Goal: Task Accomplishment & Management: Use online tool/utility

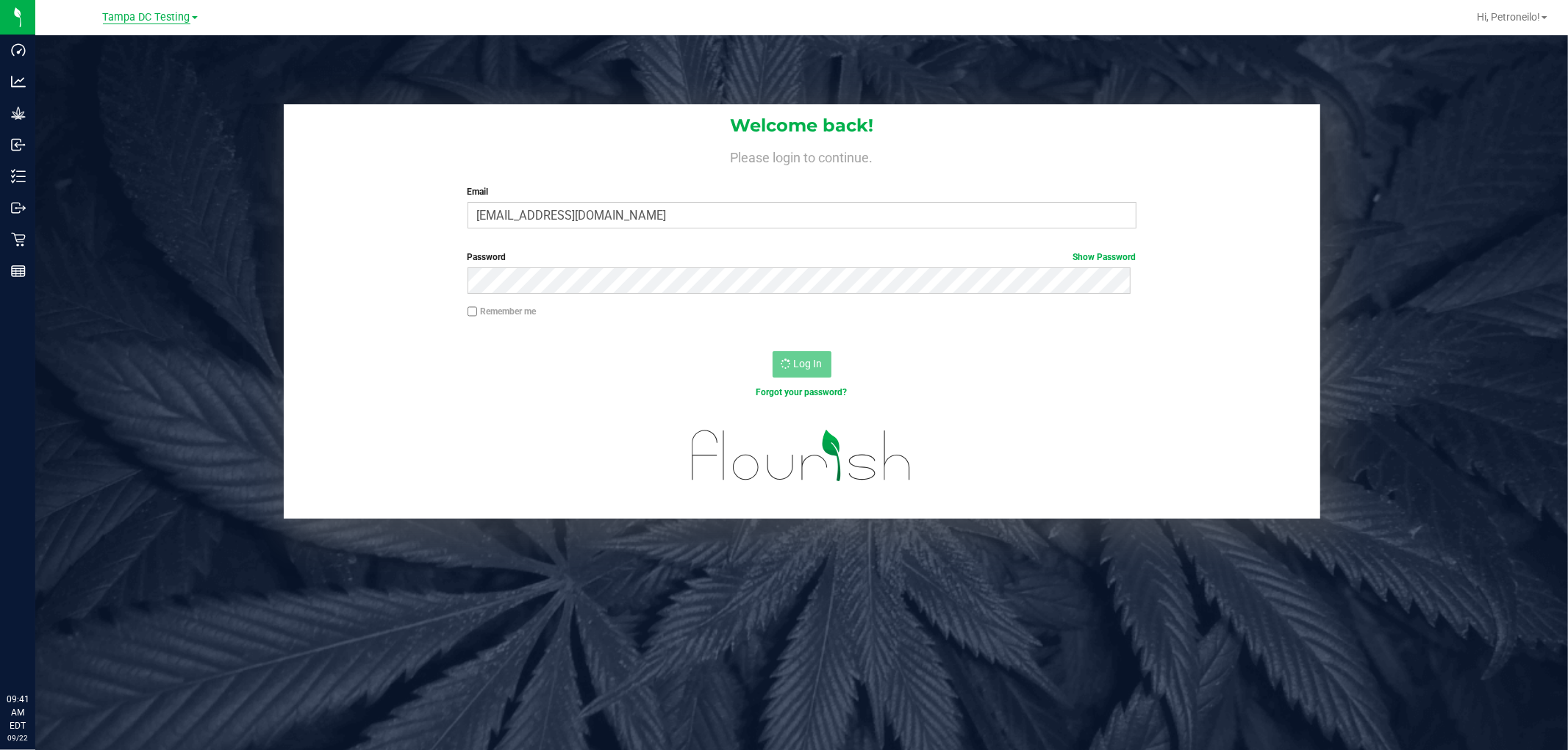
click at [180, 17] on span "Tampa DC Testing" at bounding box center [146, 17] width 88 height 13
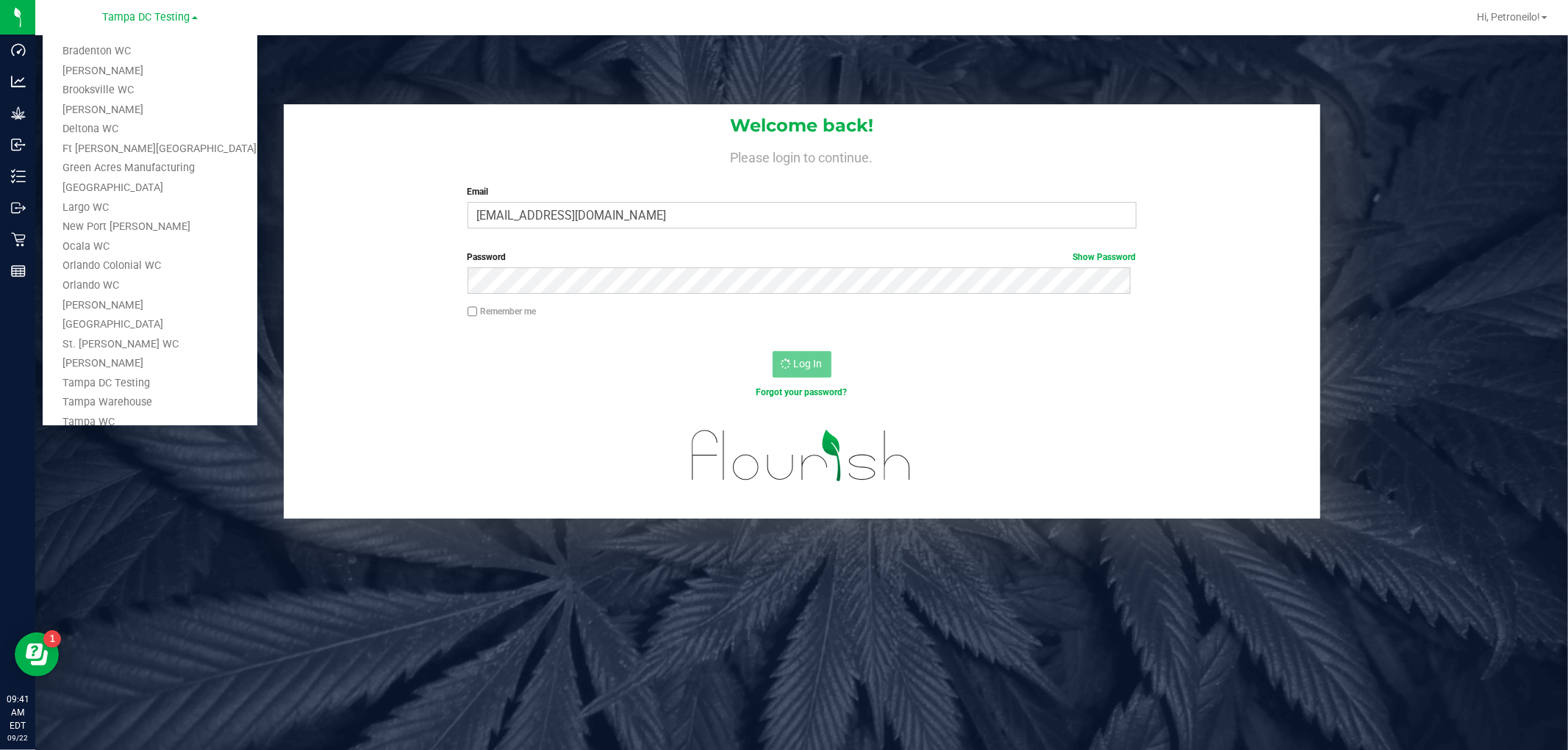
click at [108, 404] on link "Tampa Warehouse" at bounding box center [150, 403] width 215 height 20
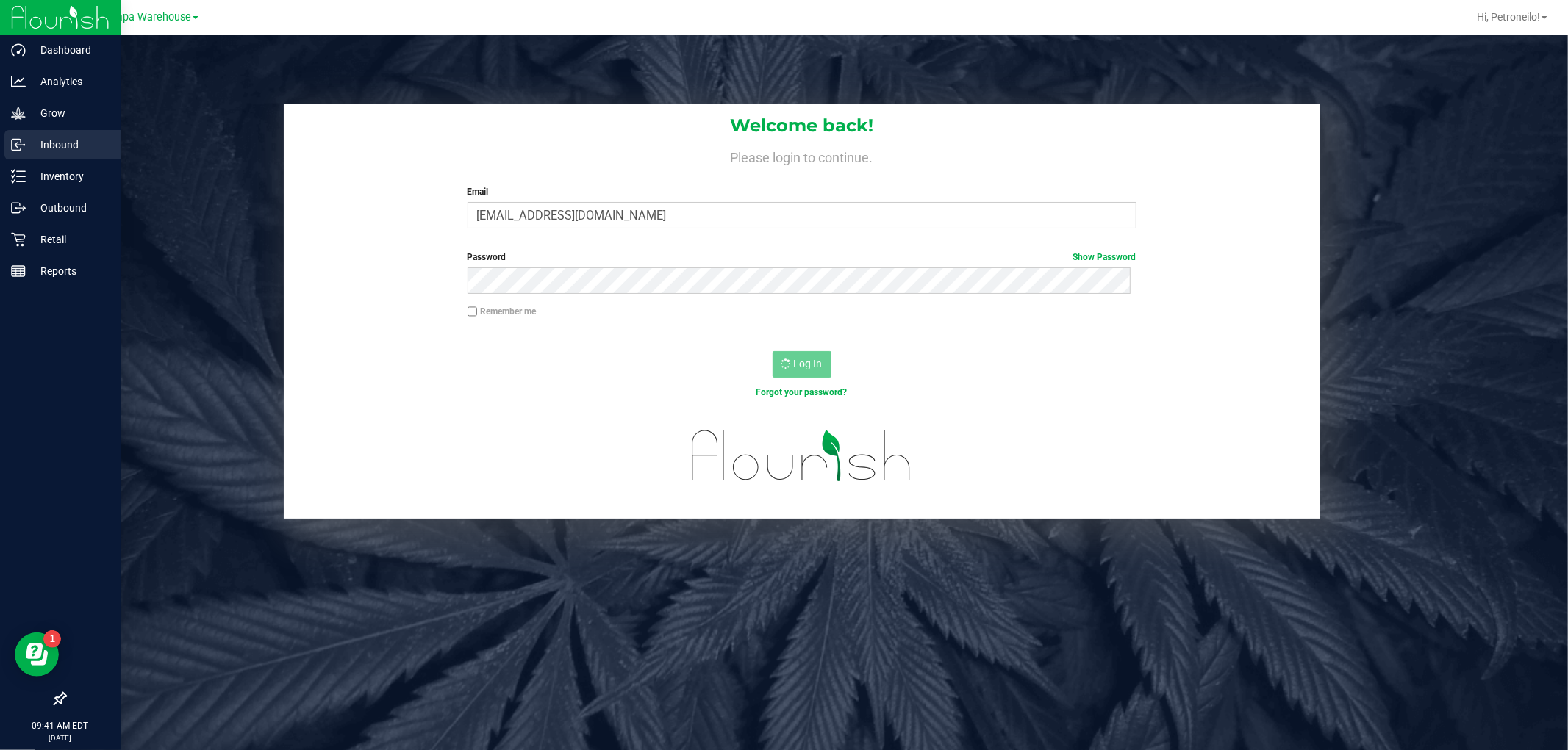
click at [59, 140] on p "Inbound" at bounding box center [69, 145] width 88 height 18
click at [21, 142] on icon at bounding box center [18, 144] width 15 height 15
click at [53, 140] on p "Inbound" at bounding box center [69, 145] width 88 height 18
click at [59, 172] on p "Inventory" at bounding box center [69, 176] width 88 height 18
click at [70, 134] on div "Inbound" at bounding box center [62, 145] width 116 height 30
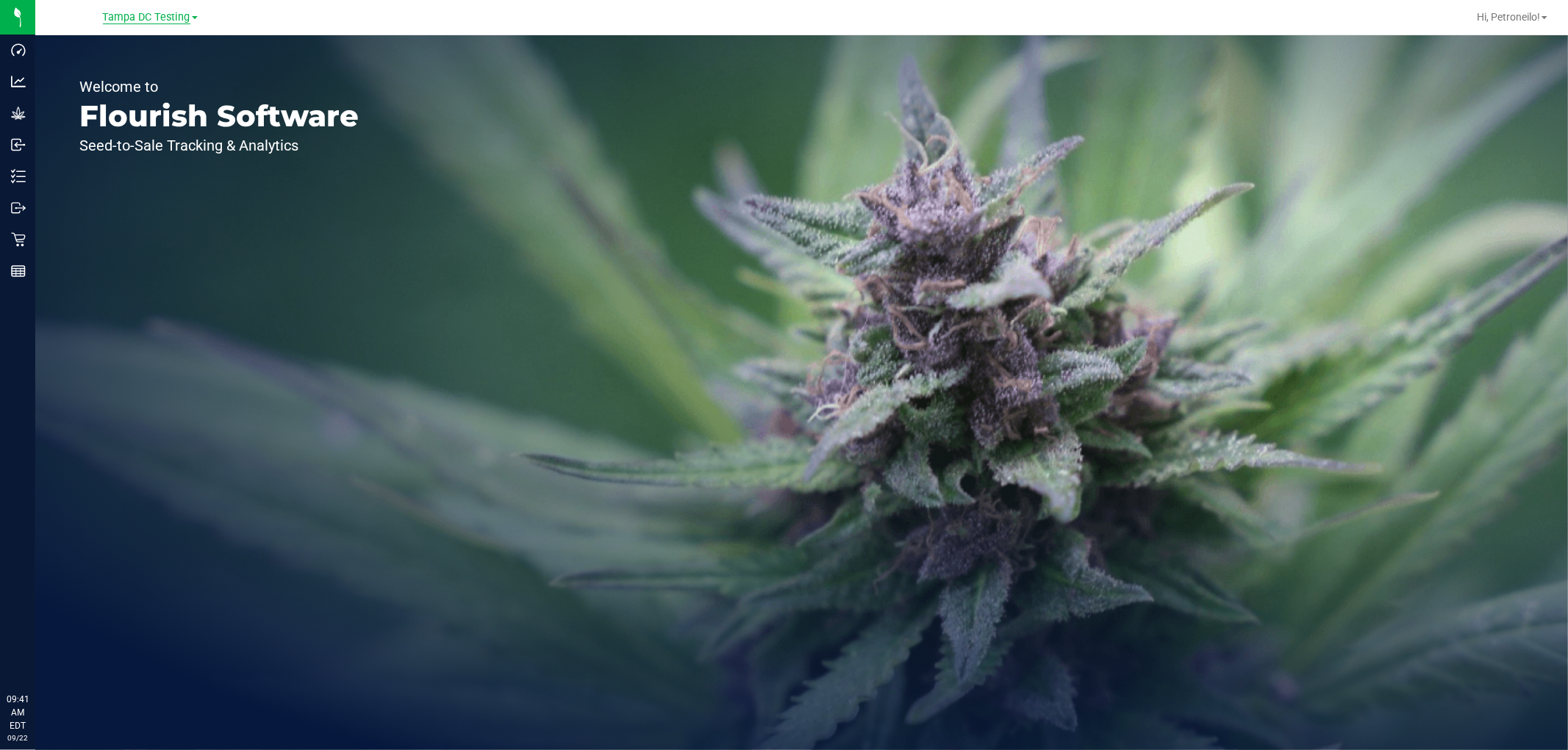
click at [180, 19] on span "Tampa DC Testing" at bounding box center [146, 17] width 88 height 13
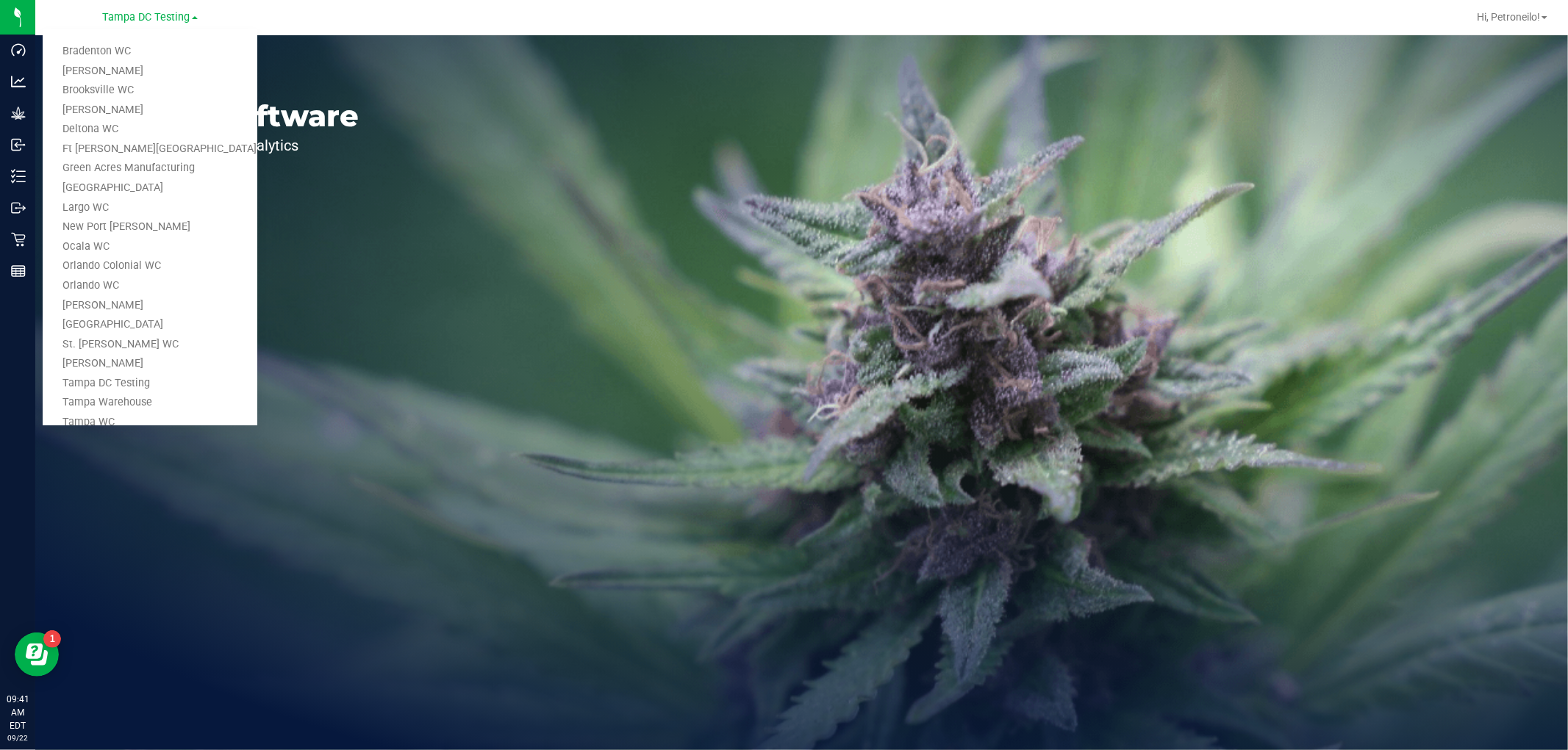
click at [135, 405] on link "Tampa Warehouse" at bounding box center [150, 403] width 215 height 20
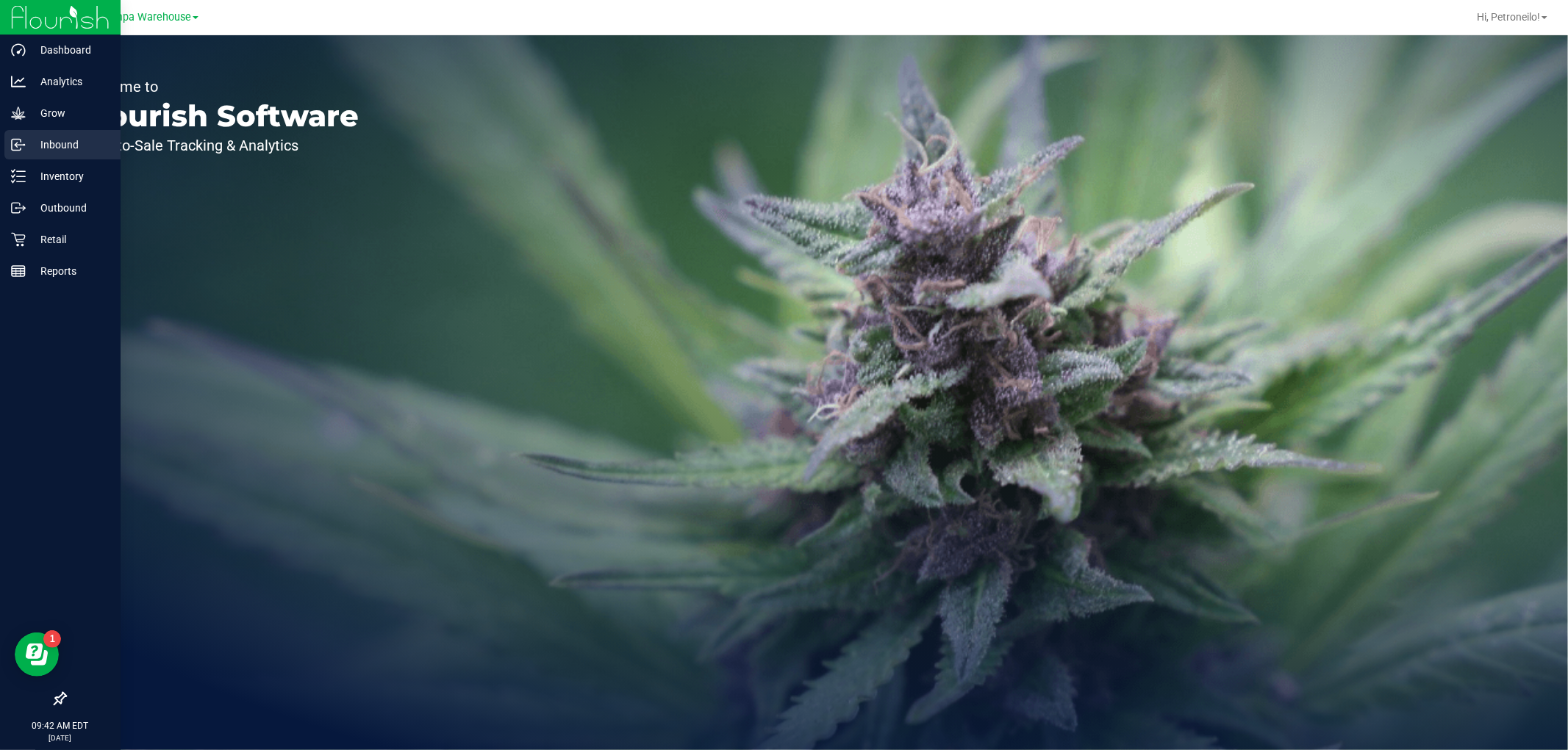
click at [49, 141] on p "Inbound" at bounding box center [69, 145] width 88 height 18
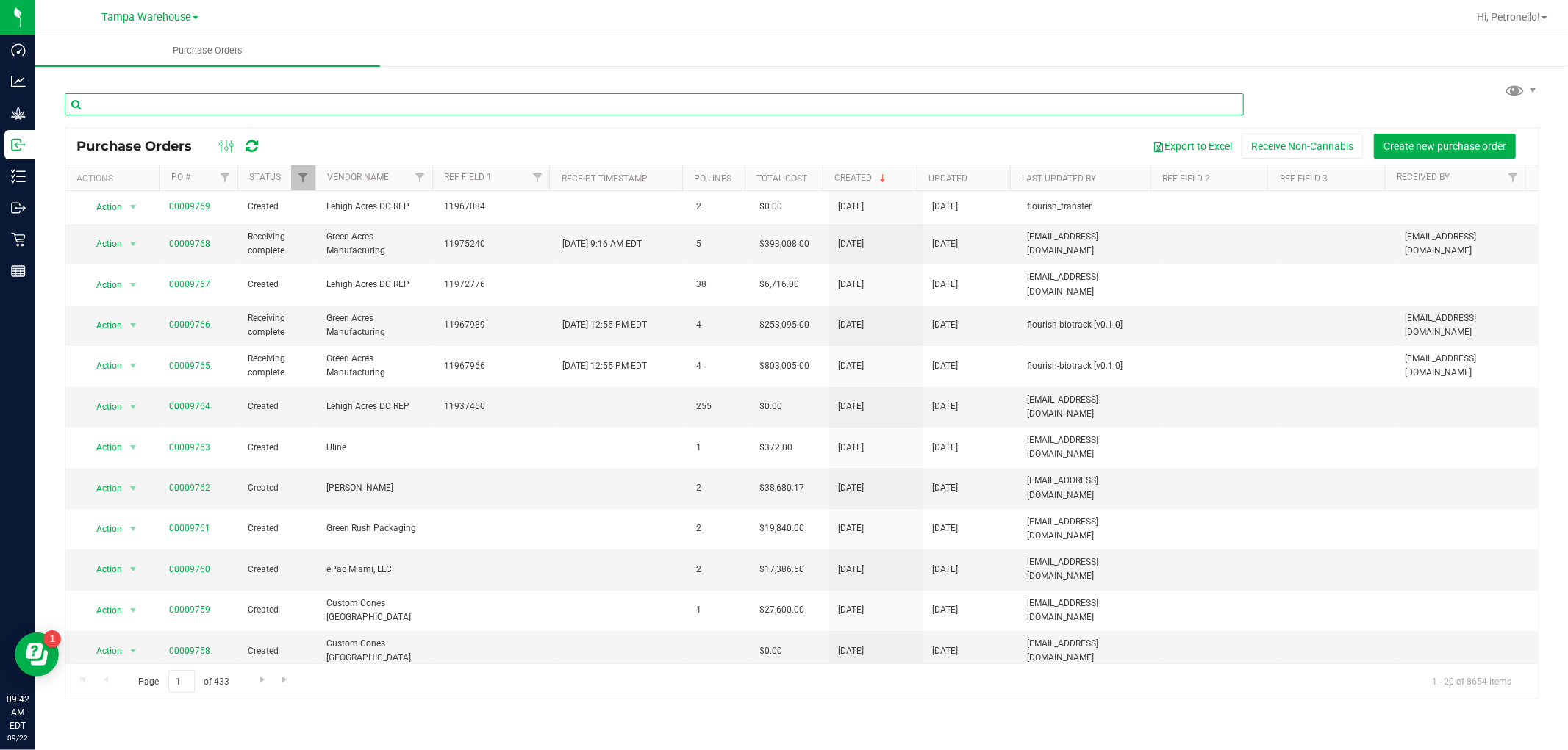
click at [238, 100] on input "text" at bounding box center [654, 104] width 1178 height 22
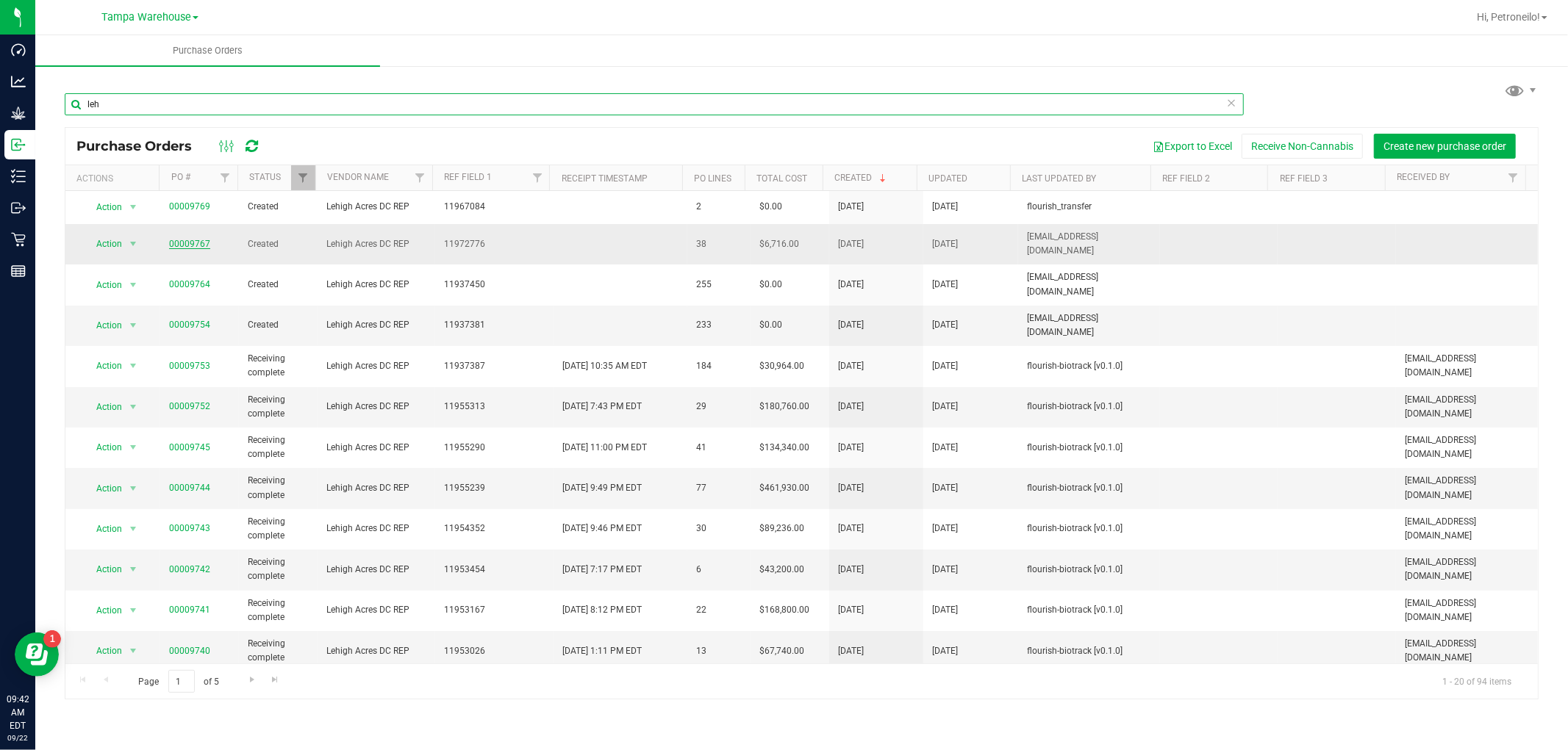
type input "leh"
click at [192, 239] on link "00009767" at bounding box center [189, 243] width 41 height 10
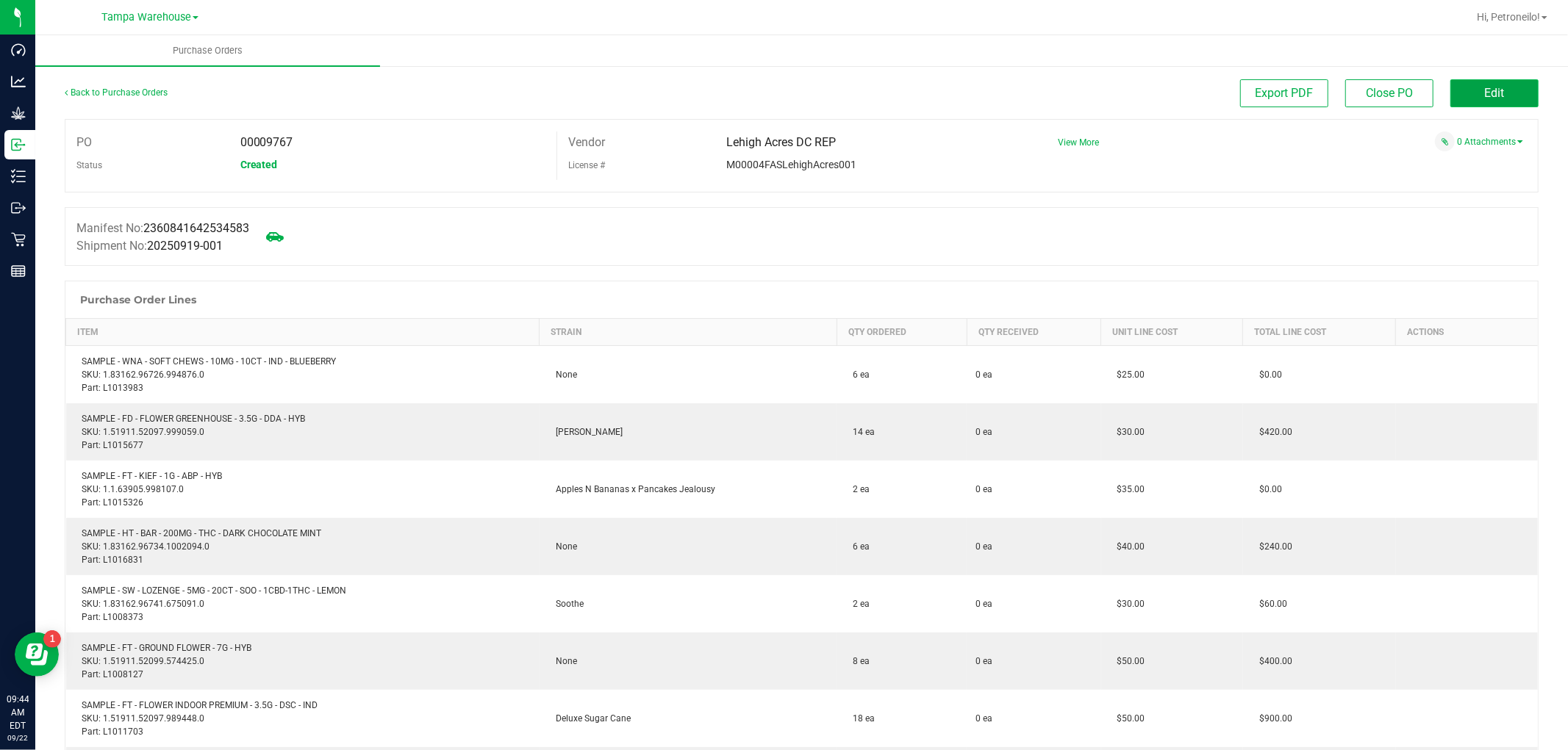
click at [1459, 97] on button "Edit" at bounding box center [1493, 93] width 88 height 28
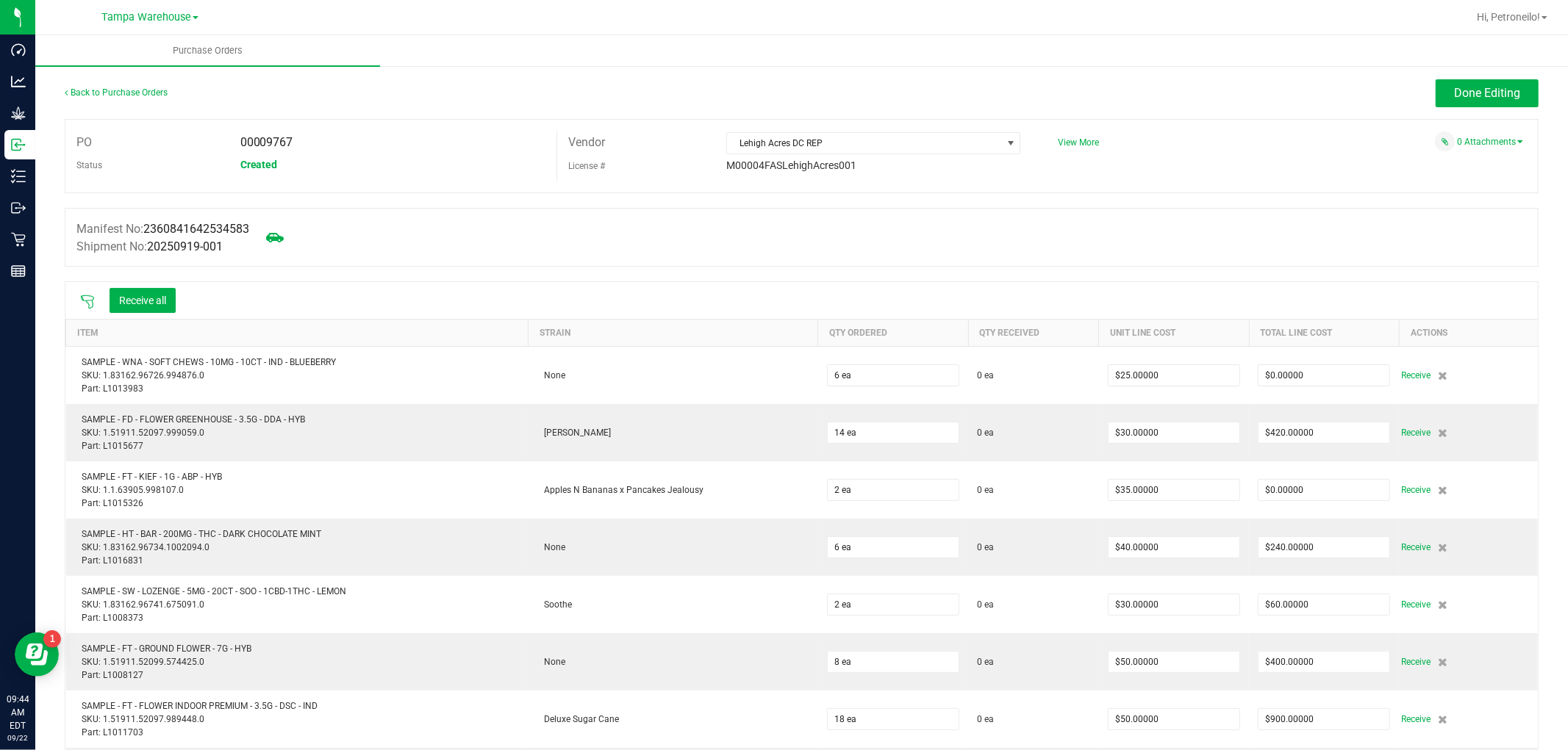
click at [82, 299] on icon at bounding box center [87, 302] width 13 height 13
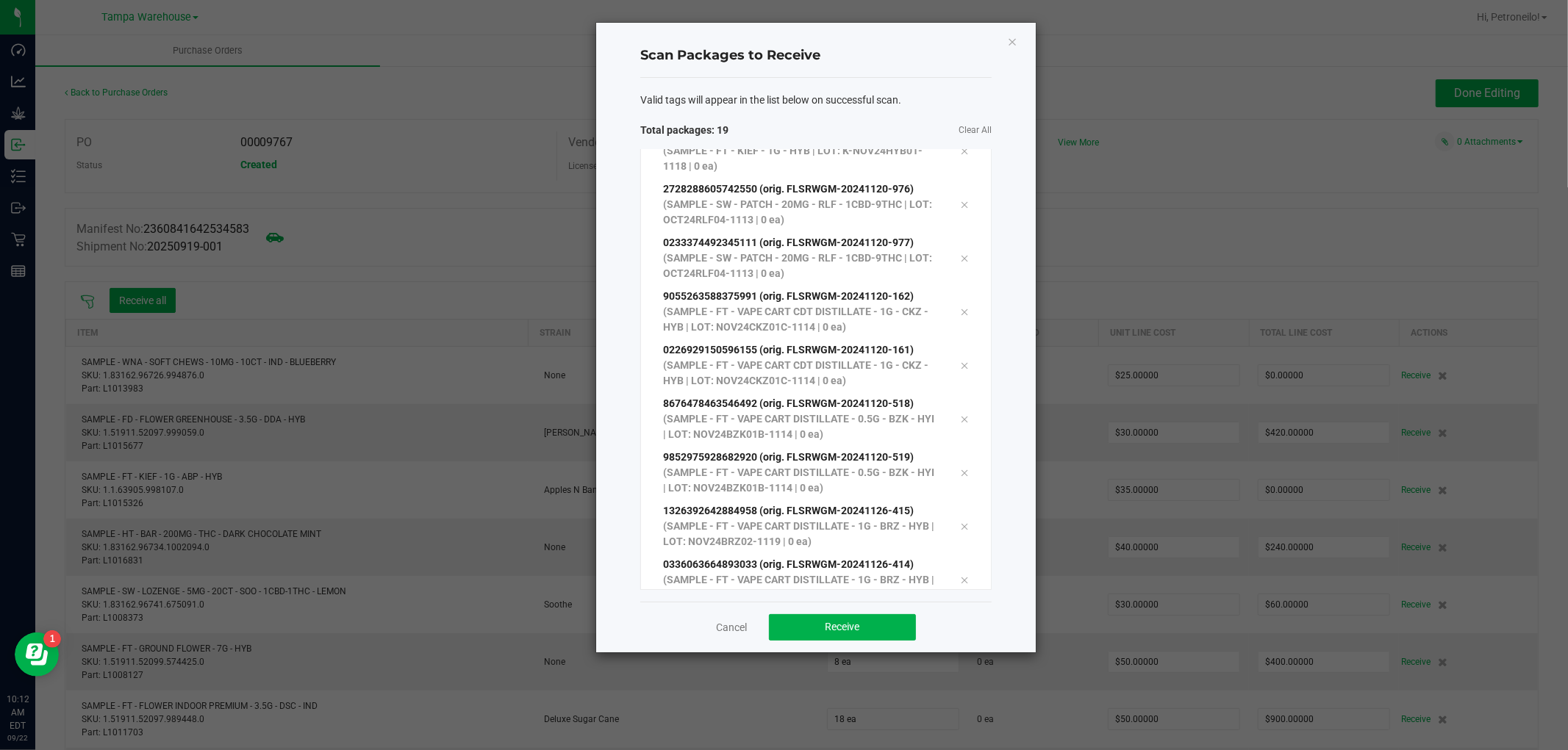
scroll to position [616, 0]
click at [789, 624] on button "Receive" at bounding box center [842, 627] width 147 height 27
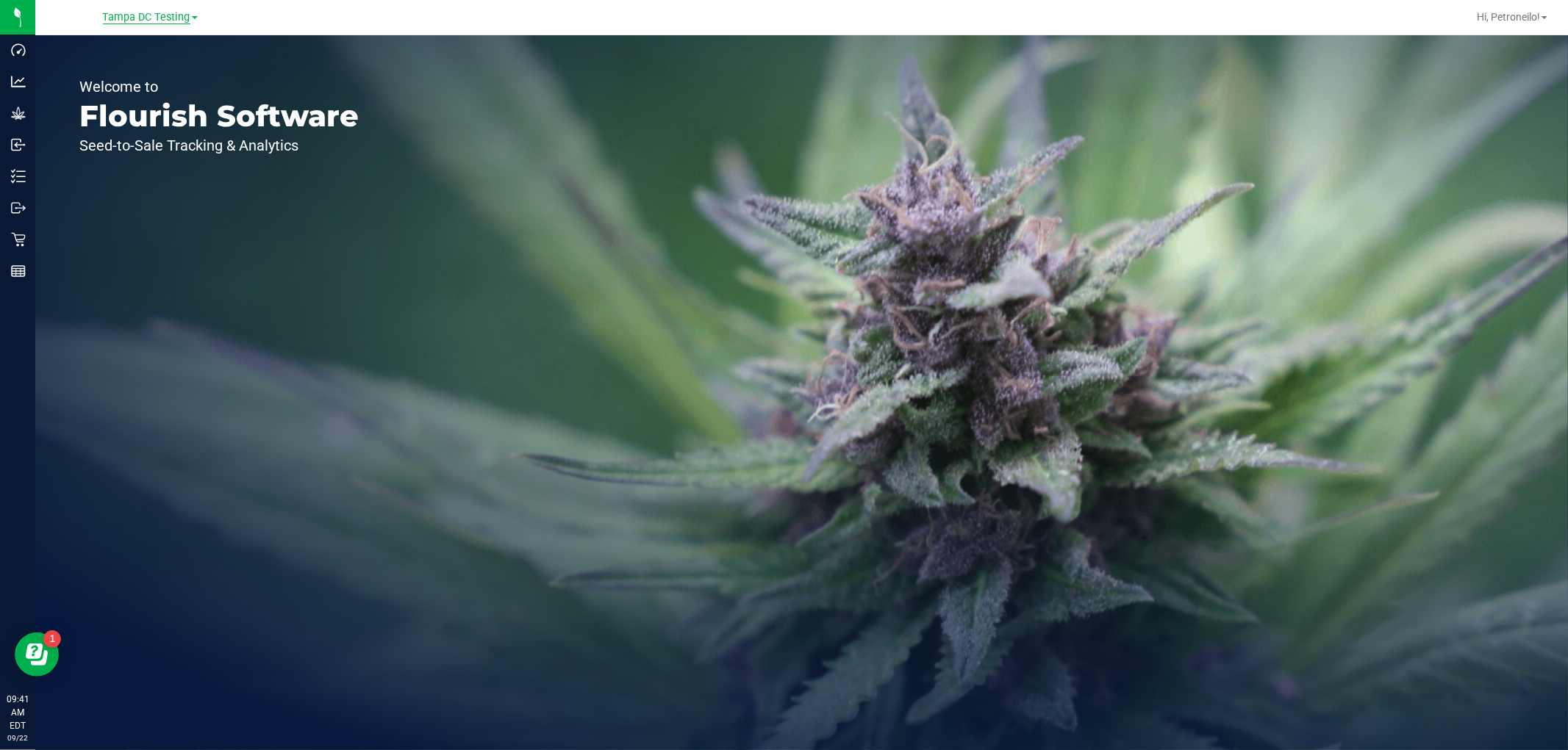
click at [160, 11] on span "Tampa DC Testing" at bounding box center [146, 17] width 88 height 13
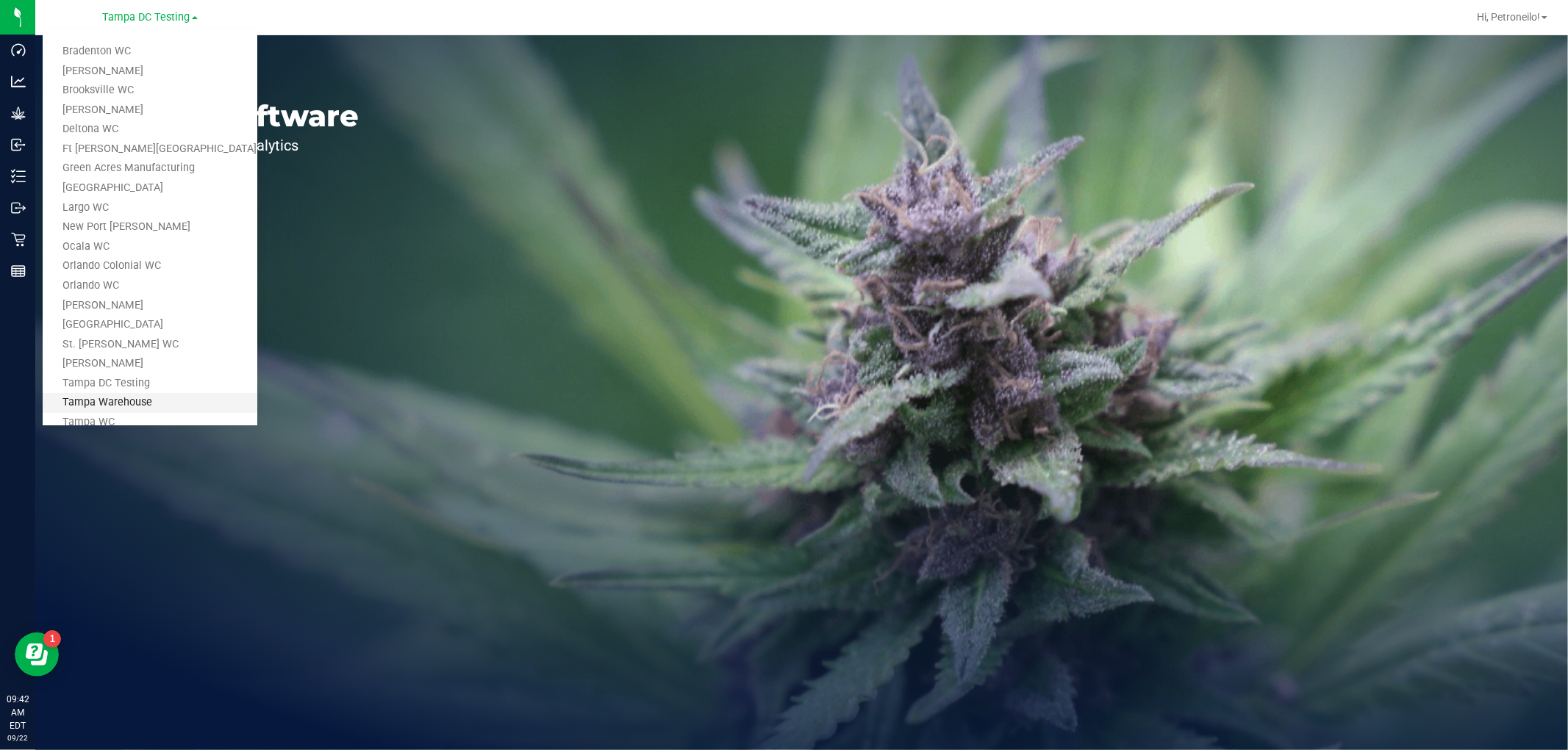
click at [158, 402] on link "Tampa Warehouse" at bounding box center [150, 403] width 215 height 20
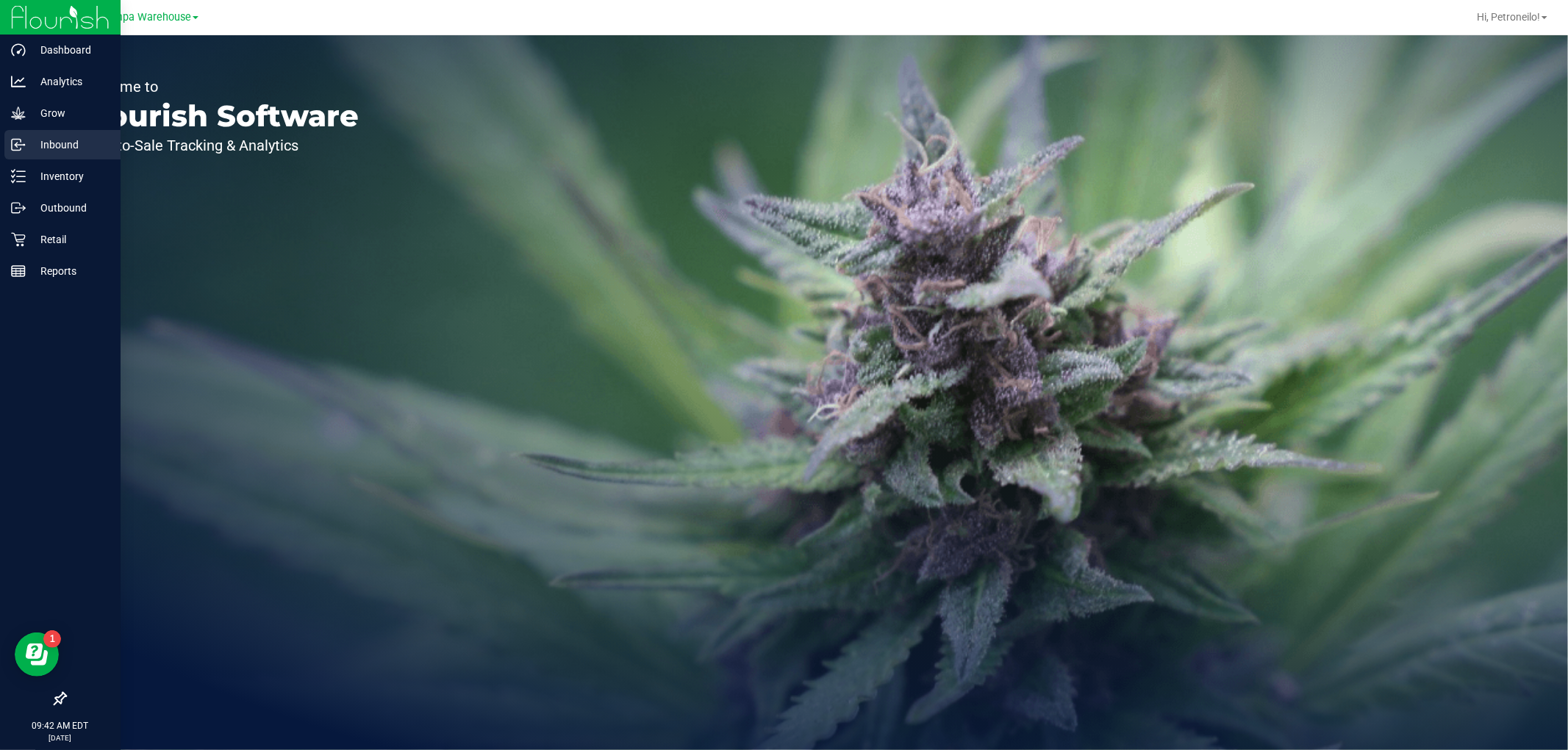
click at [42, 143] on p "Inbound" at bounding box center [69, 145] width 88 height 18
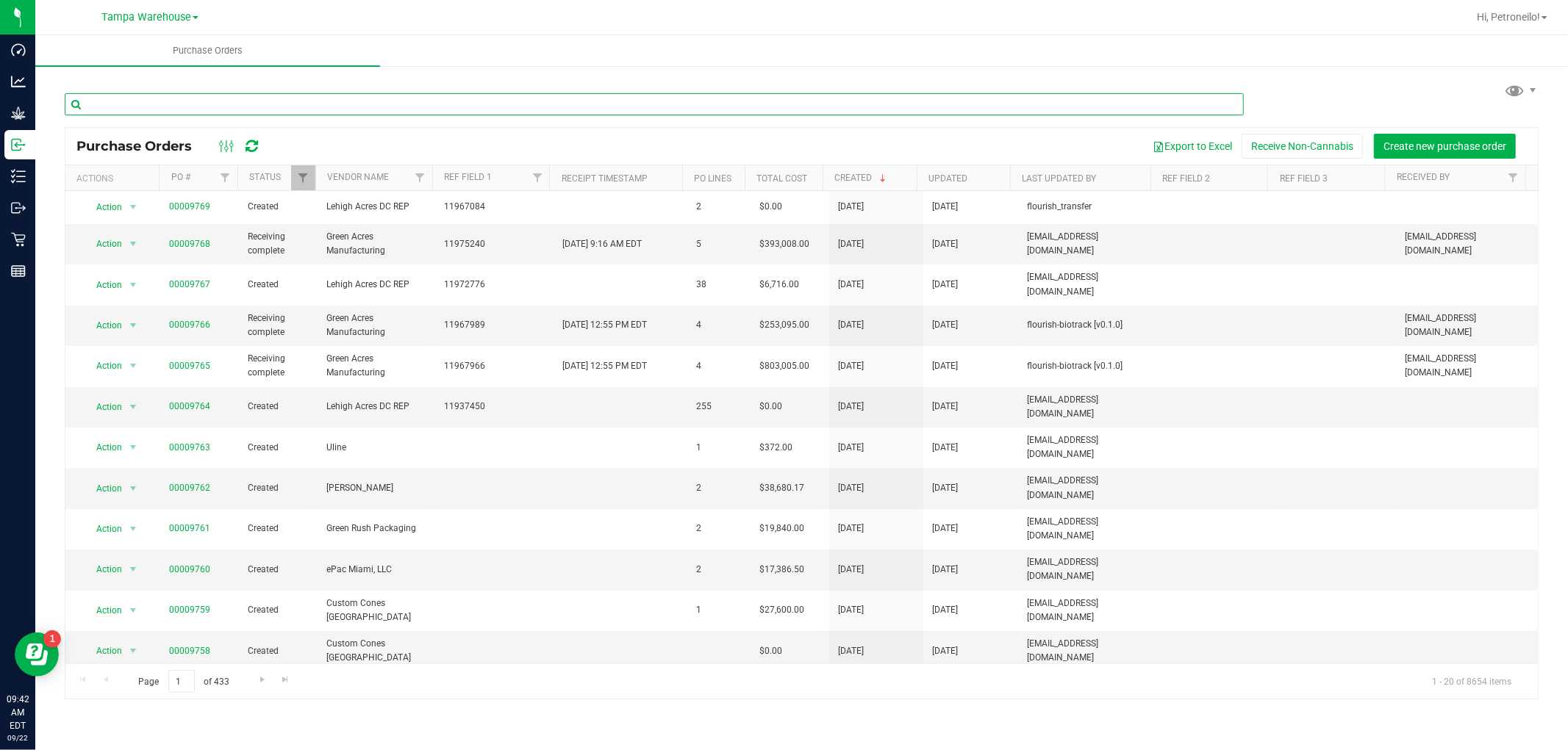
click at [247, 104] on input "text" at bounding box center [654, 104] width 1178 height 22
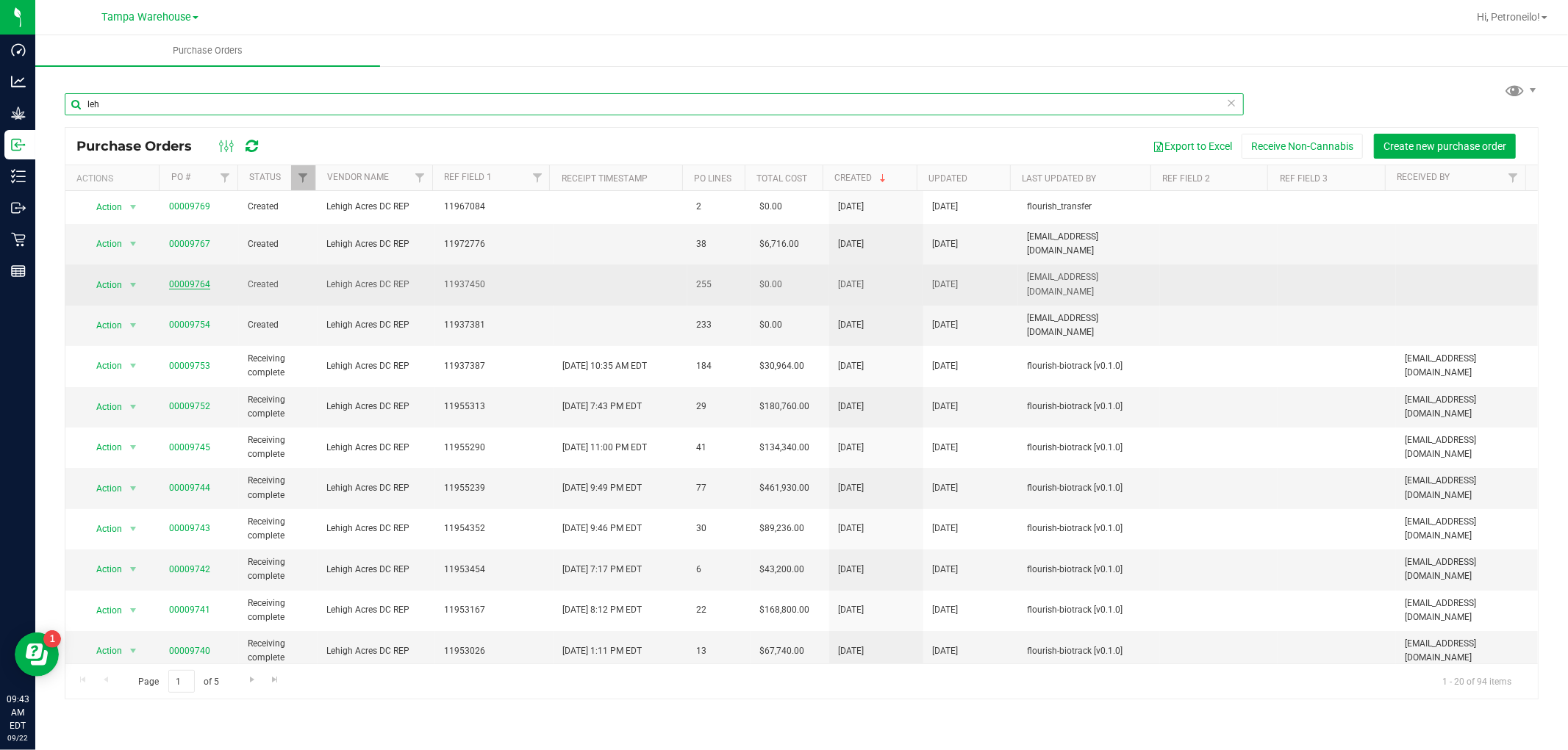
type input "leh"
click at [192, 279] on link "00009764" at bounding box center [189, 284] width 41 height 10
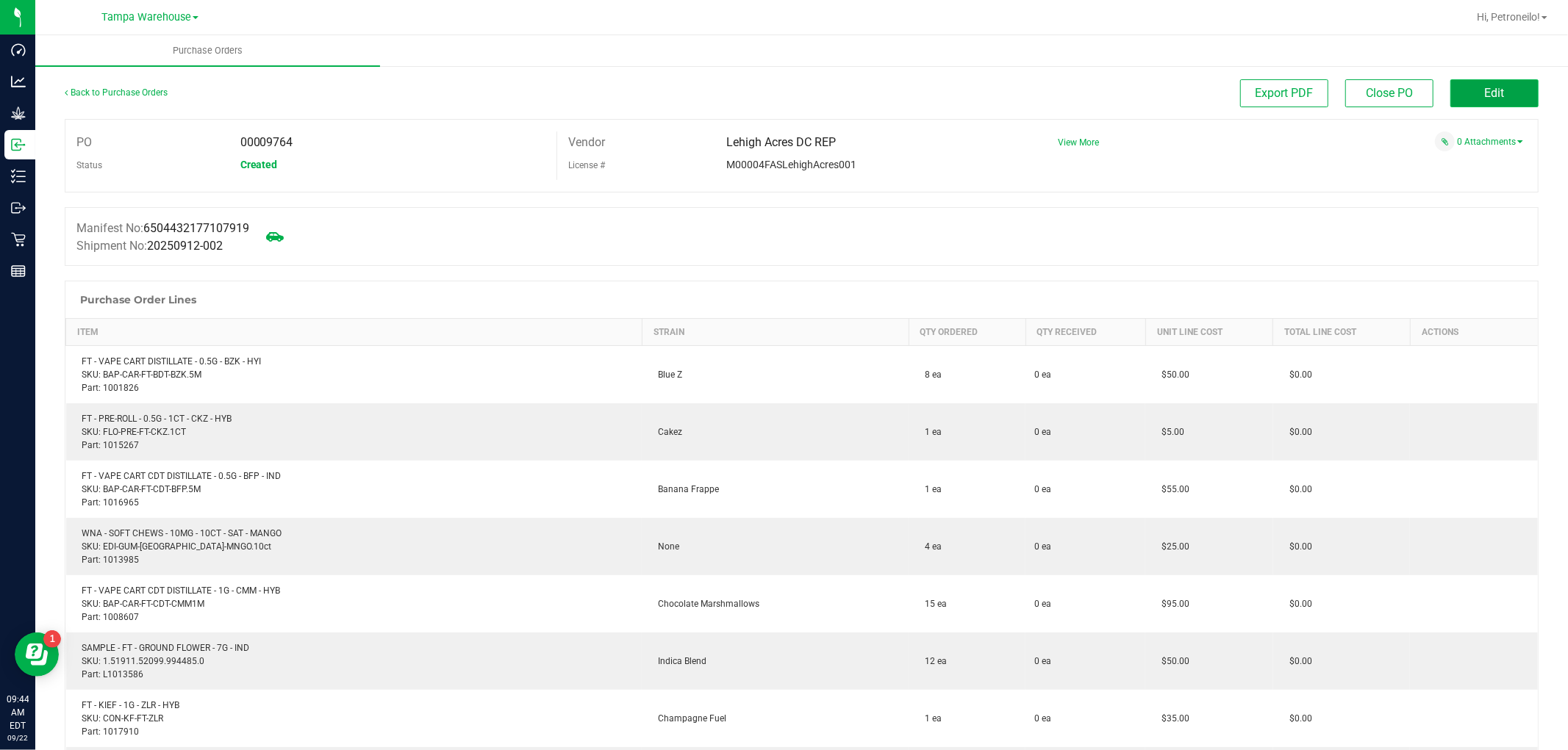
click at [1509, 97] on button "Edit" at bounding box center [1493, 93] width 88 height 28
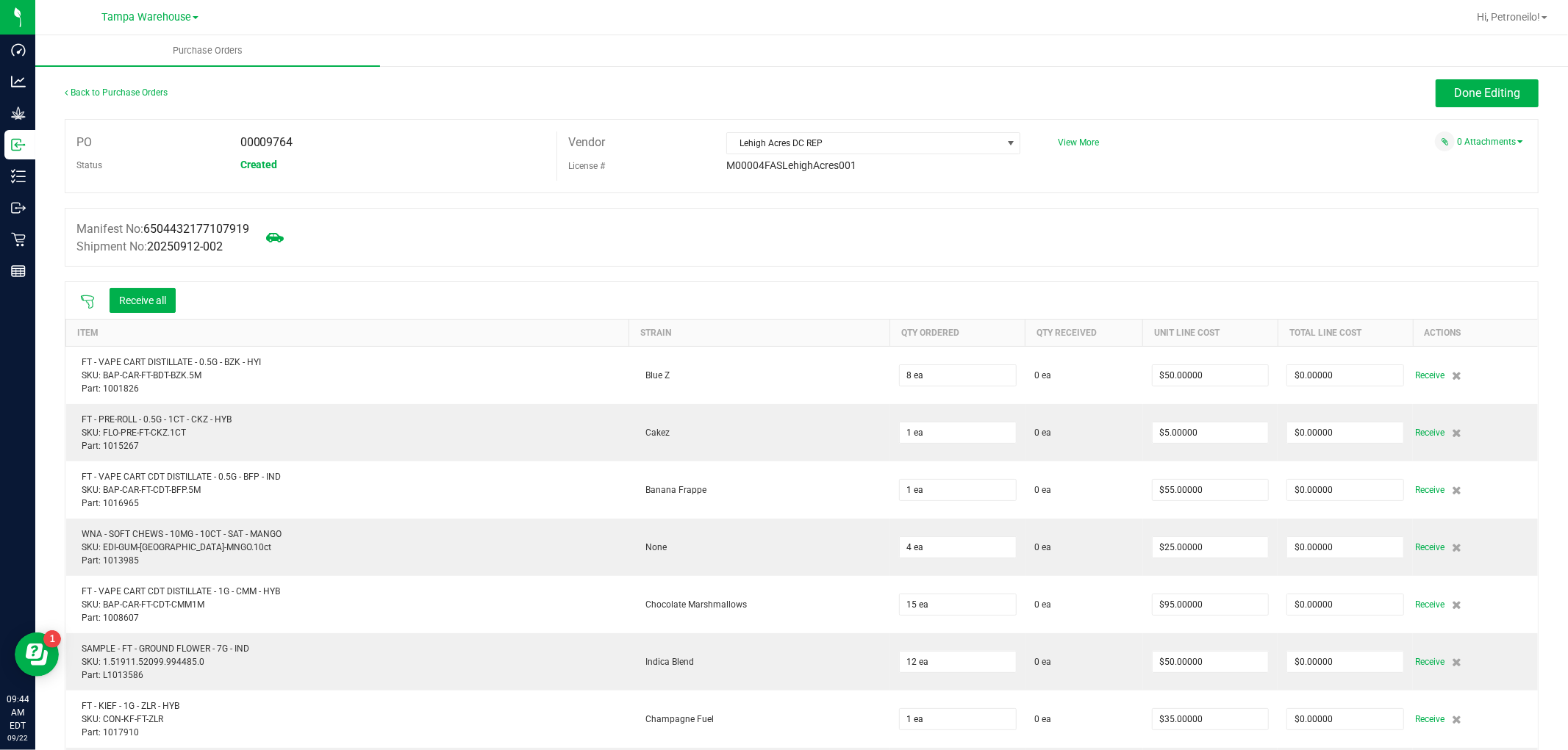
click at [85, 302] on icon at bounding box center [87, 302] width 13 height 13
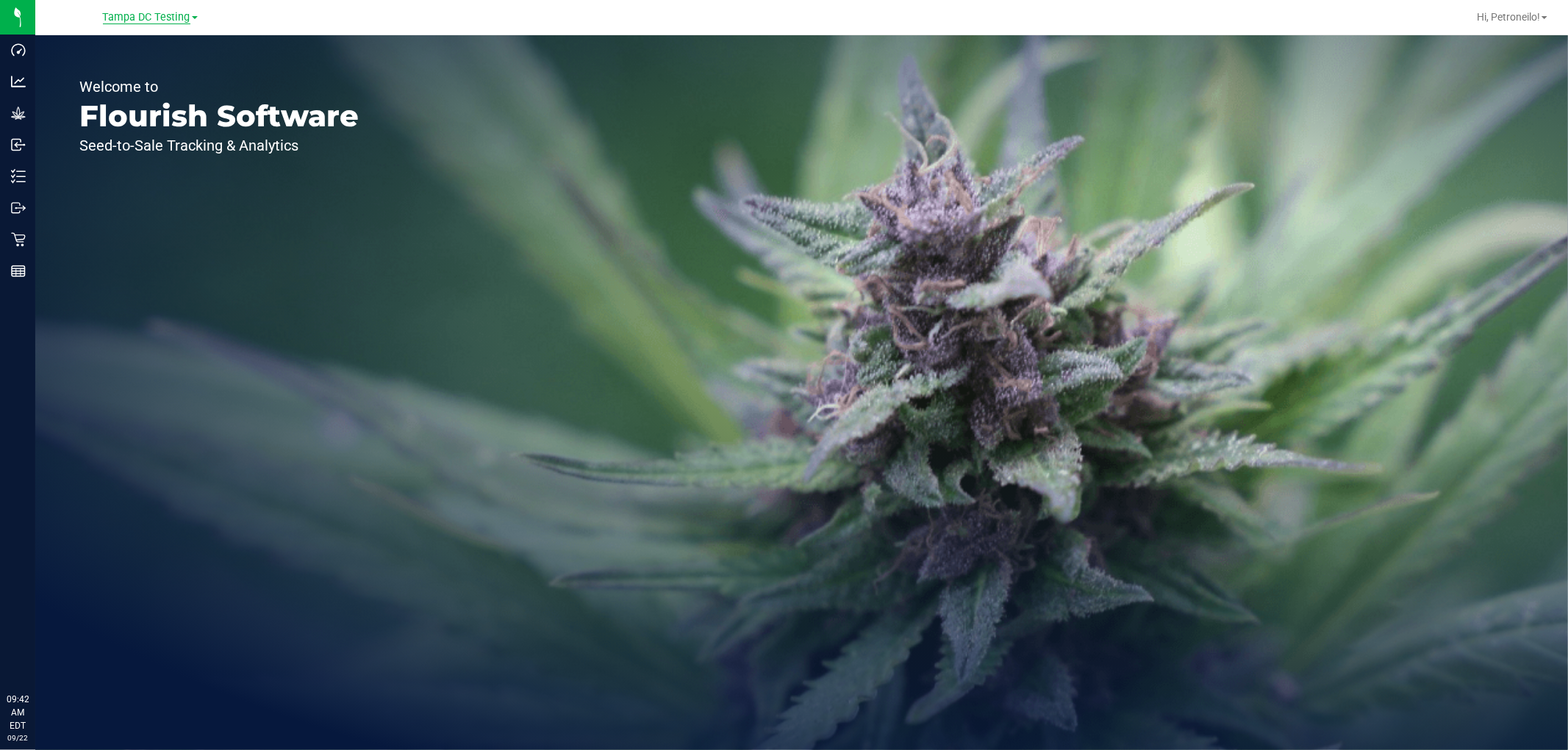
click at [147, 19] on span "Tampa DC Testing" at bounding box center [146, 17] width 88 height 13
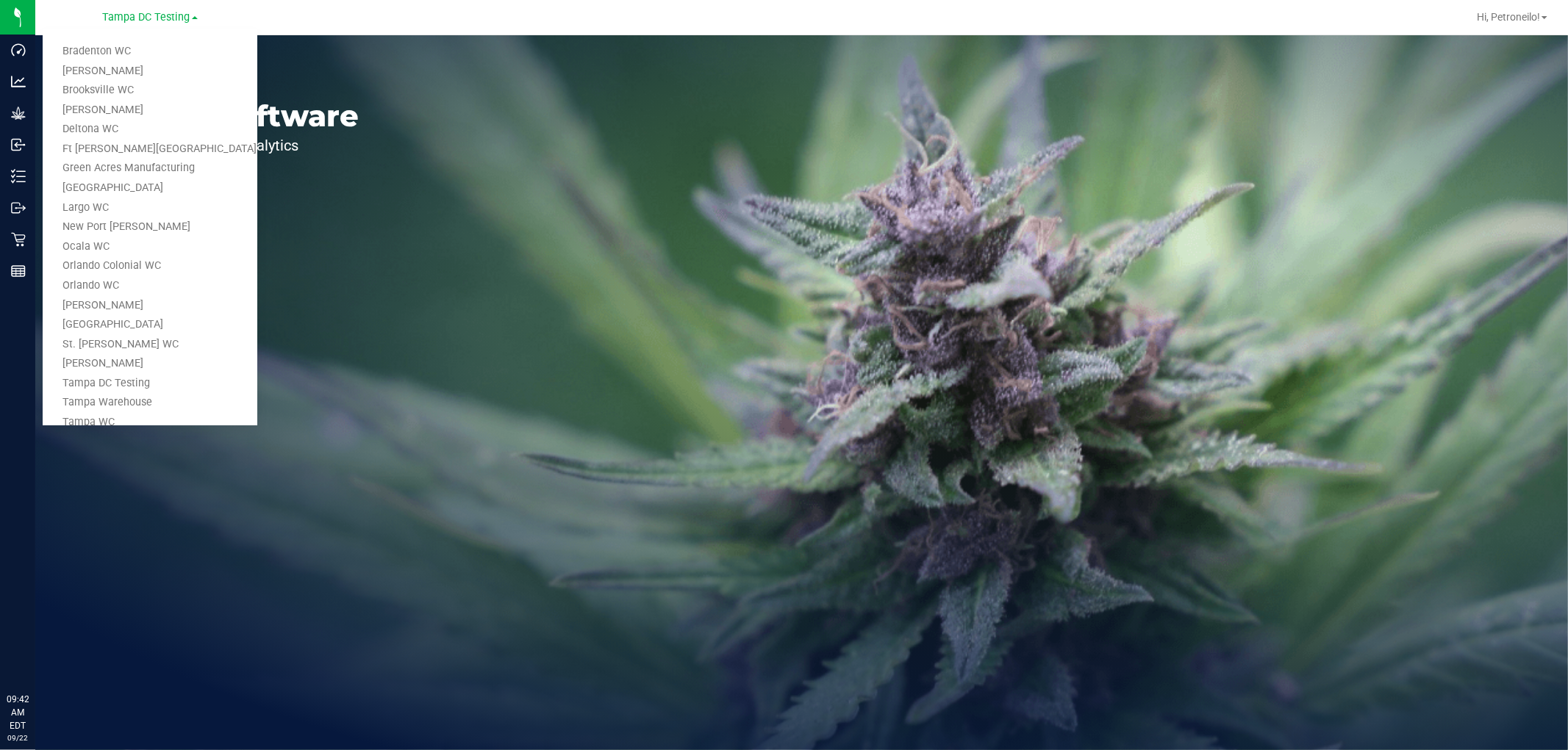
click at [123, 402] on link "Tampa Warehouse" at bounding box center [150, 403] width 215 height 20
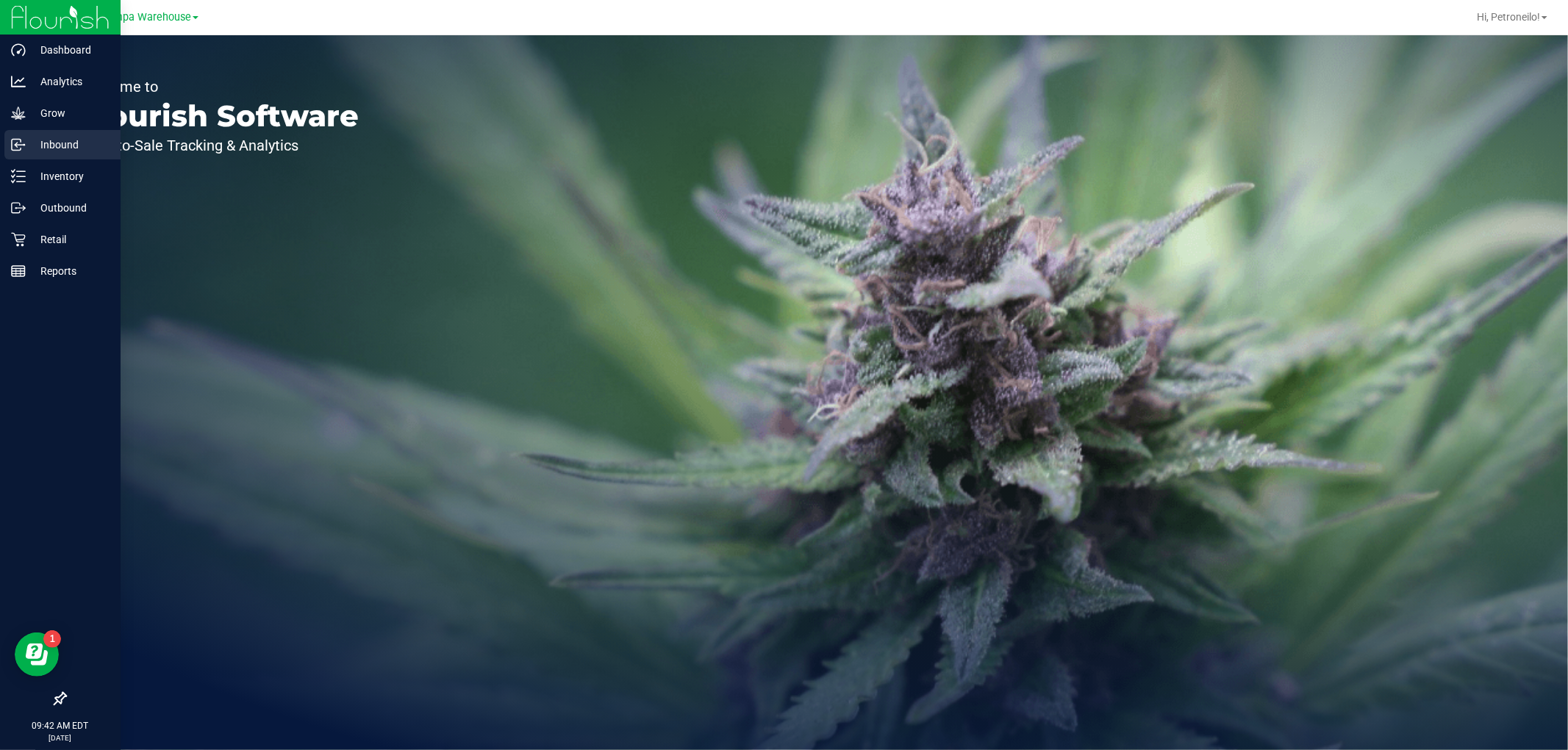
click at [34, 141] on p "Inbound" at bounding box center [69, 145] width 88 height 18
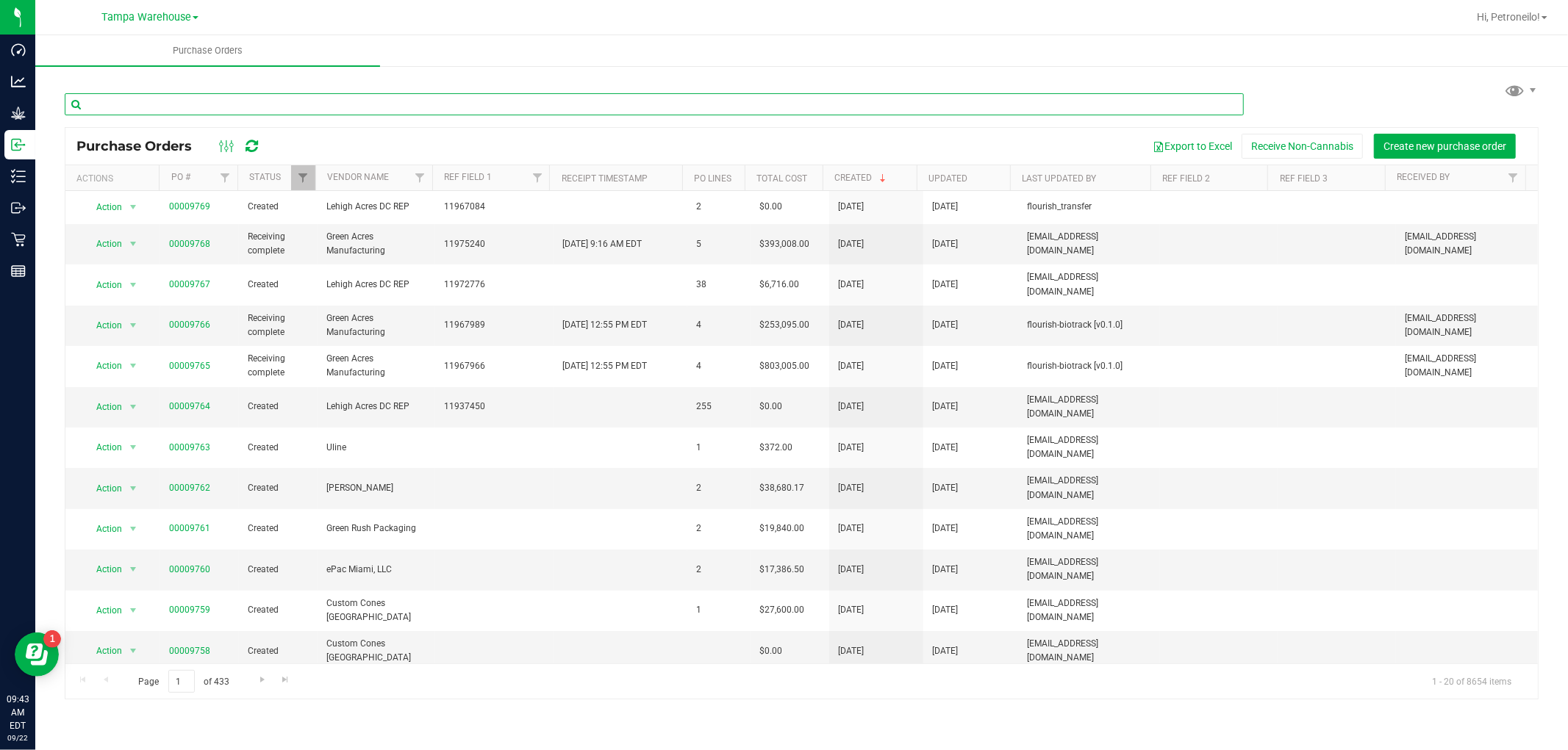
click at [227, 105] on input "text" at bounding box center [654, 104] width 1178 height 22
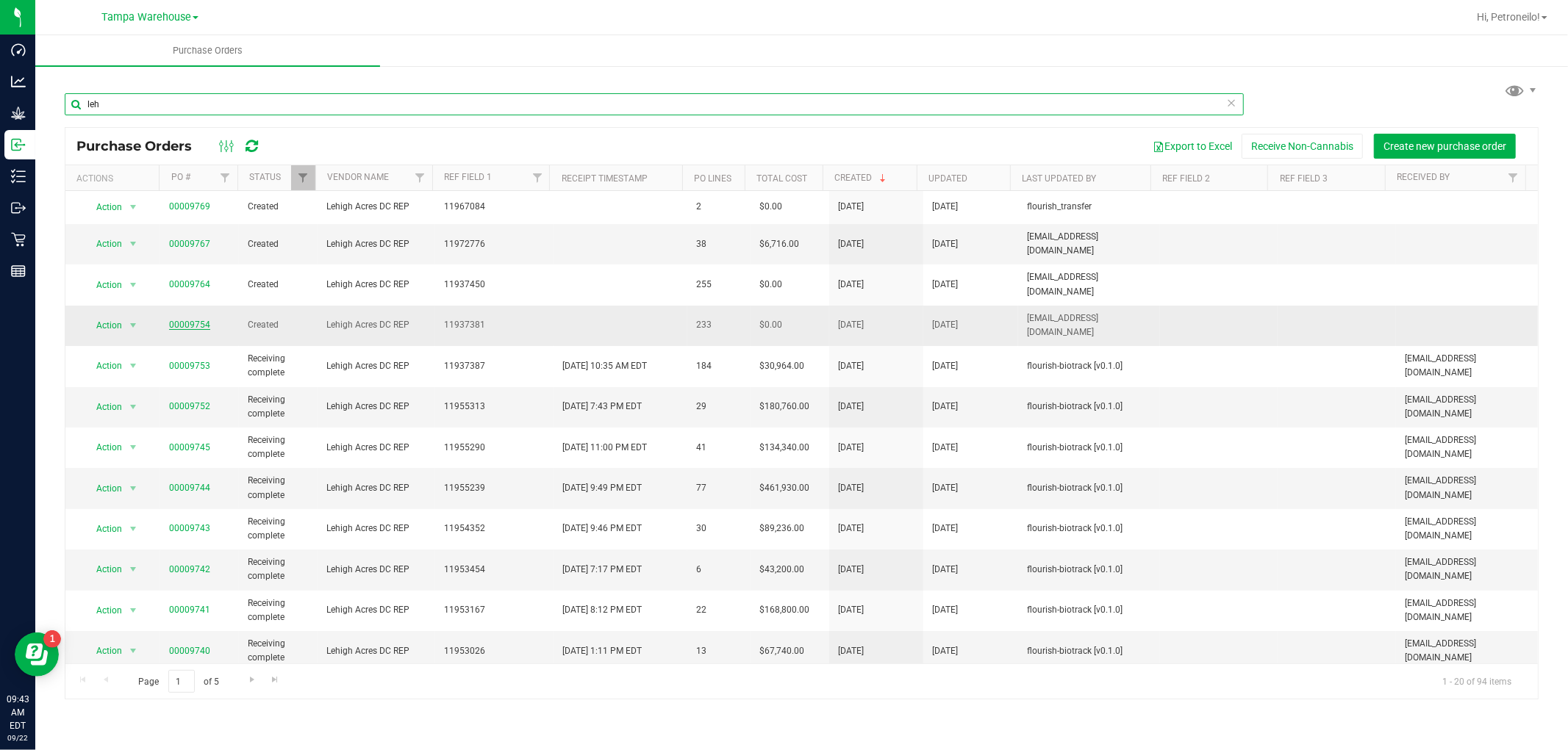
type input "leh"
click at [194, 319] on link "00009754" at bounding box center [189, 324] width 41 height 10
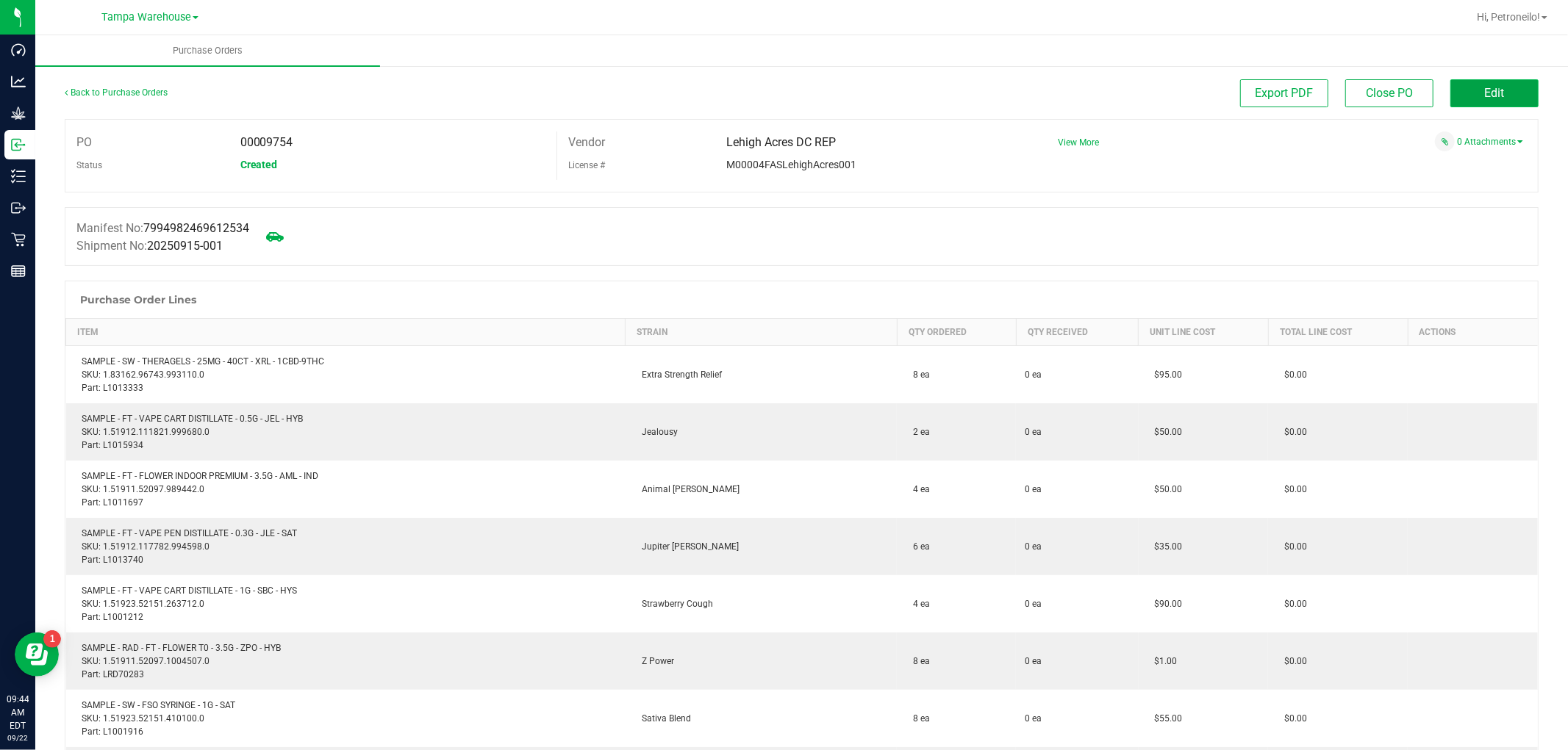
click at [1484, 89] on span "Edit" at bounding box center [1494, 93] width 20 height 14
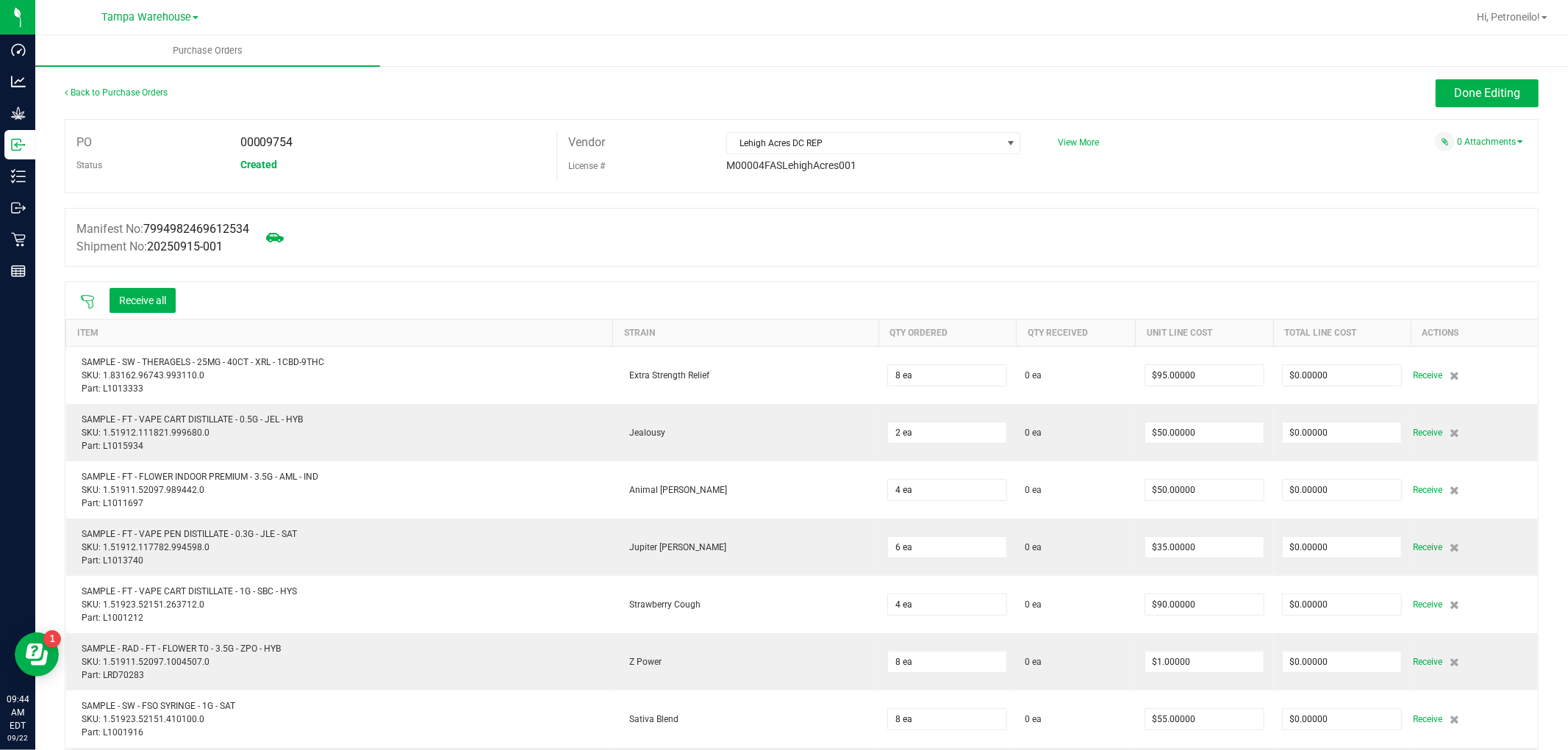
click at [87, 296] on icon at bounding box center [87, 302] width 15 height 15
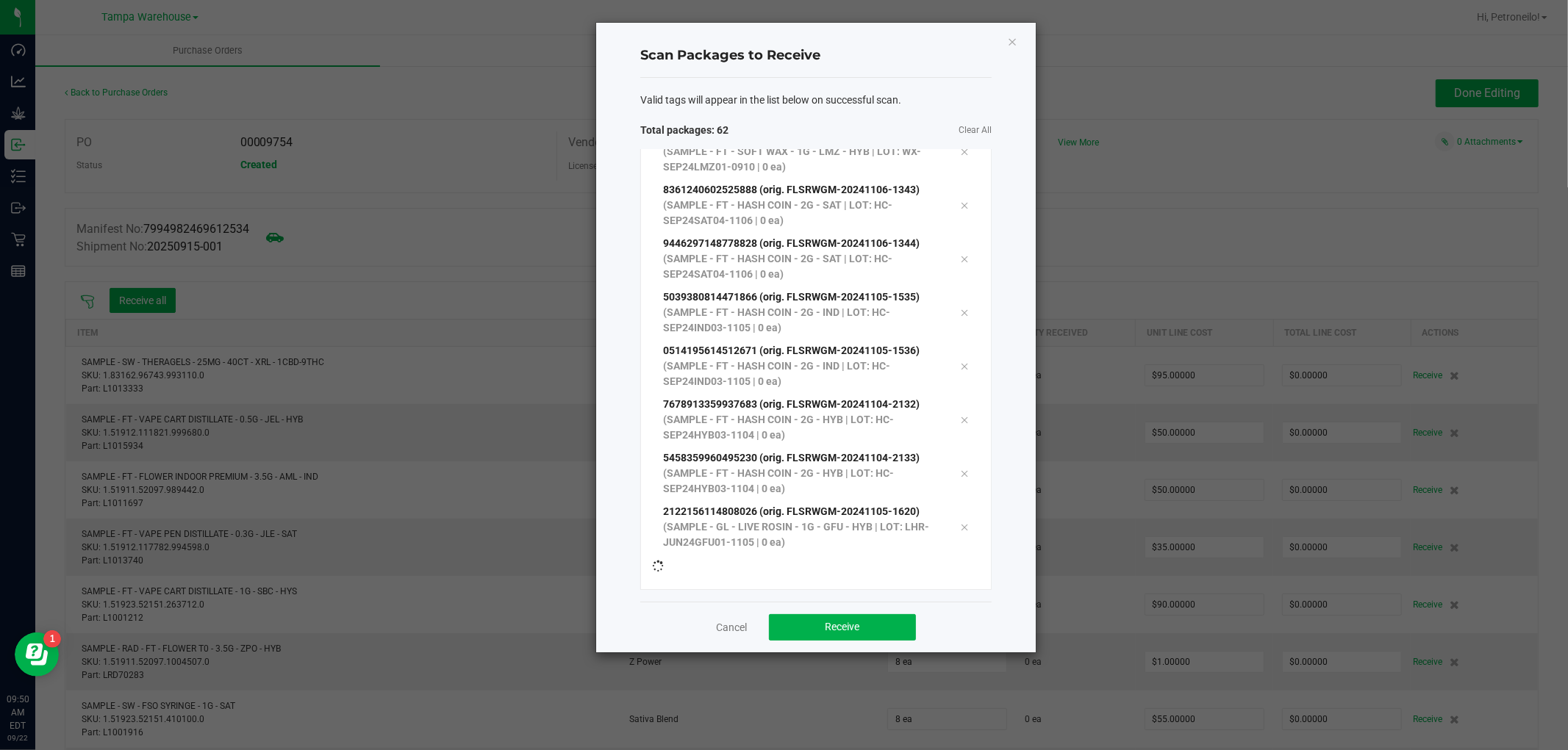
scroll to position [2892, 0]
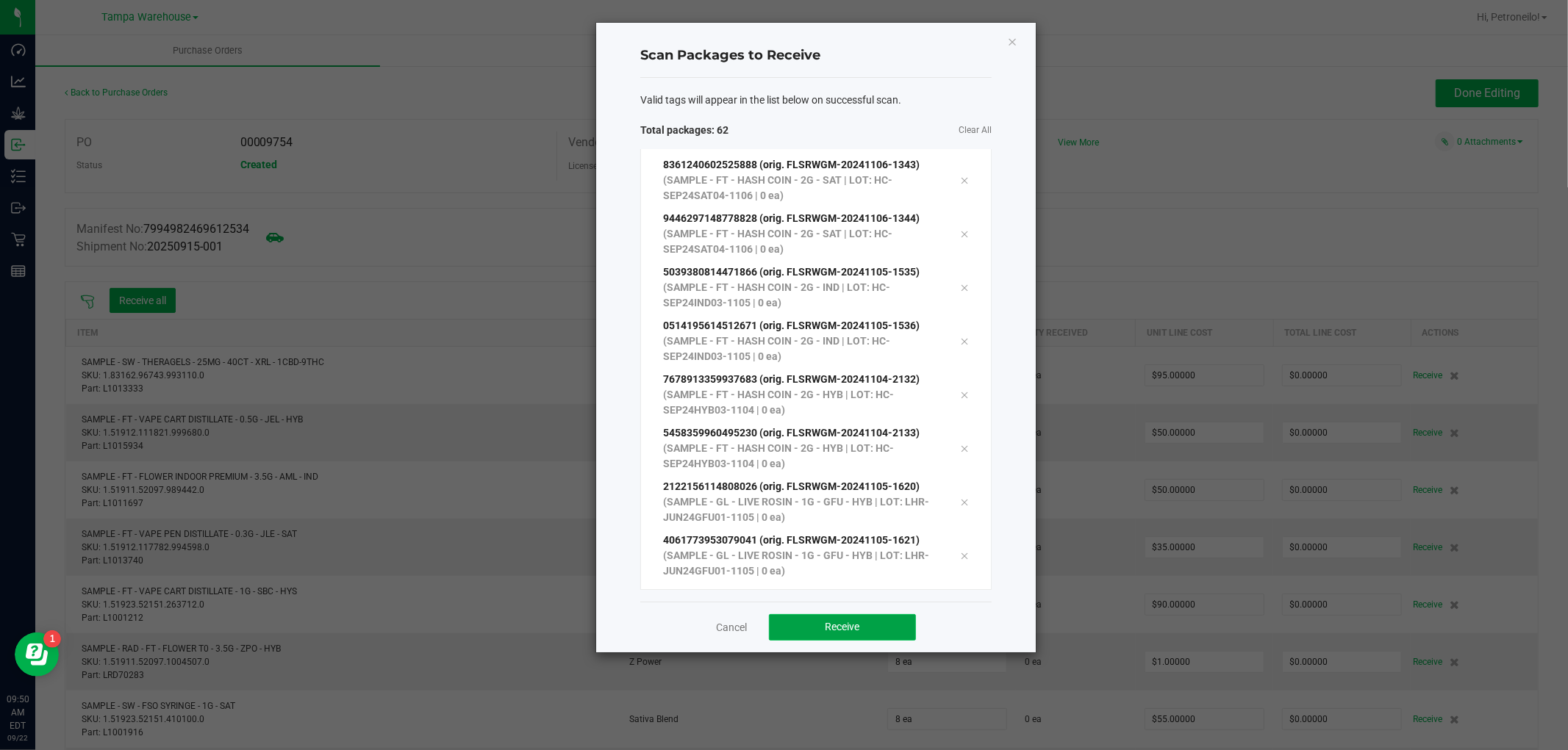
click at [899, 628] on button "Receive" at bounding box center [842, 627] width 147 height 27
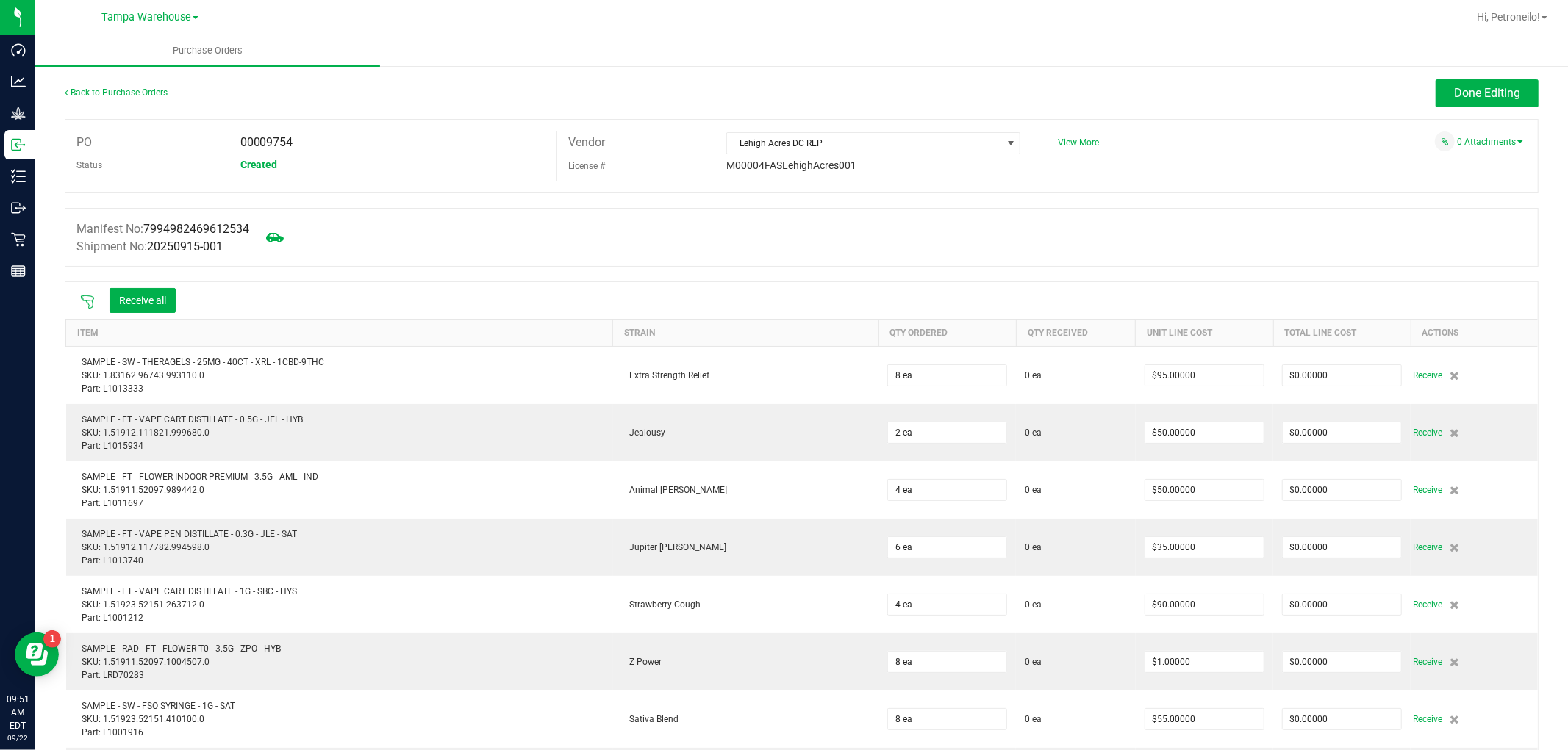
click at [90, 298] on icon at bounding box center [87, 302] width 15 height 15
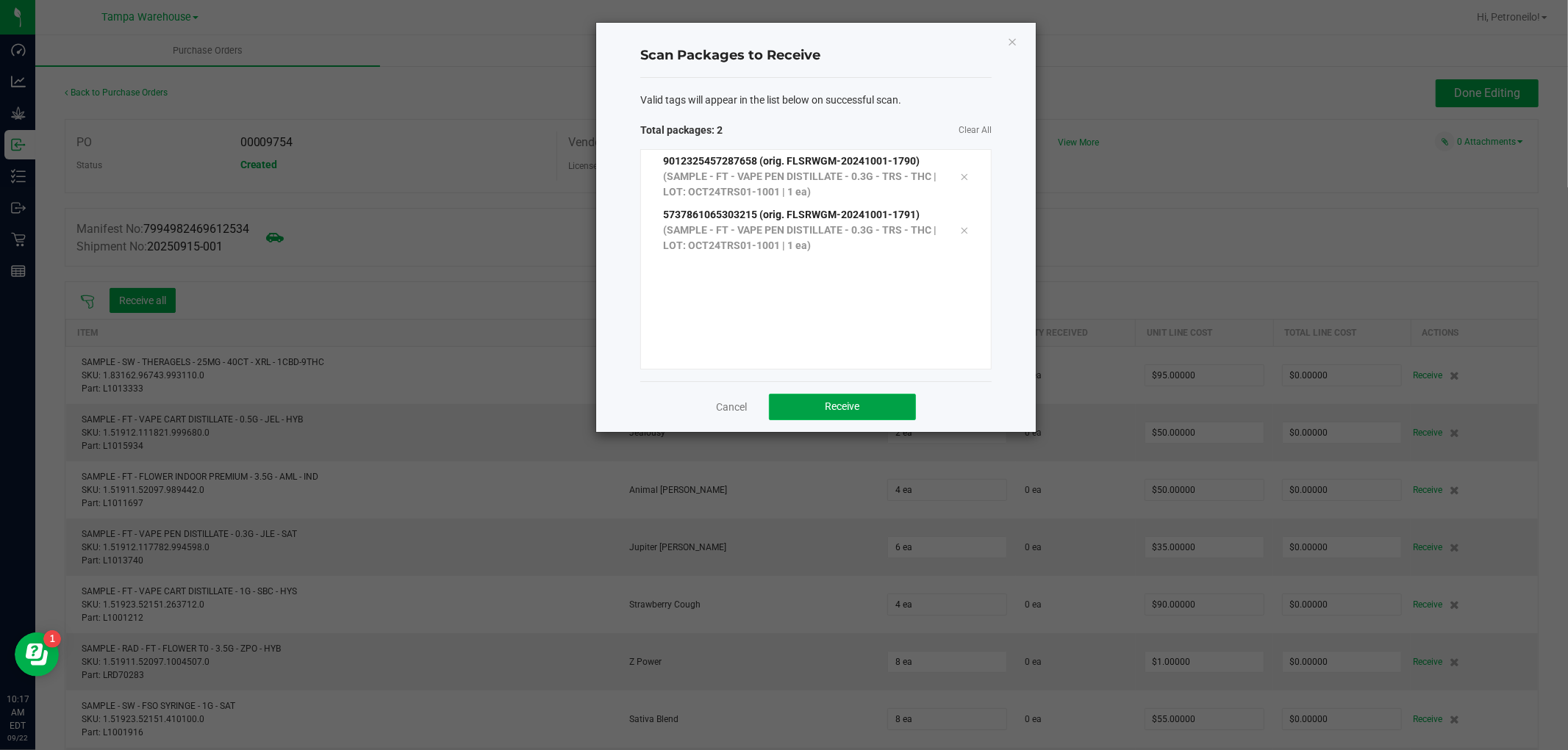
click at [794, 399] on button "Receive" at bounding box center [842, 406] width 147 height 27
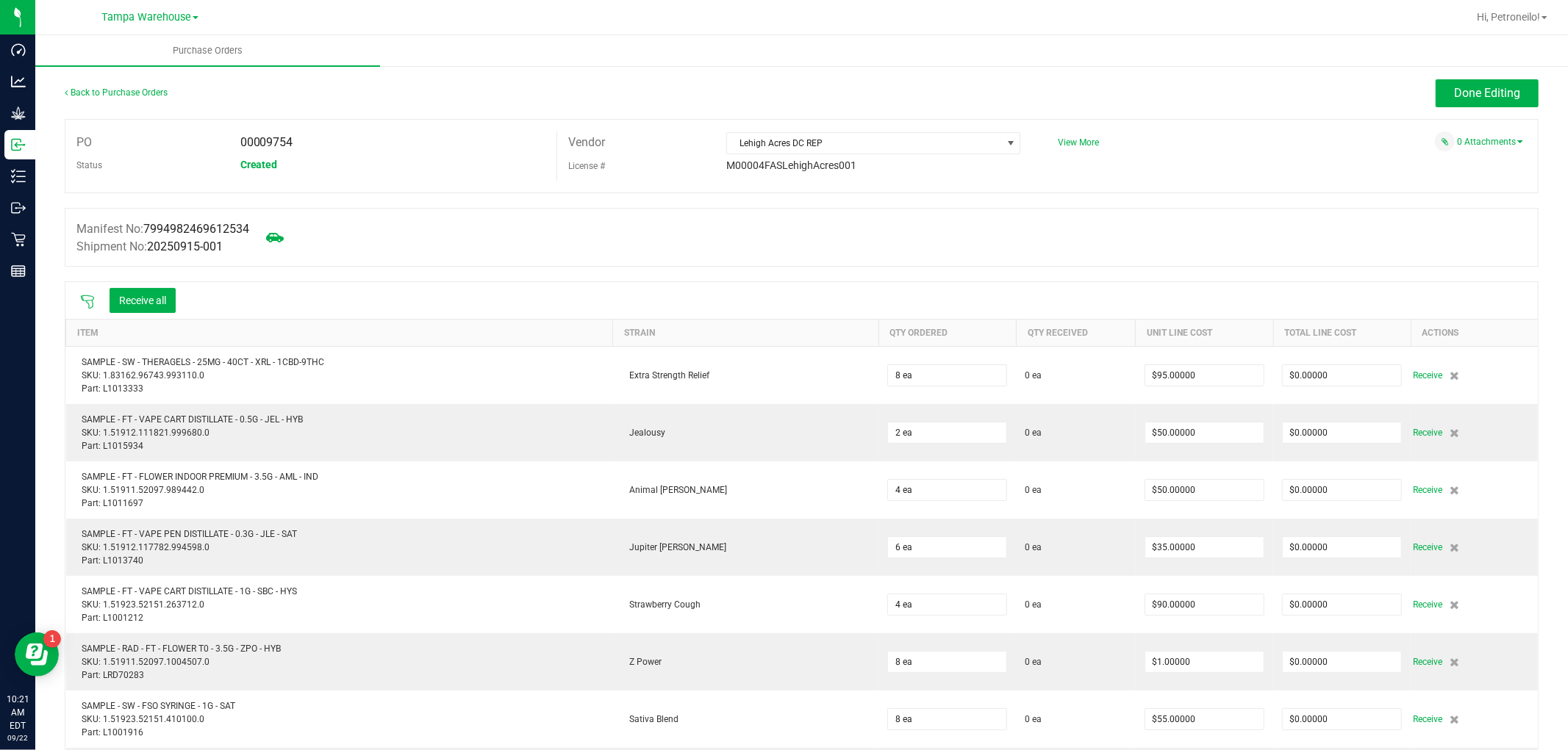
click at [85, 298] on icon at bounding box center [87, 302] width 15 height 15
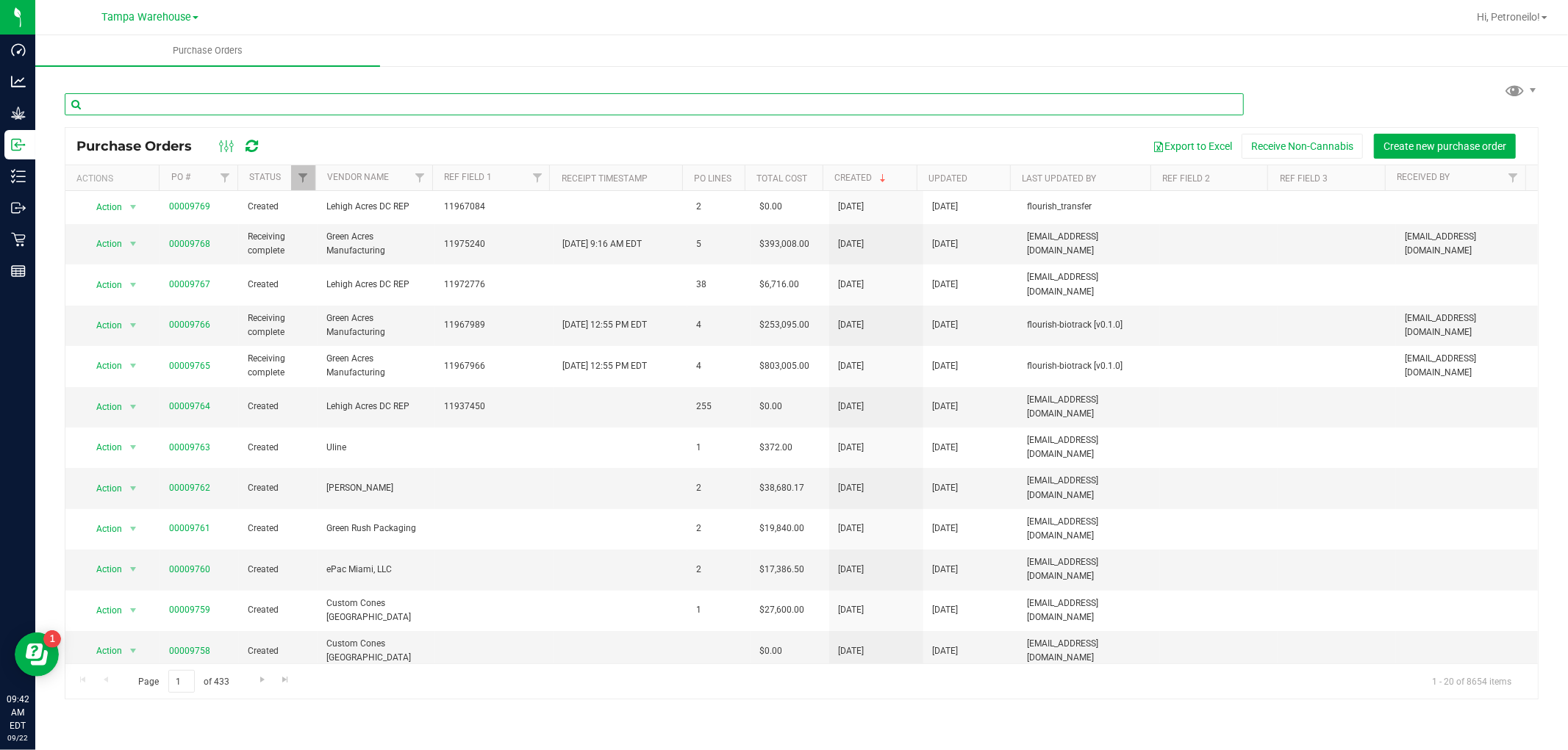
drag, startPoint x: 157, startPoint y: 110, endPoint x: 119, endPoint y: 89, distance: 43.4
click at [158, 108] on input "text" at bounding box center [654, 104] width 1178 height 22
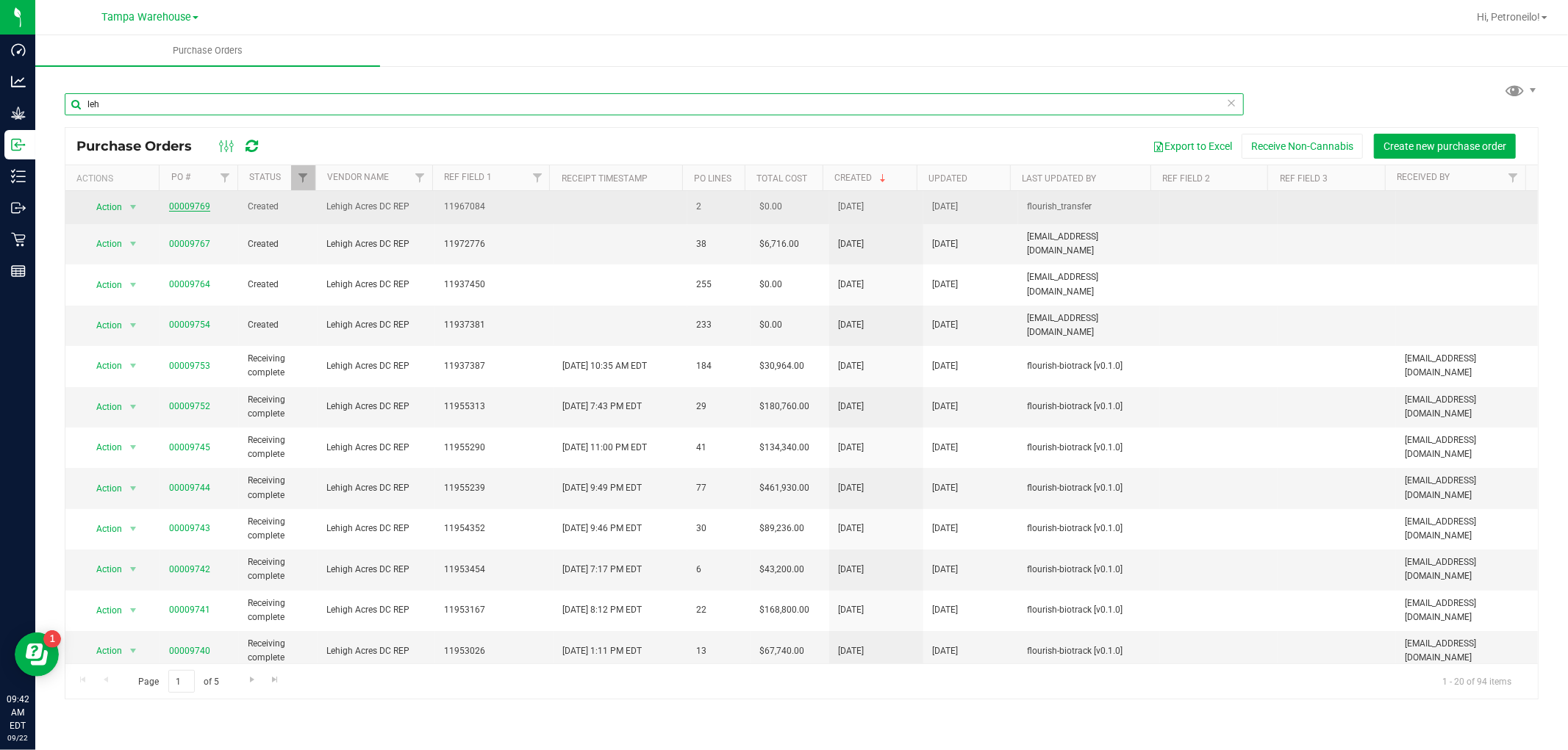
type input "leh"
click at [187, 208] on link "00009769" at bounding box center [189, 206] width 41 height 10
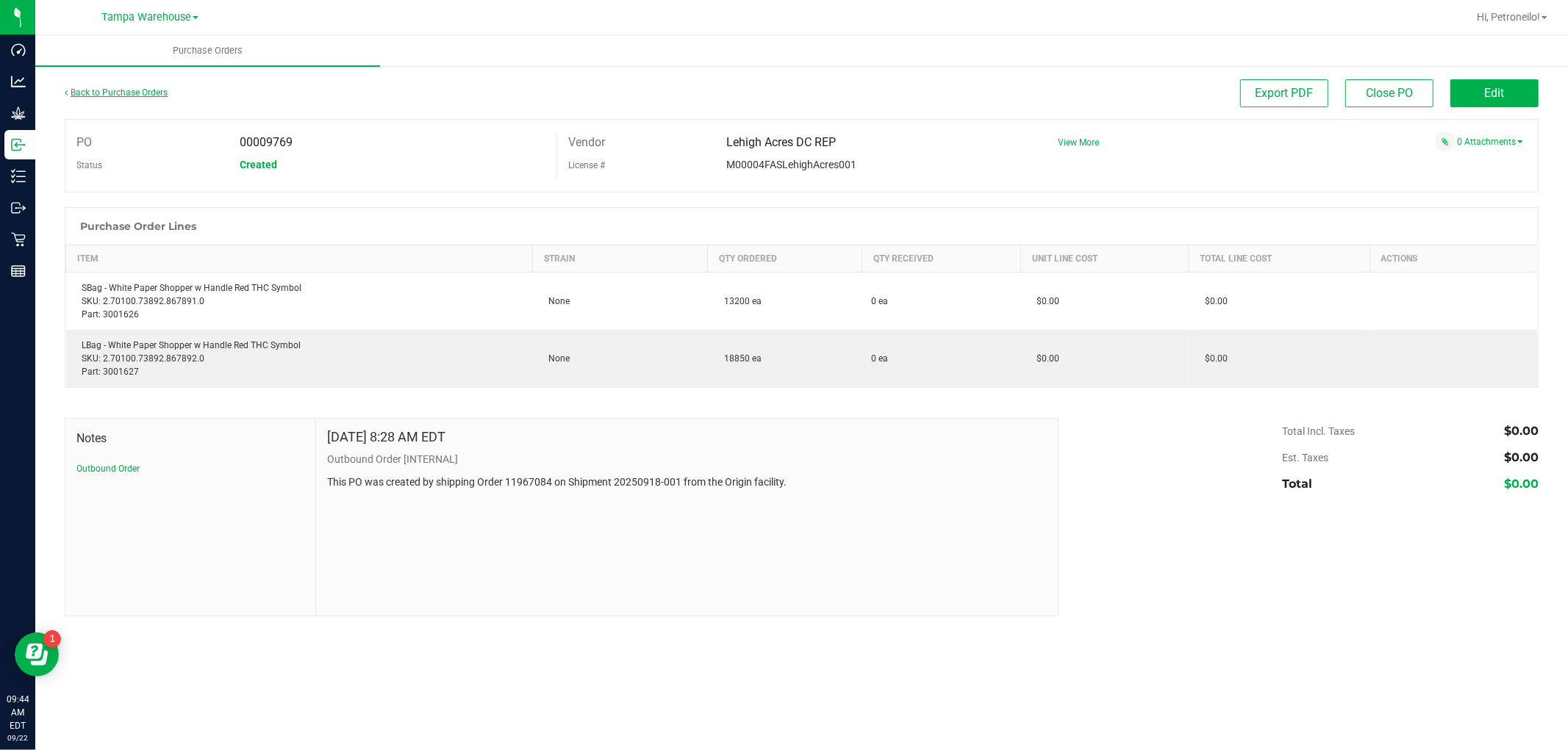
click at [126, 88] on link "Back to Purchase Orders" at bounding box center [116, 93] width 103 height 10
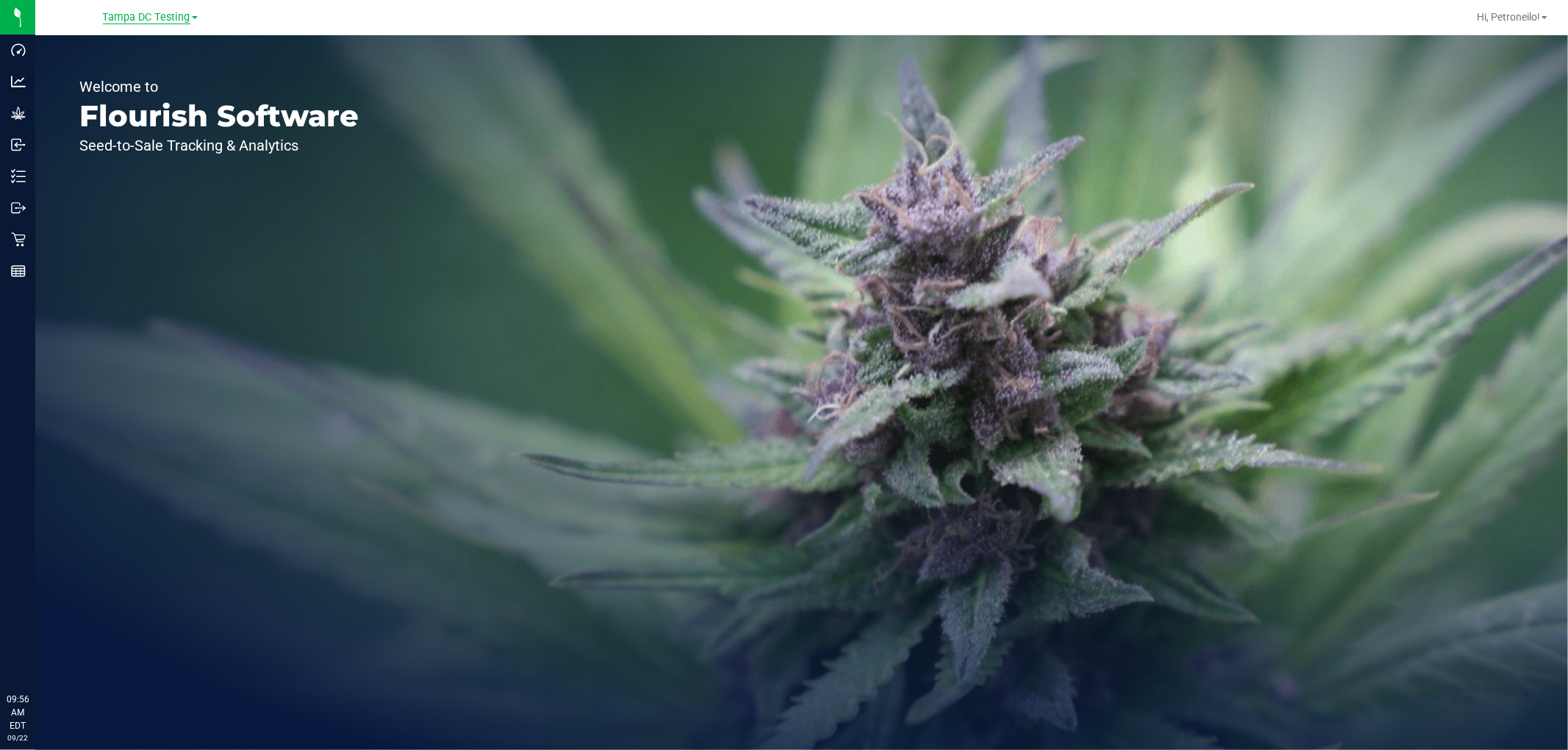
click at [175, 19] on span "Tampa DC Testing" at bounding box center [146, 17] width 88 height 13
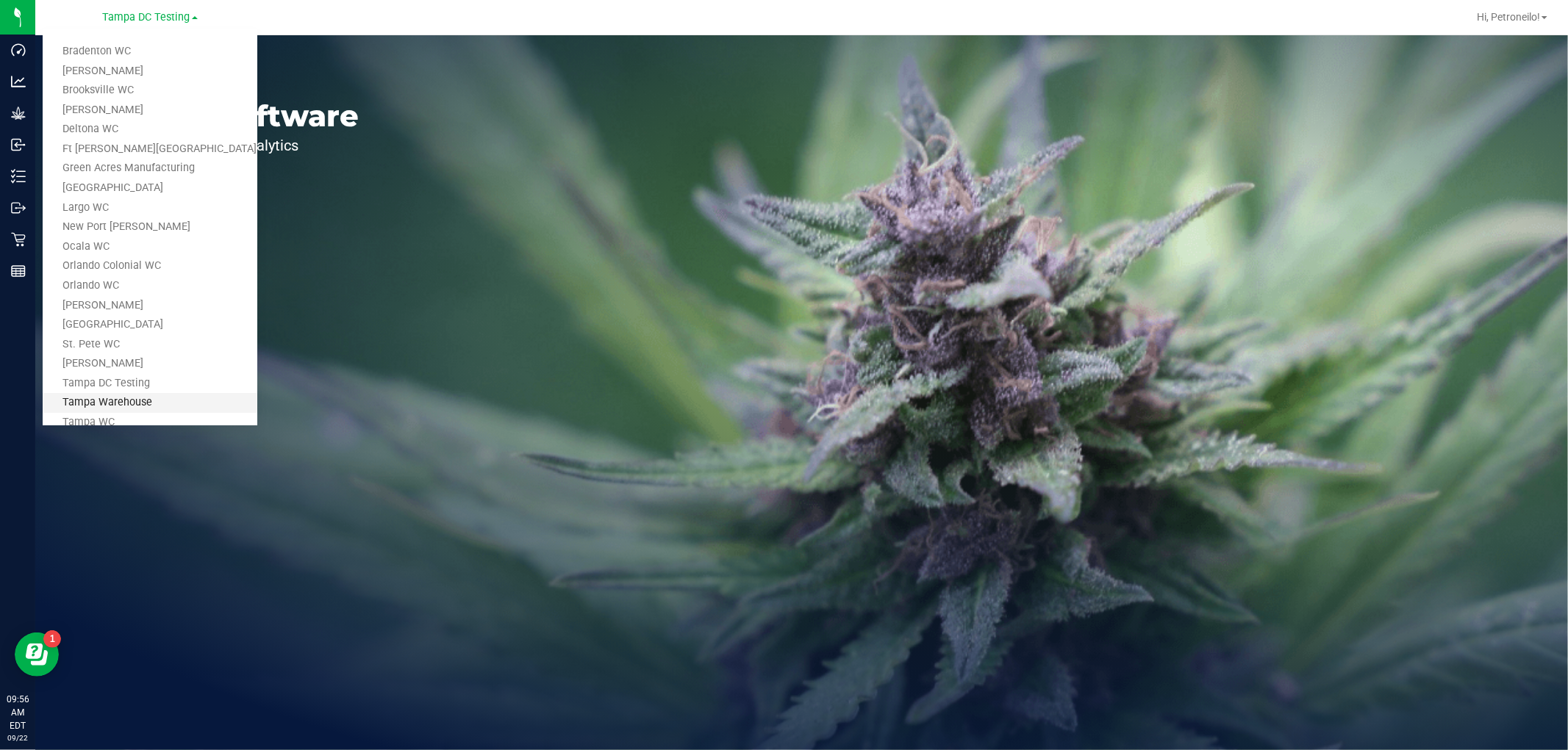
click at [133, 401] on link "Tampa Warehouse" at bounding box center [150, 403] width 215 height 20
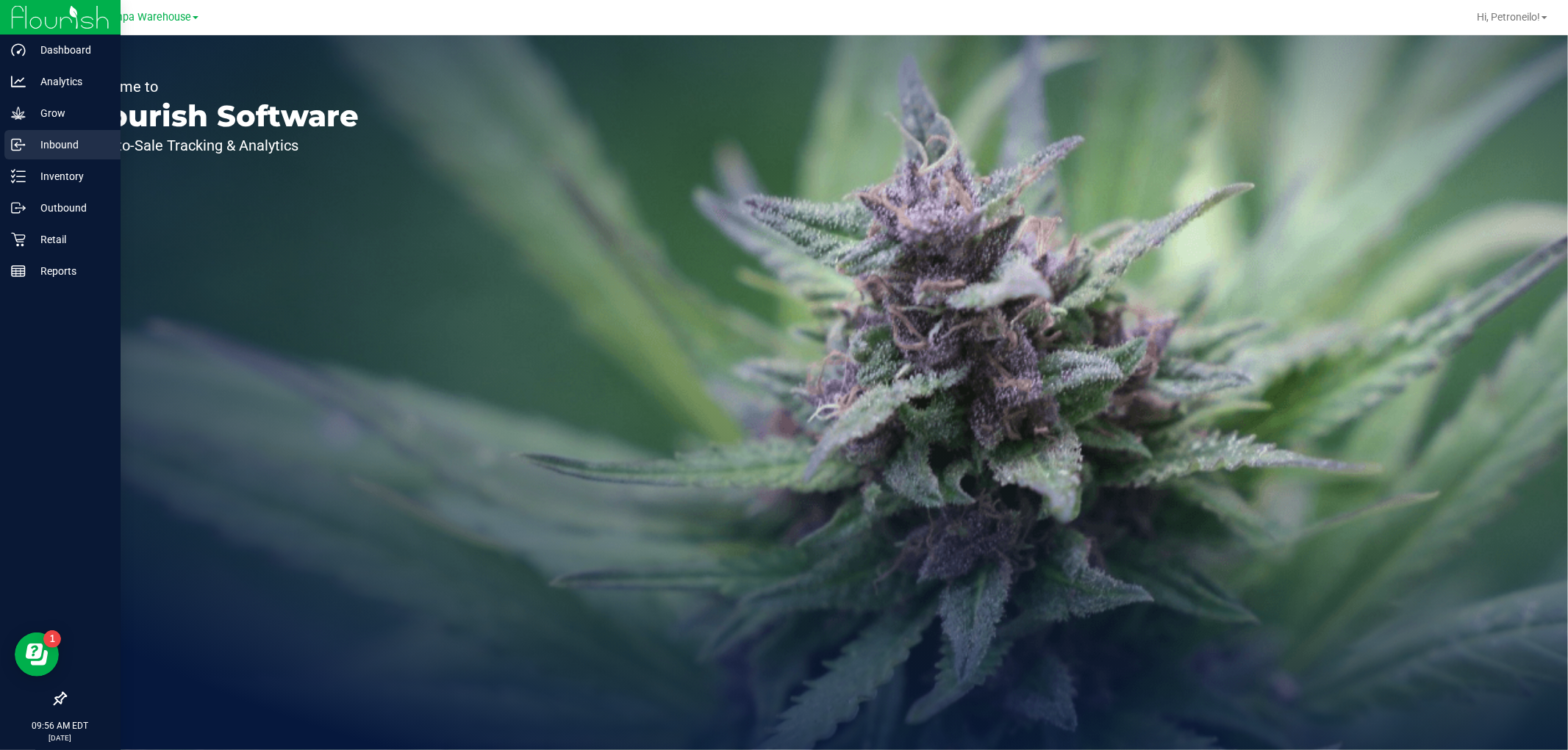
click at [62, 145] on p "Inbound" at bounding box center [69, 145] width 88 height 18
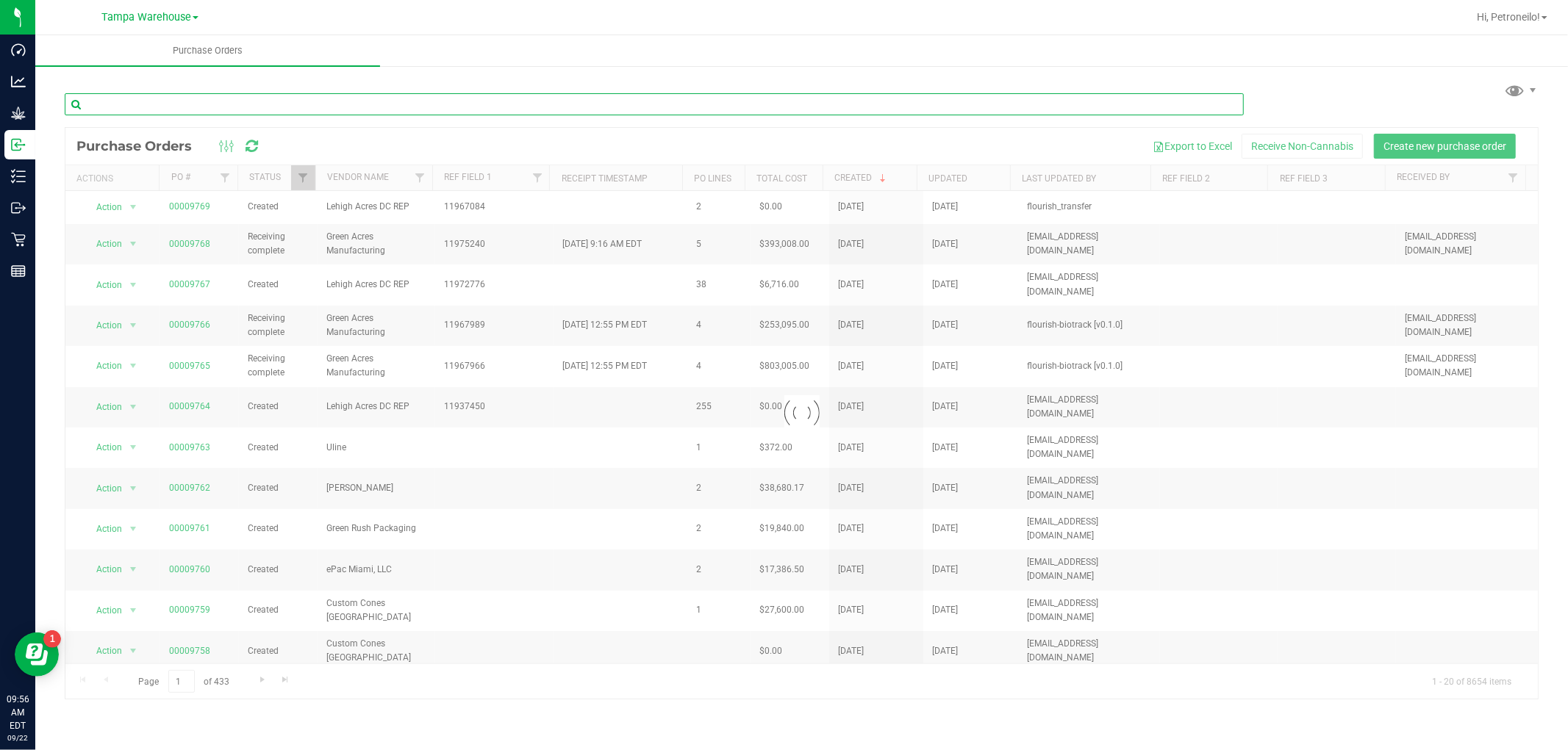
click at [377, 97] on input "text" at bounding box center [654, 104] width 1178 height 22
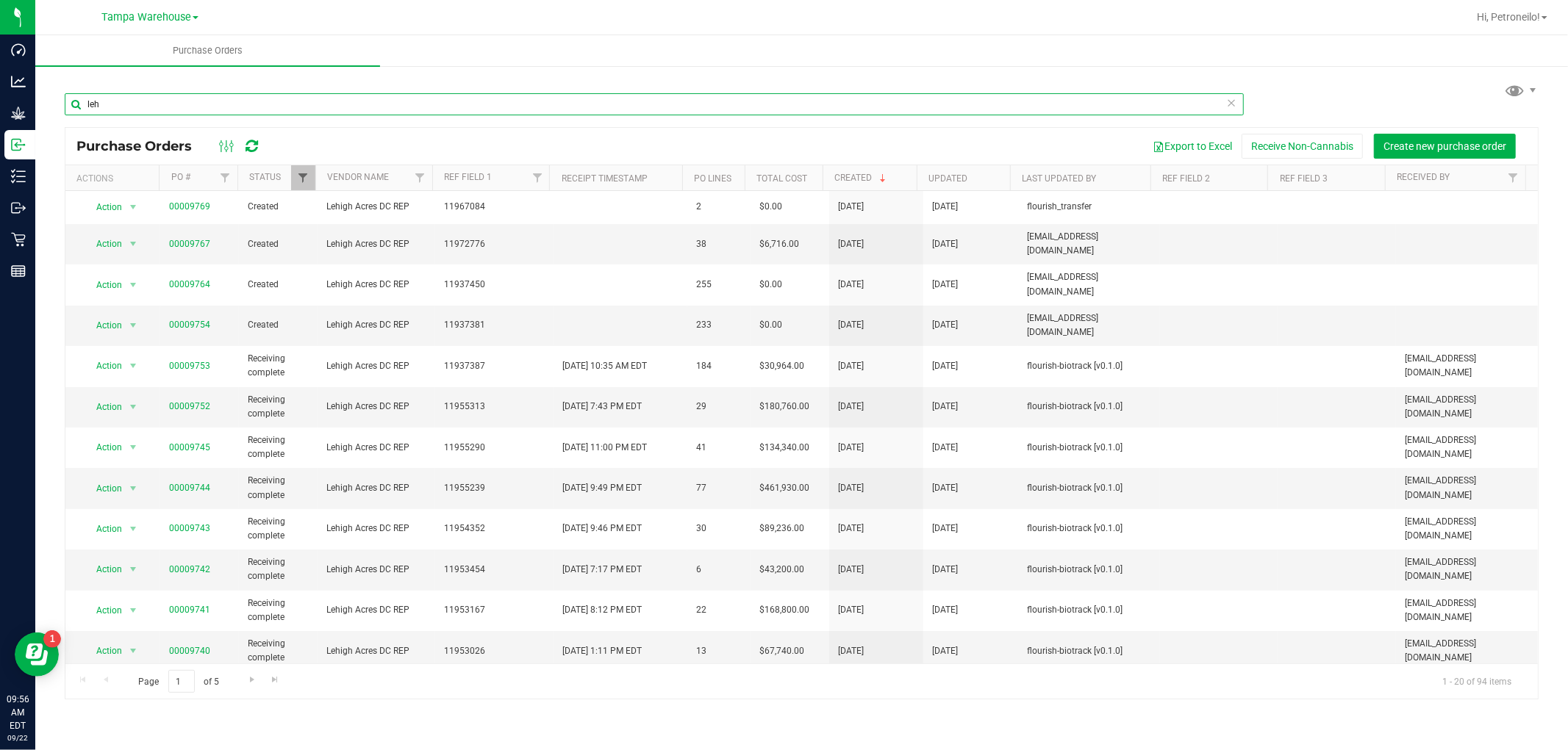
type input "leh"
click at [298, 180] on span "Filter" at bounding box center [303, 177] width 12 height 12
click at [392, 123] on div "leh" at bounding box center [654, 110] width 1178 height 34
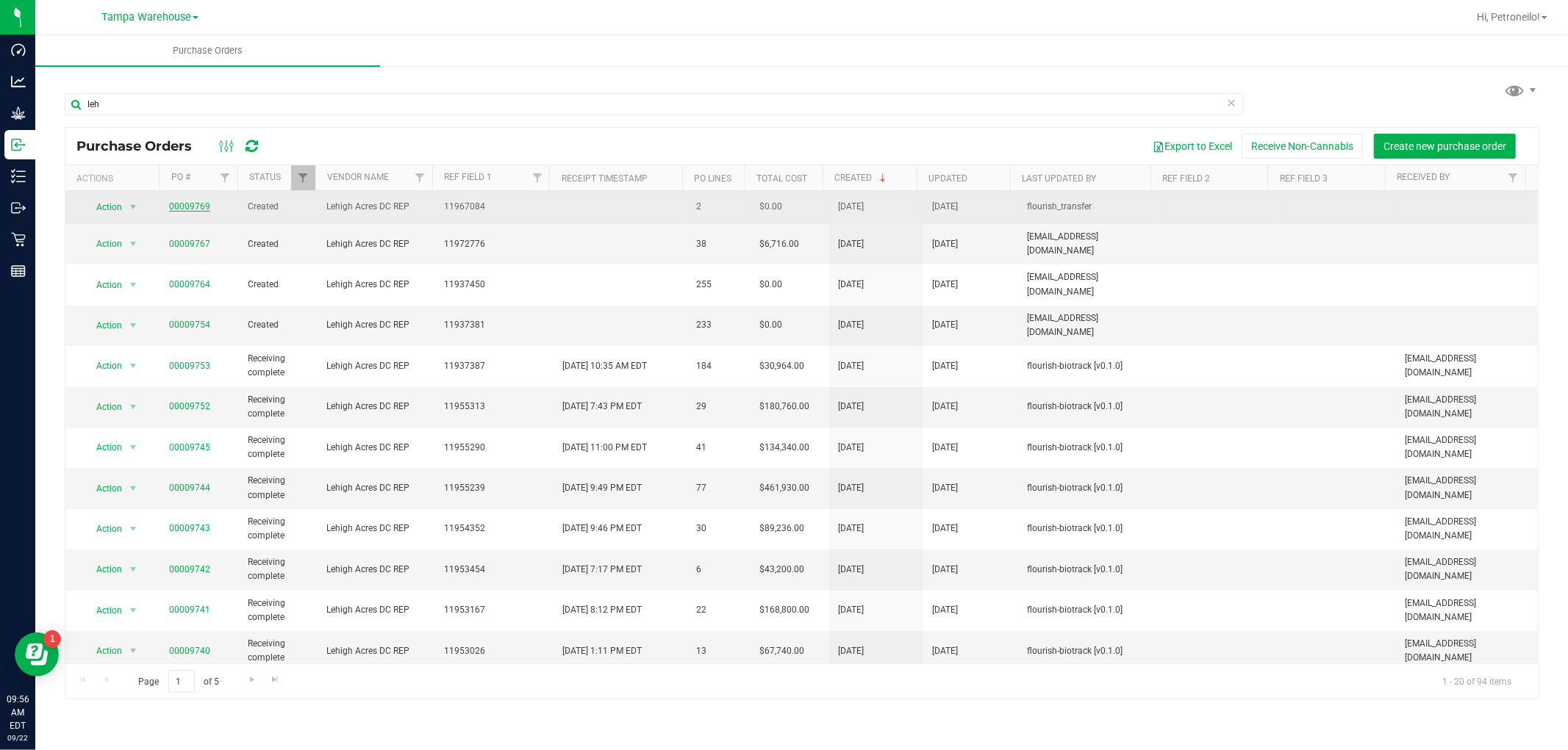
click at [206, 203] on link "00009769" at bounding box center [189, 206] width 41 height 10
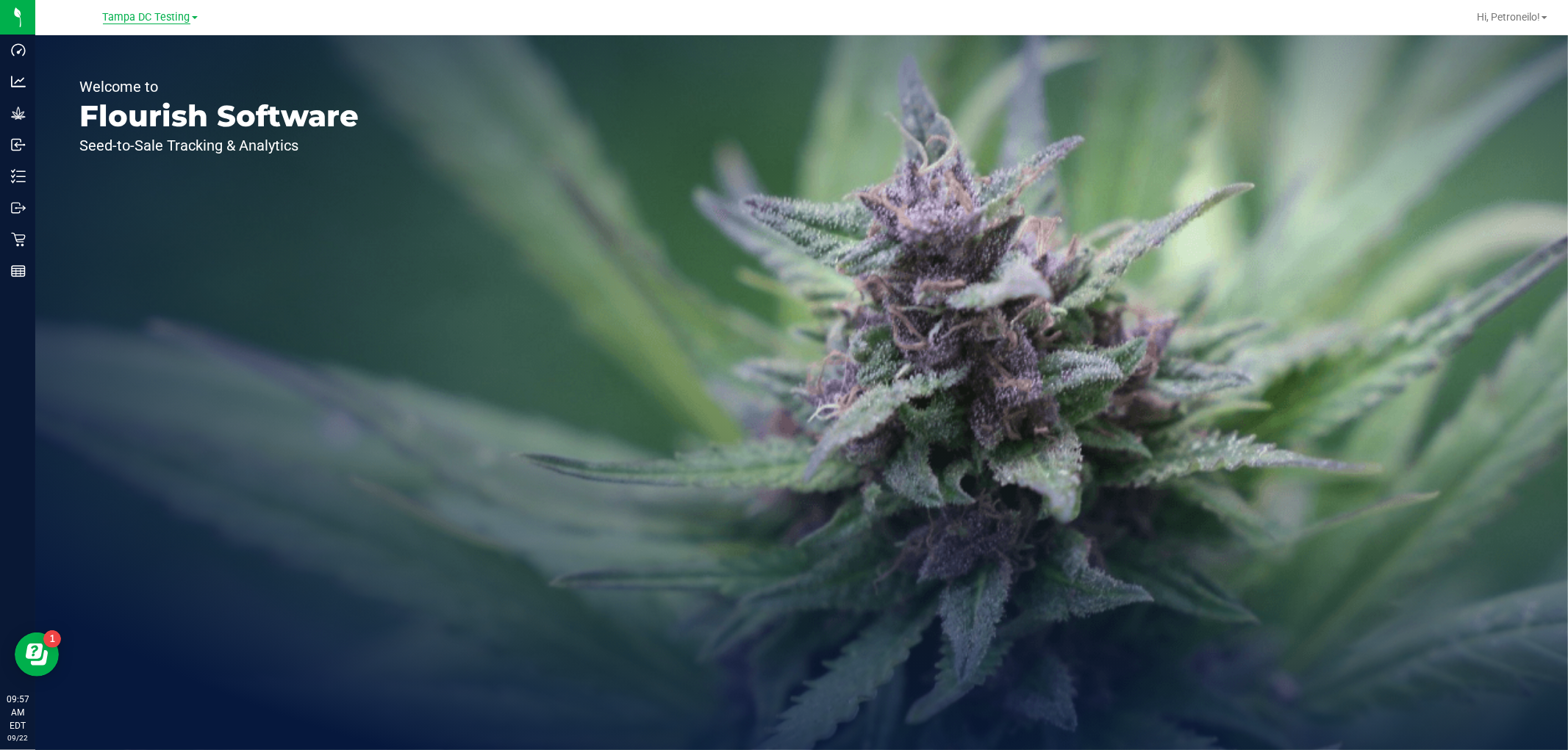
click at [159, 15] on span "Tampa DC Testing" at bounding box center [146, 17] width 88 height 13
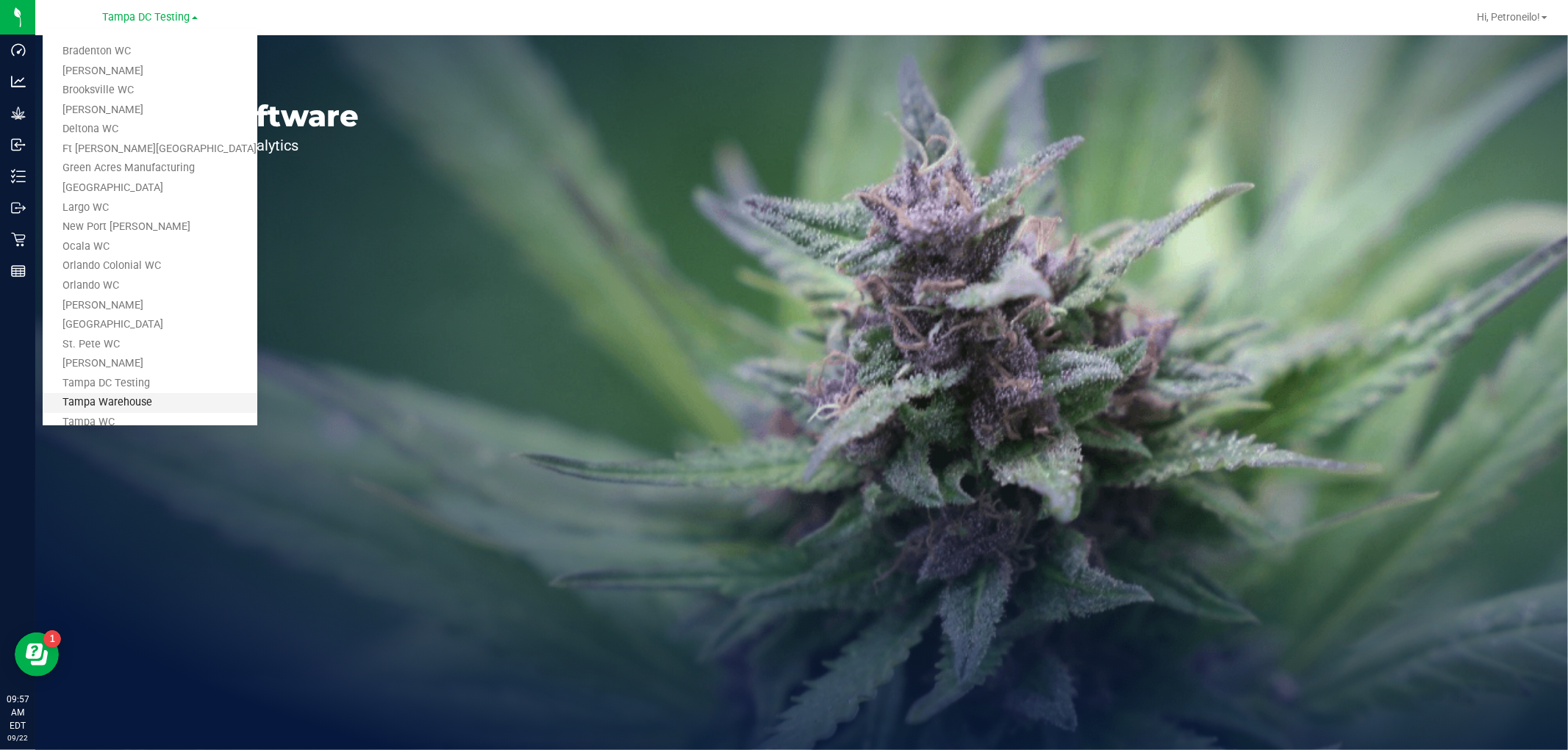
click at [158, 393] on link "Tampa Warehouse" at bounding box center [150, 403] width 215 height 20
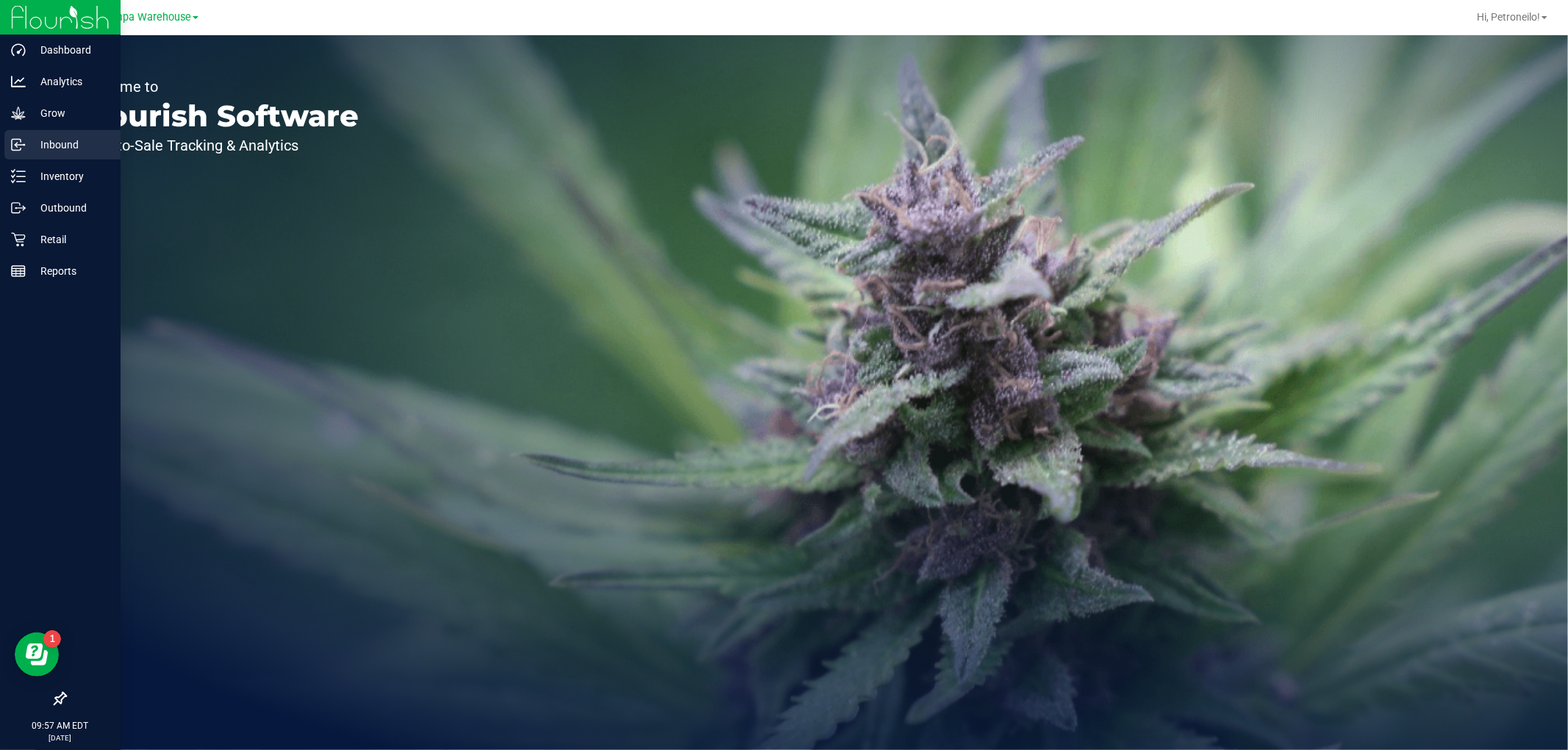
click at [78, 144] on p "Inbound" at bounding box center [69, 145] width 88 height 18
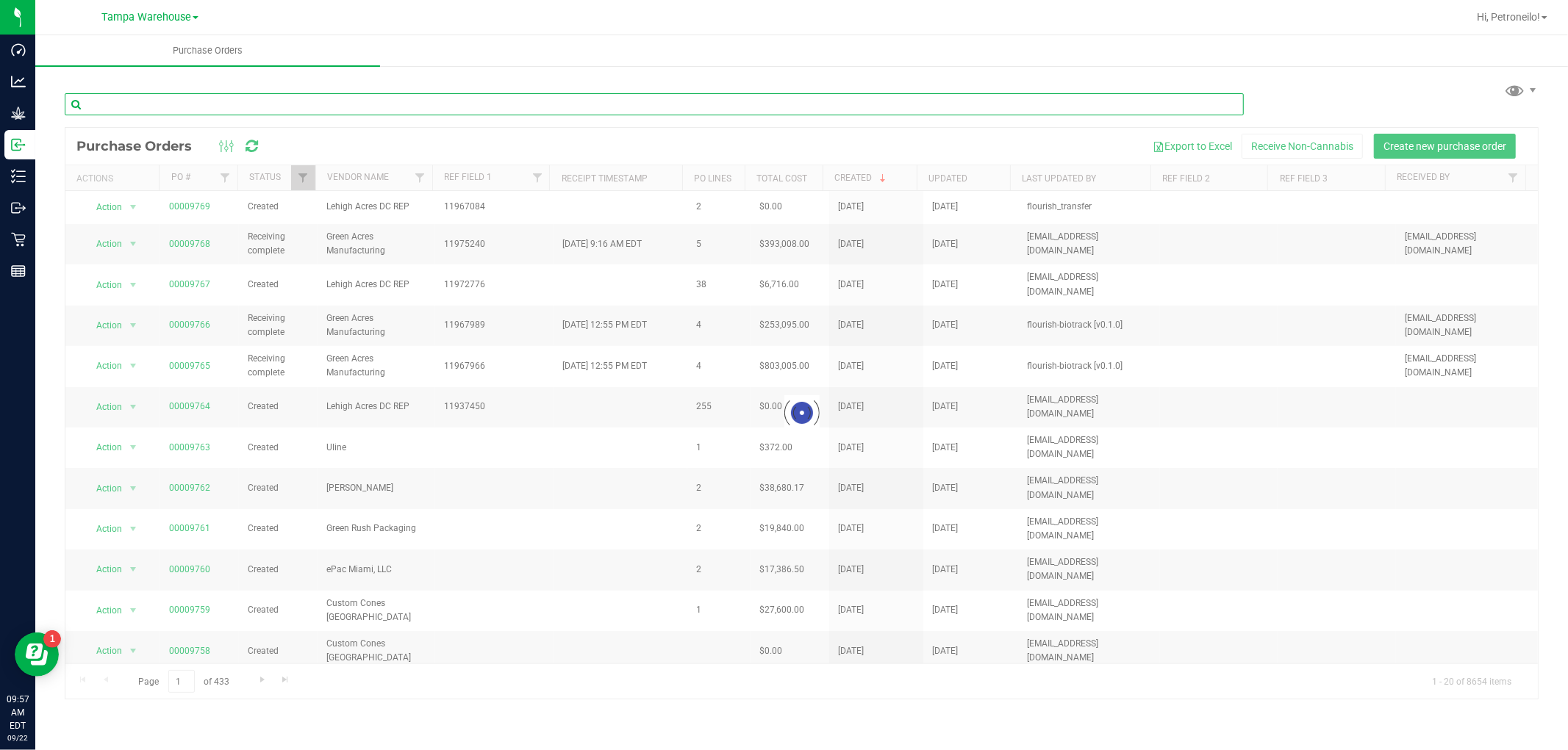
drag, startPoint x: 324, startPoint y: 105, endPoint x: 317, endPoint y: 99, distance: 9.2
click at [323, 105] on input "text" at bounding box center [654, 104] width 1178 height 22
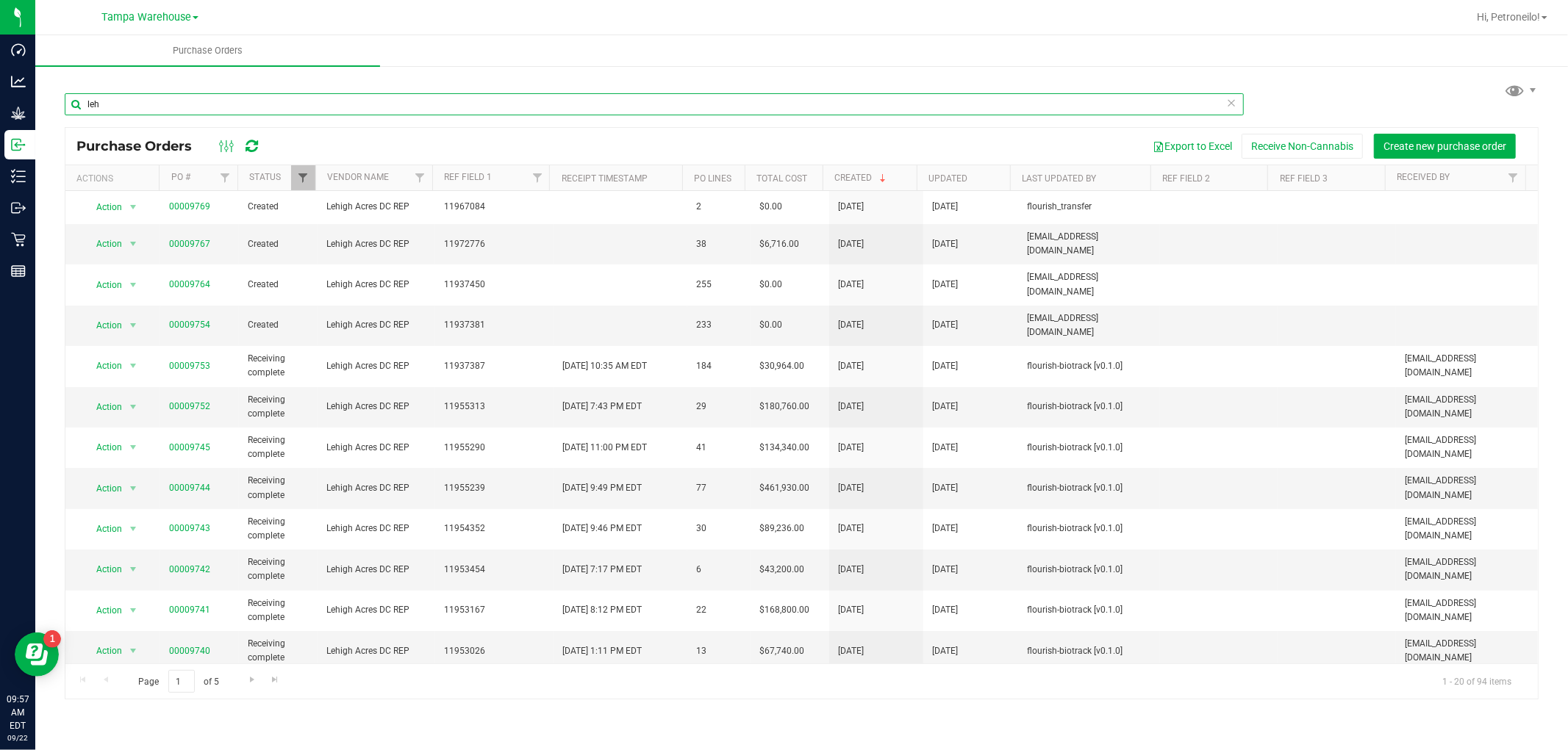
type input "leh"
click at [297, 181] on span "Filter" at bounding box center [303, 177] width 12 height 12
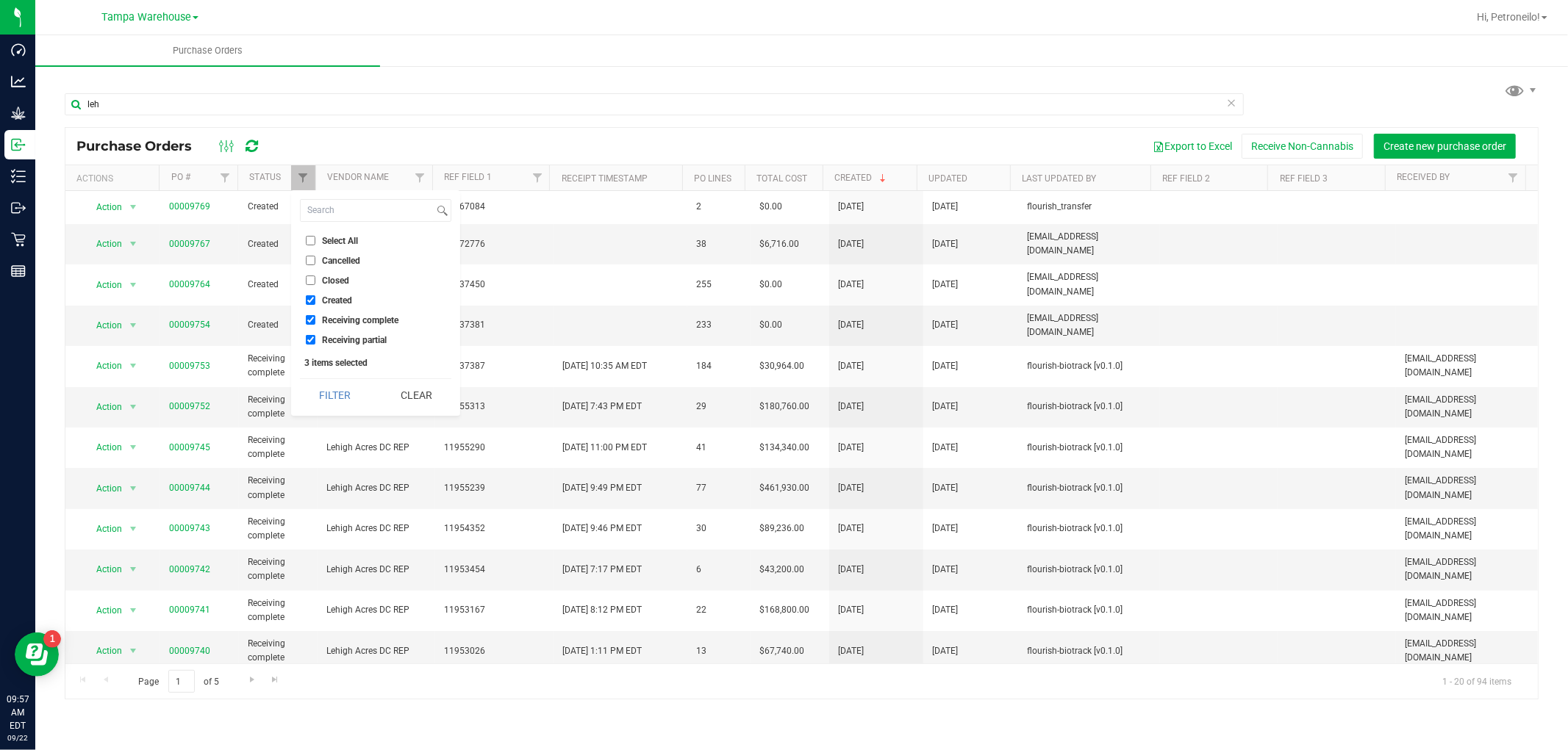
drag, startPoint x: 347, startPoint y: 312, endPoint x: 340, endPoint y: 334, distance: 23.1
click at [348, 312] on li "Receiving complete" at bounding box center [376, 320] width 152 height 16
click at [338, 341] on span "Receiving partial" at bounding box center [354, 340] width 65 height 9
click at [316, 341] on input "Receiving partial" at bounding box center [311, 340] width 10 height 10
checkbox input "false"
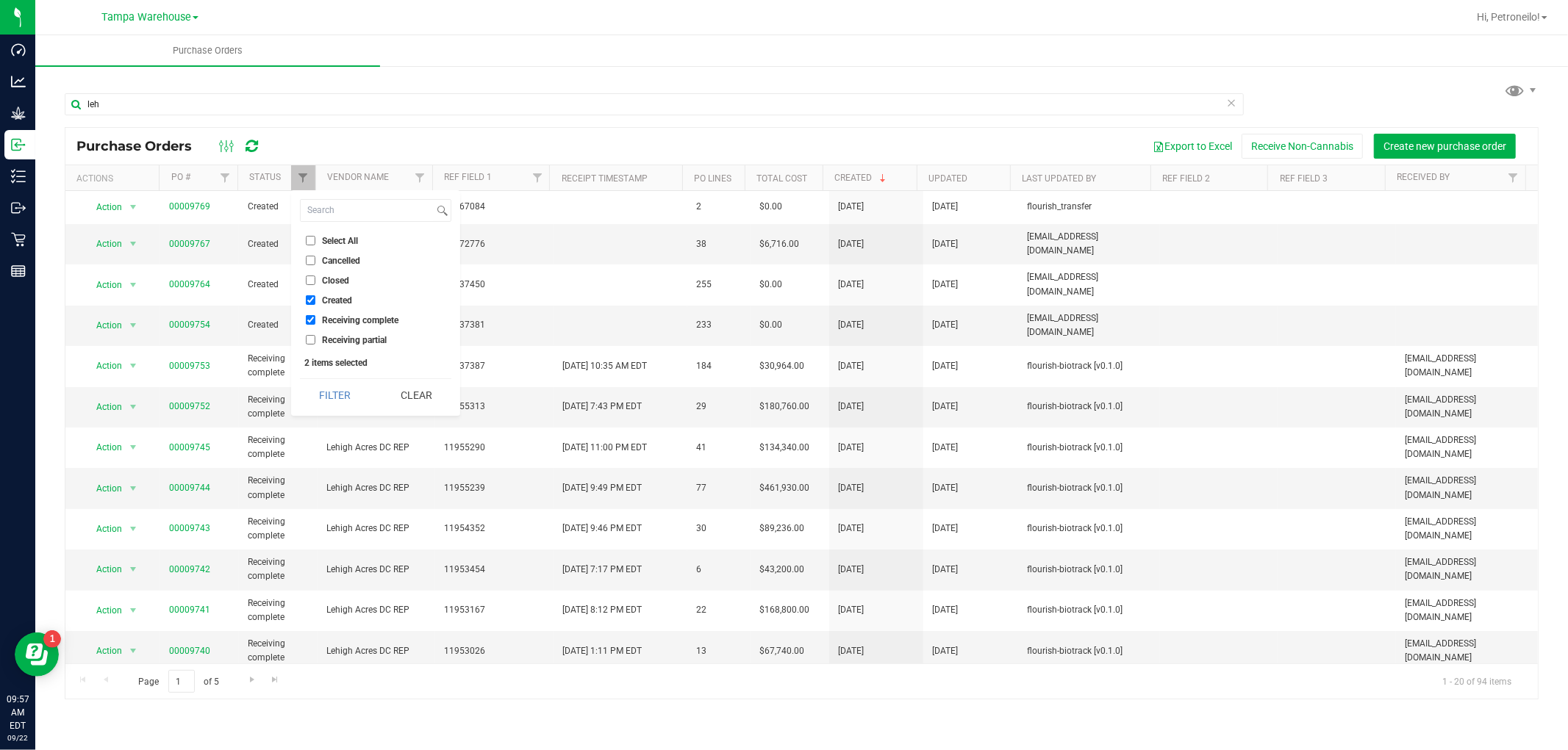
click at [339, 317] on span "Receiving complete" at bounding box center [360, 319] width 77 height 9
click at [316, 317] on input "Receiving complete" at bounding box center [311, 320] width 10 height 10
checkbox input "false"
click at [334, 393] on button "Filter" at bounding box center [335, 395] width 71 height 33
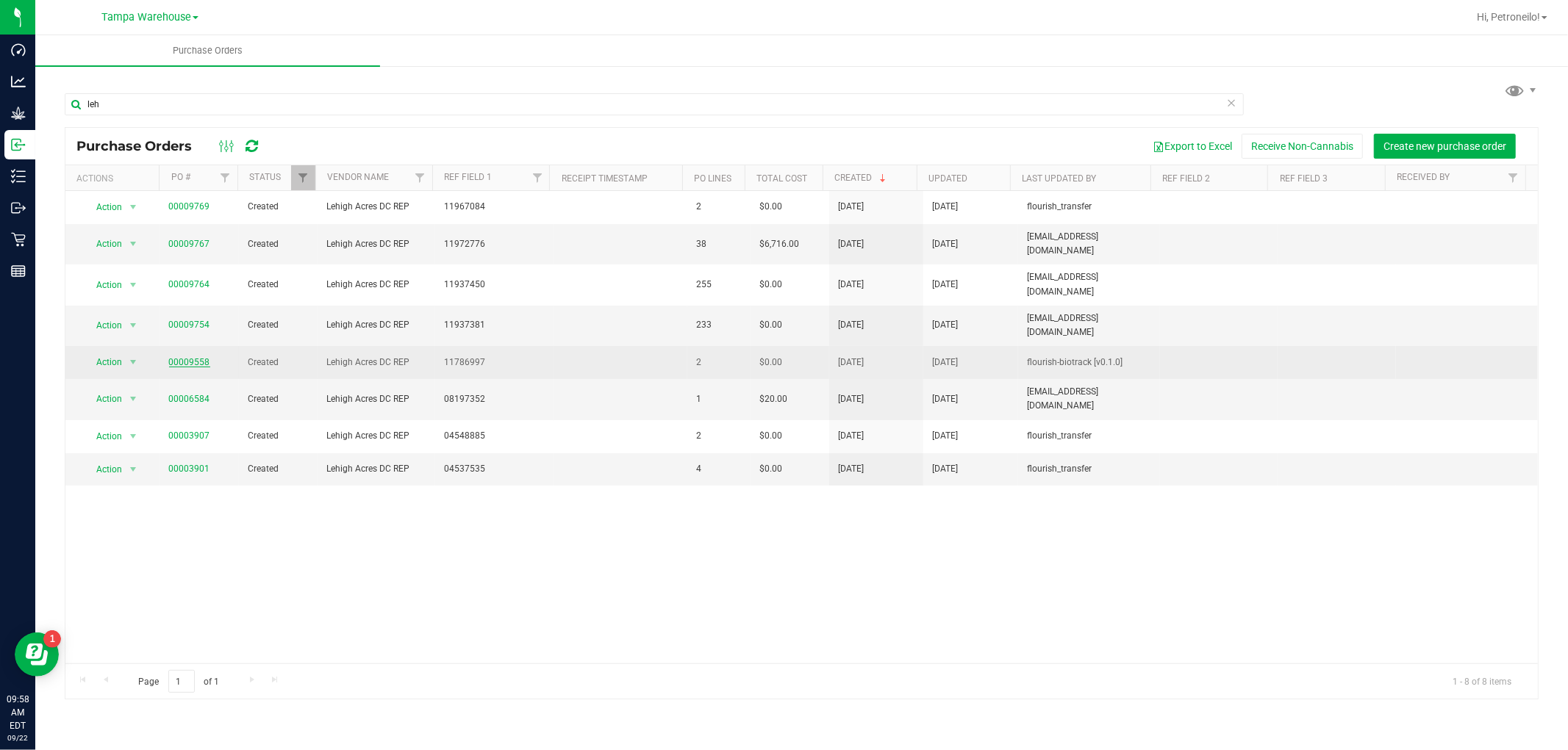
click at [201, 357] on link "00009558" at bounding box center [189, 362] width 41 height 10
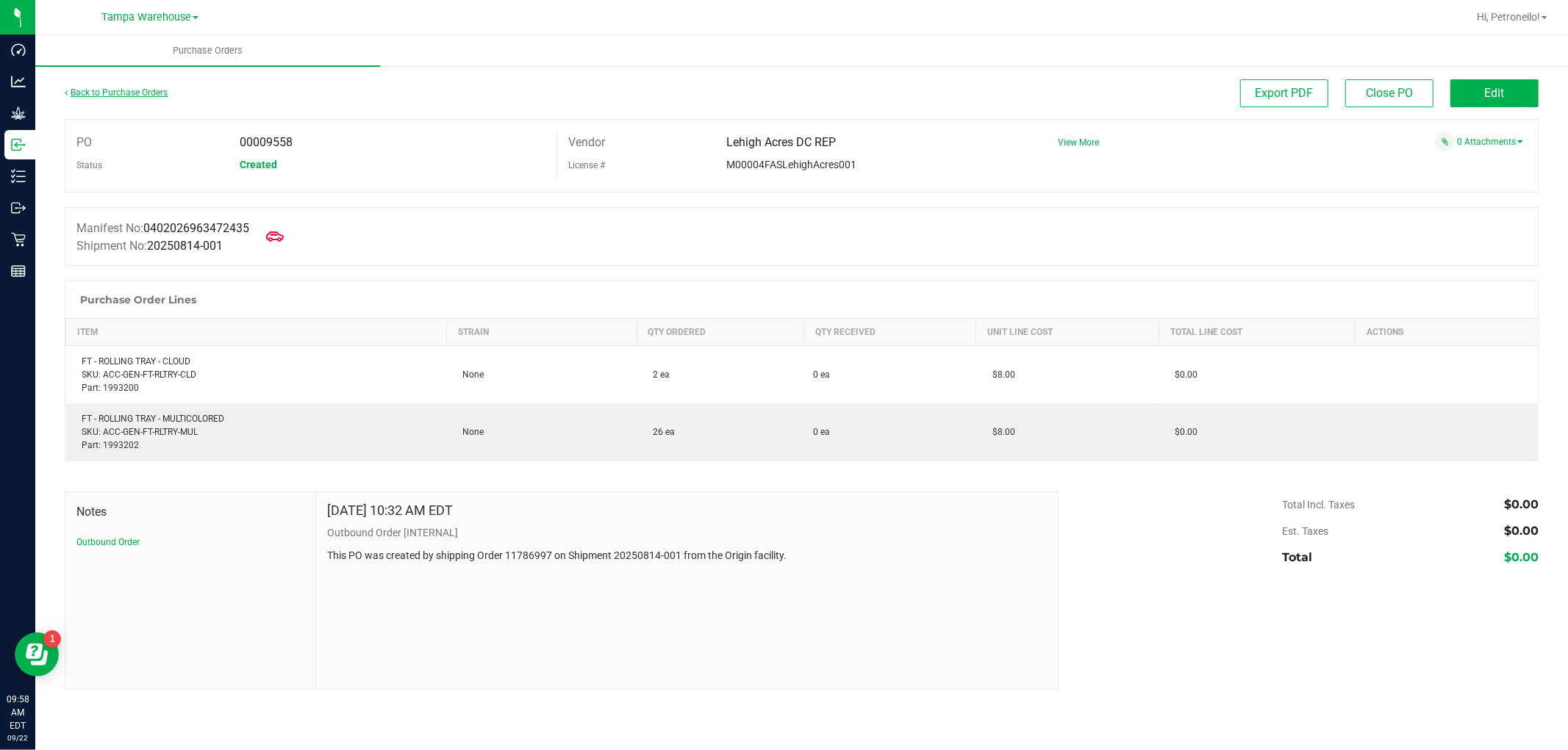
click at [100, 93] on link "Back to Purchase Orders" at bounding box center [116, 93] width 103 height 10
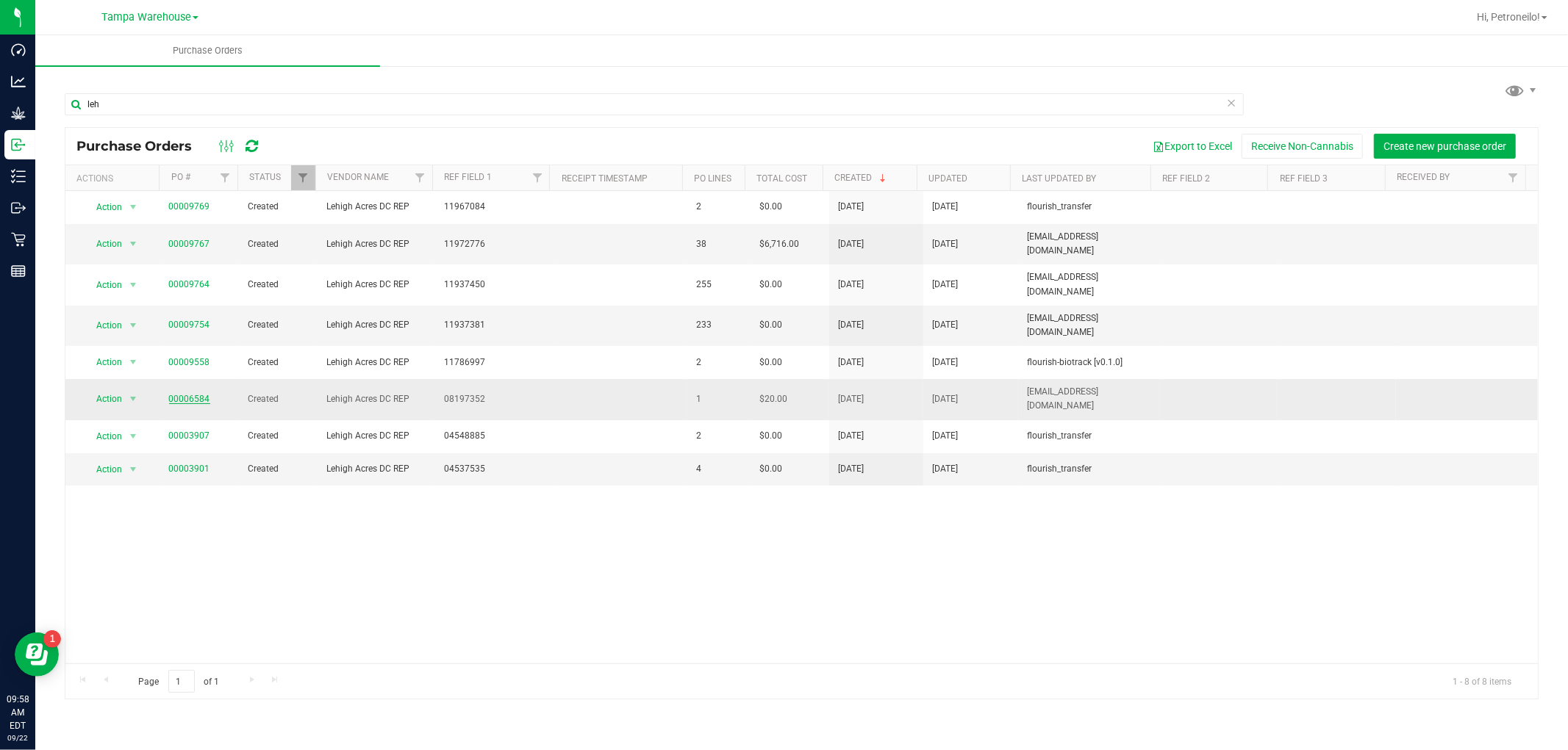
click at [194, 393] on link "00006584" at bounding box center [189, 398] width 41 height 10
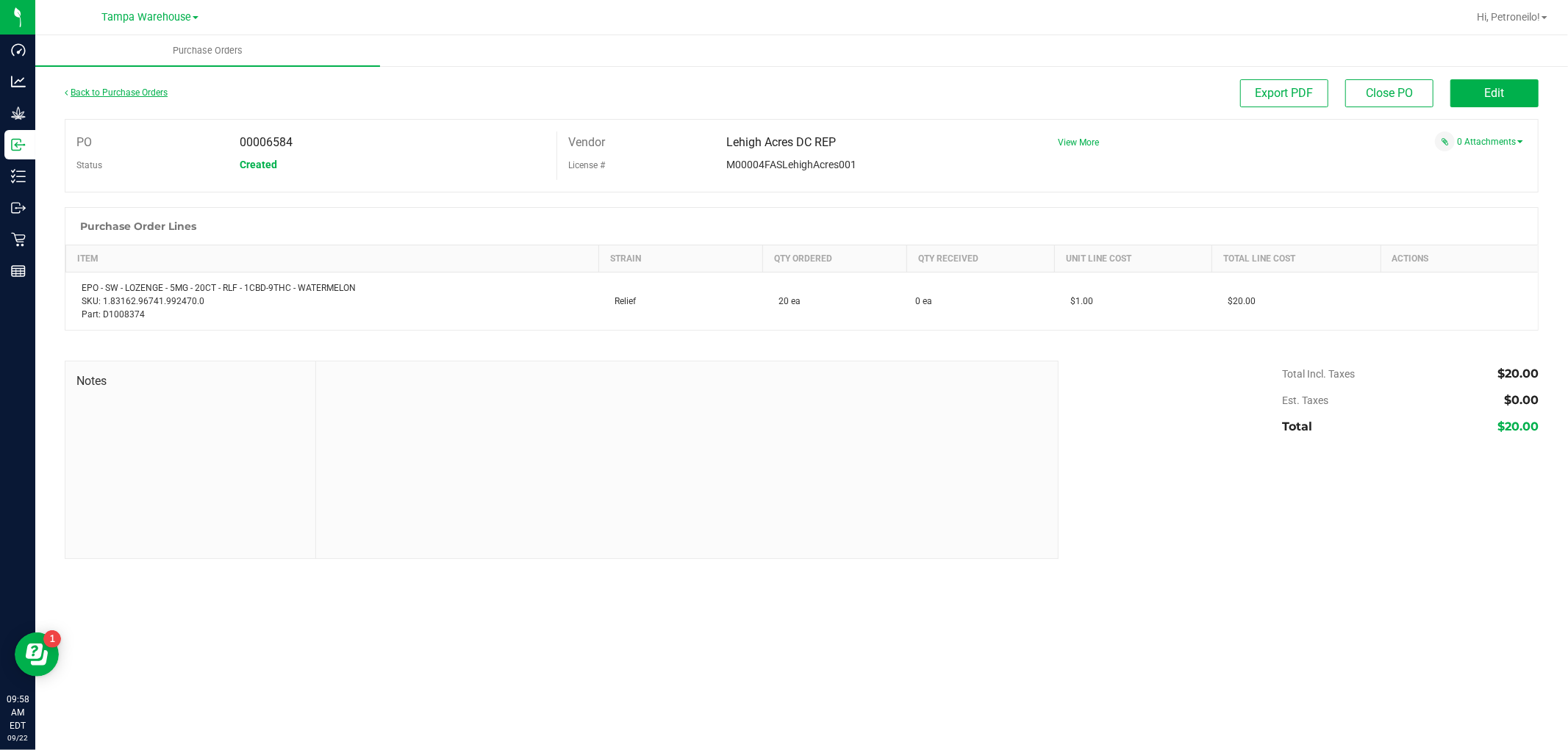
click at [143, 88] on link "Back to Purchase Orders" at bounding box center [116, 93] width 103 height 10
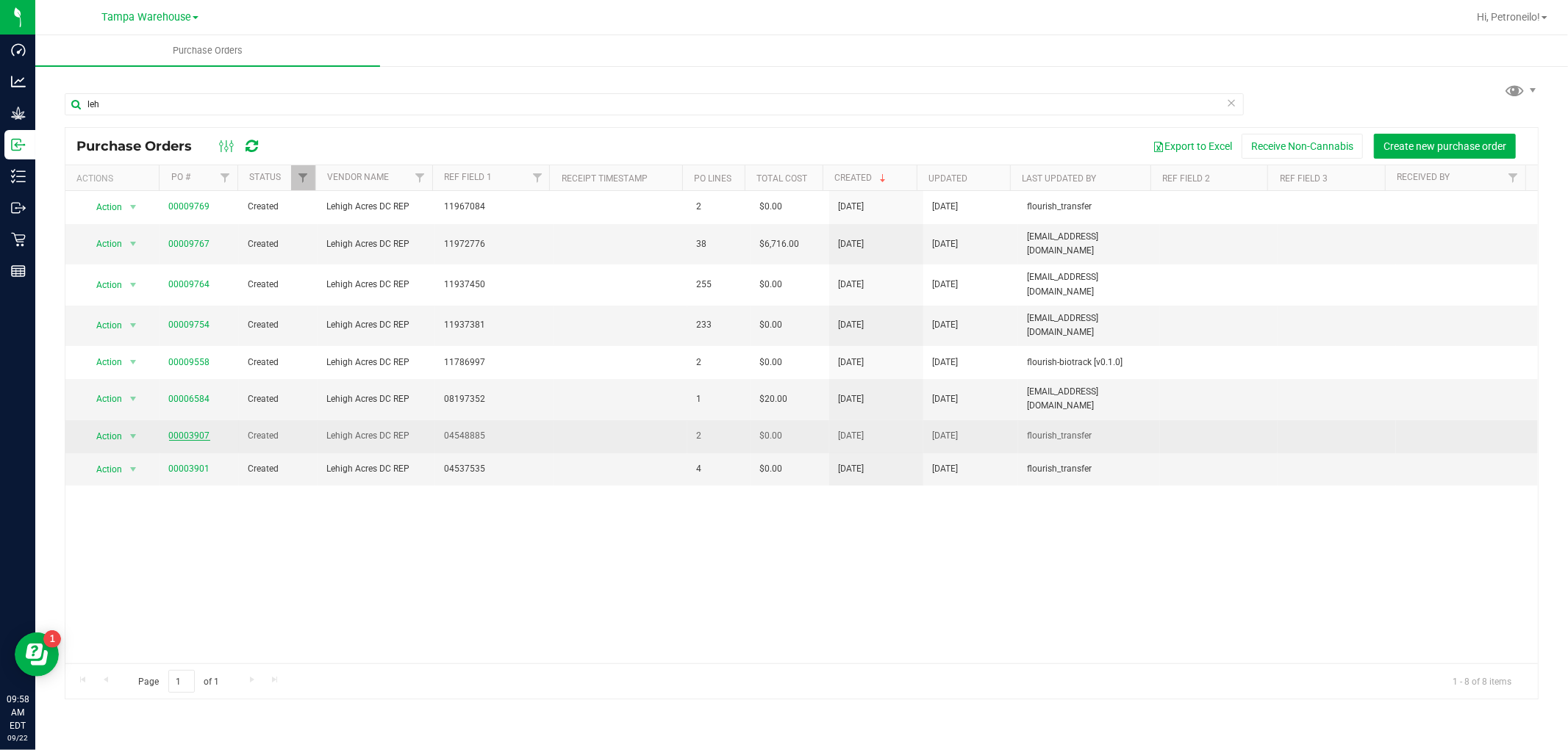
click at [195, 431] on link "00003907" at bounding box center [189, 436] width 41 height 10
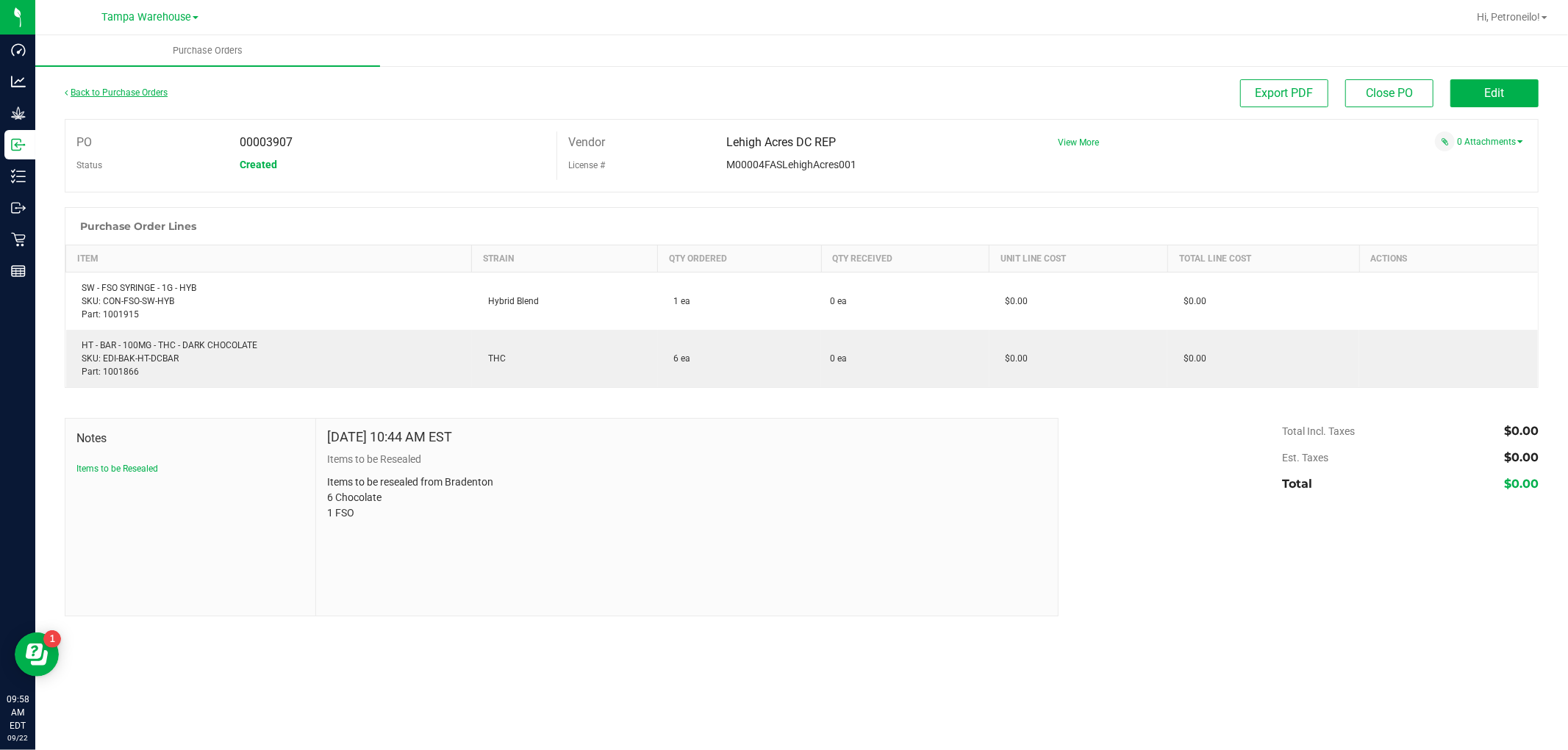
click at [164, 88] on link "Back to Purchase Orders" at bounding box center [116, 93] width 103 height 10
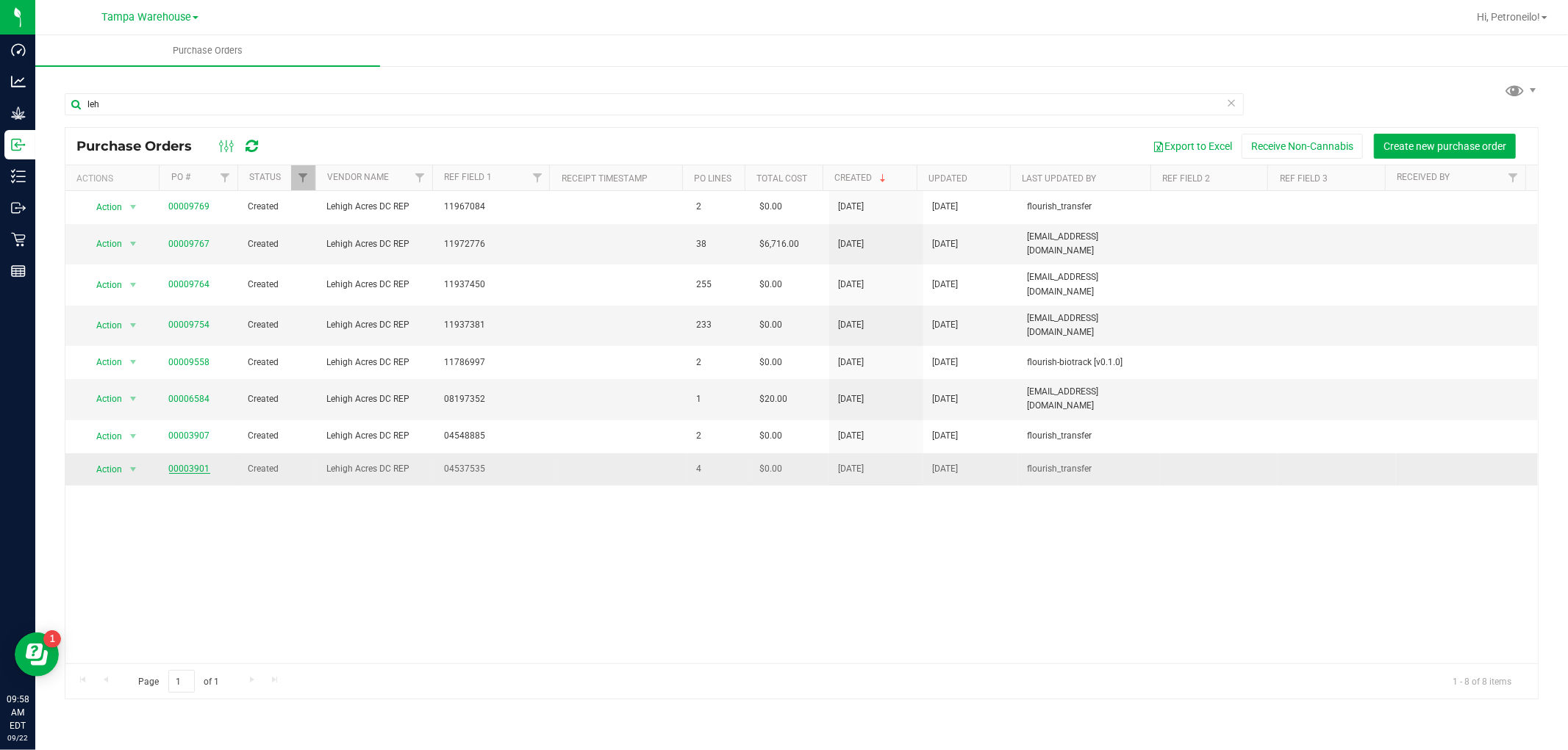
click at [182, 463] on link "00003901" at bounding box center [189, 468] width 41 height 10
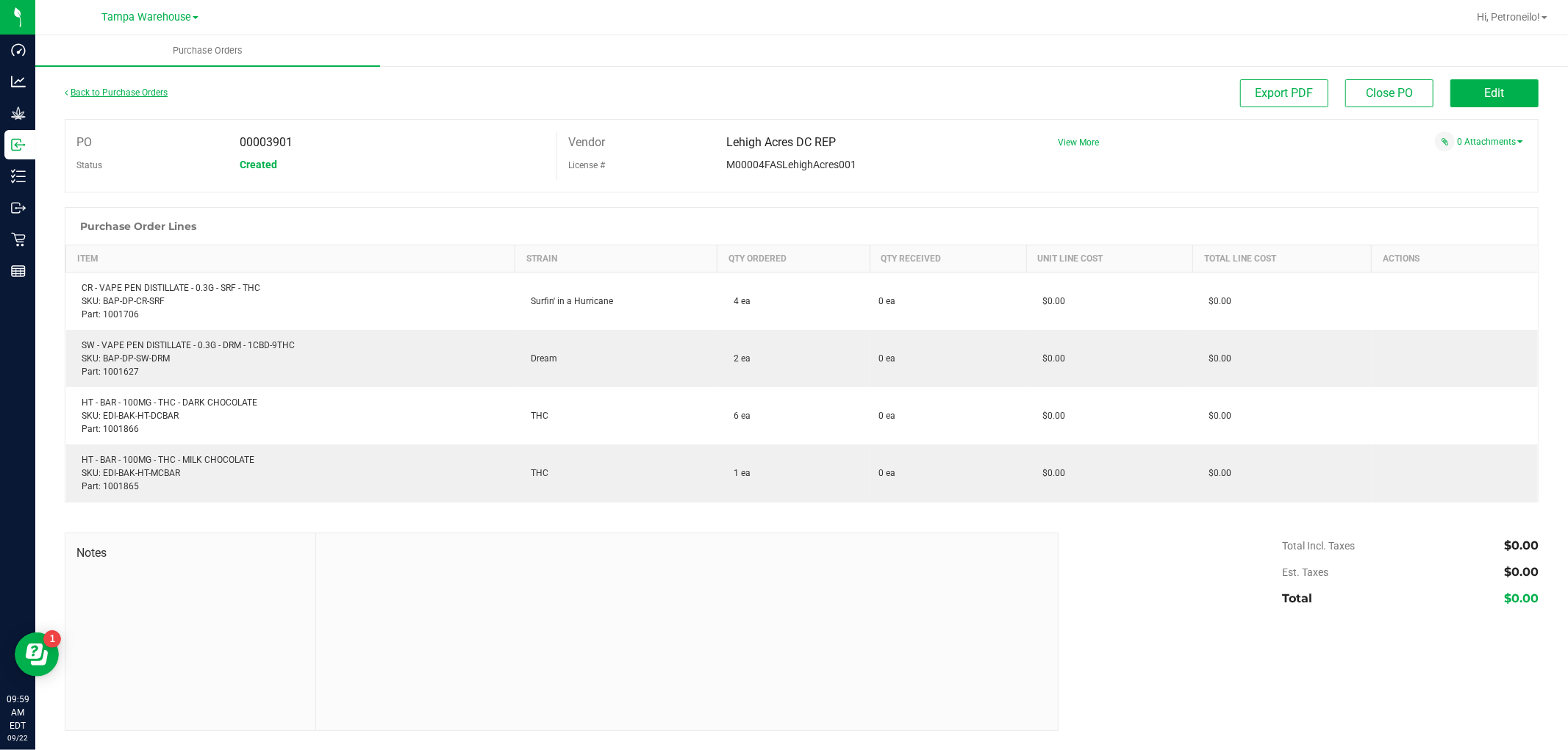
click at [143, 90] on link "Back to Purchase Orders" at bounding box center [116, 93] width 103 height 10
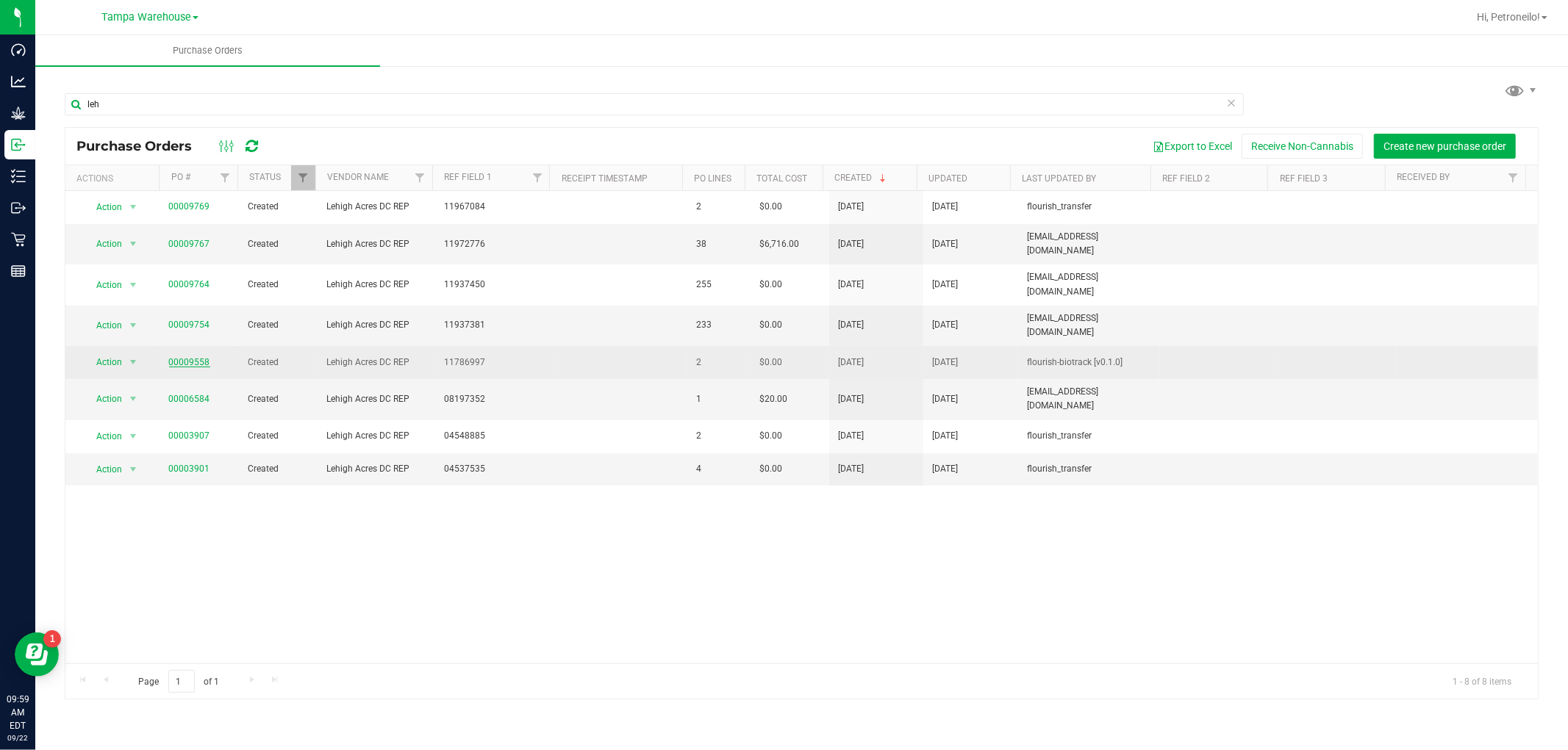
click at [192, 357] on link "00009558" at bounding box center [189, 362] width 41 height 10
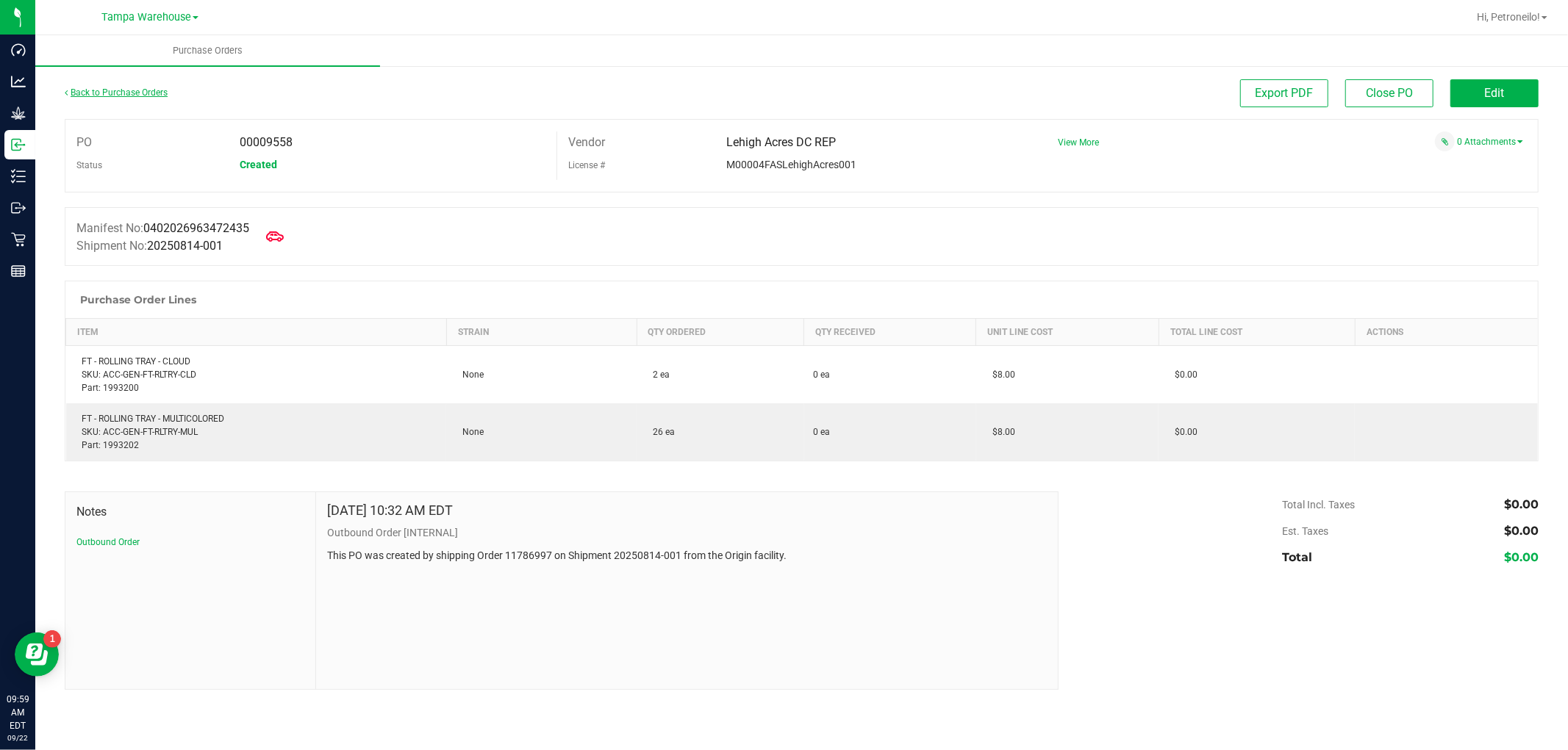
click at [132, 92] on link "Back to Purchase Orders" at bounding box center [116, 93] width 103 height 10
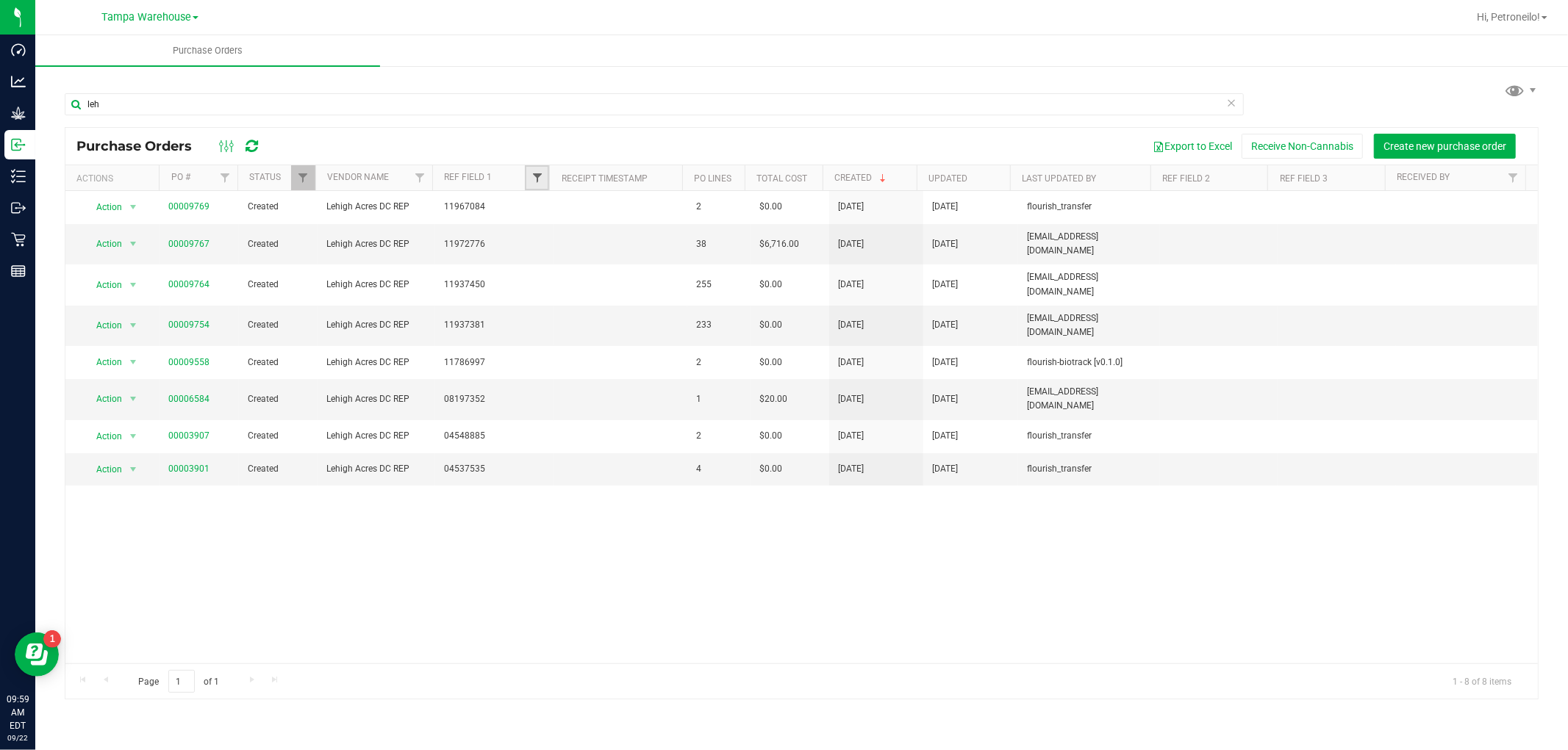
click at [538, 179] on span "Filter" at bounding box center [537, 177] width 12 height 12
click at [461, 99] on input "leh" at bounding box center [654, 104] width 1178 height 22
click at [474, 103] on input "leh" at bounding box center [654, 104] width 1178 height 22
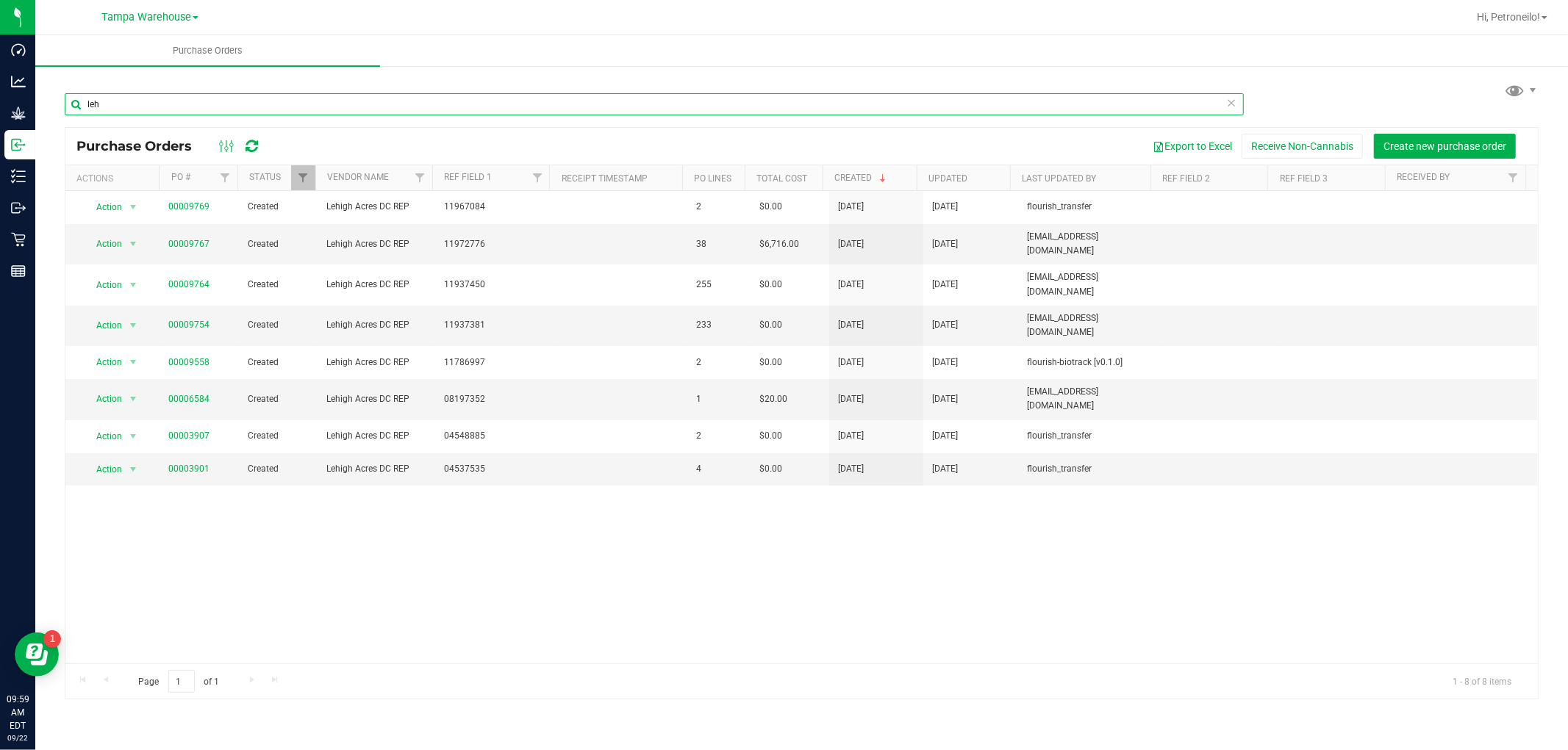
drag, startPoint x: 474, startPoint y: 103, endPoint x: 477, endPoint y: 97, distance: 6.7
click at [477, 102] on input "leh" at bounding box center [654, 104] width 1178 height 22
click at [428, 102] on input "leh" at bounding box center [654, 104] width 1178 height 22
click at [429, 100] on input "leh" at bounding box center [654, 104] width 1178 height 22
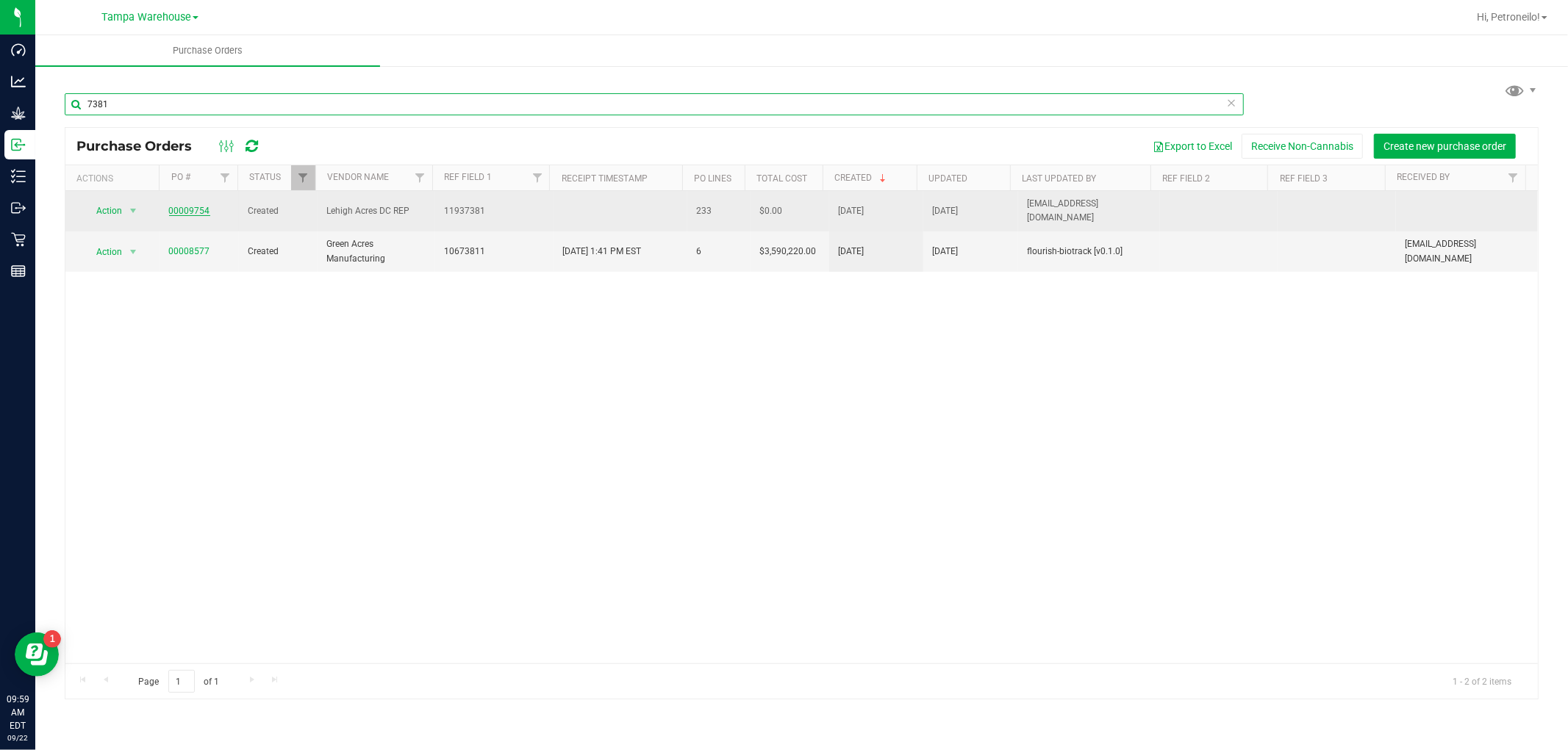
type input "7381"
click at [192, 206] on link "00009754" at bounding box center [189, 211] width 41 height 10
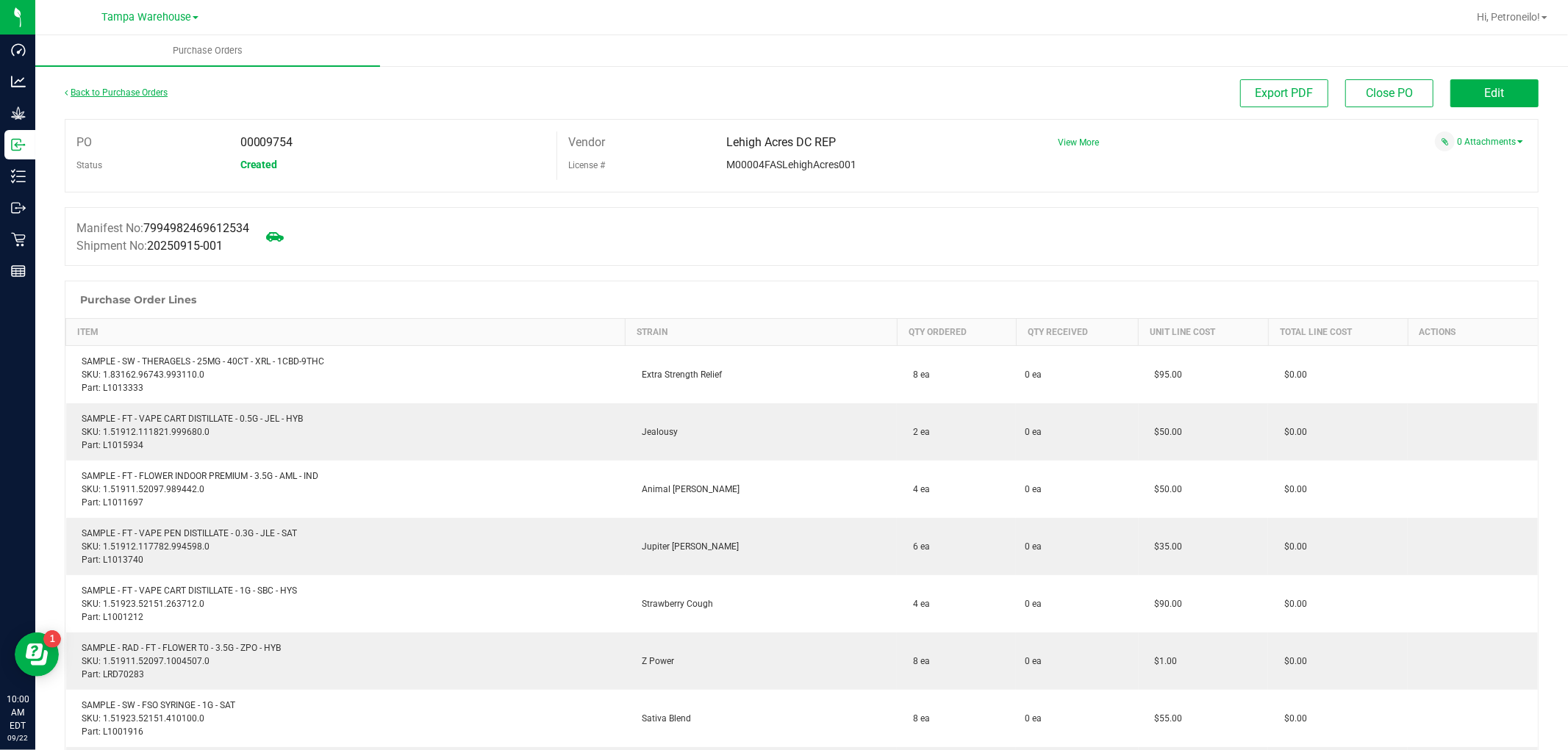
click at [86, 88] on link "Back to Purchase Orders" at bounding box center [116, 93] width 103 height 10
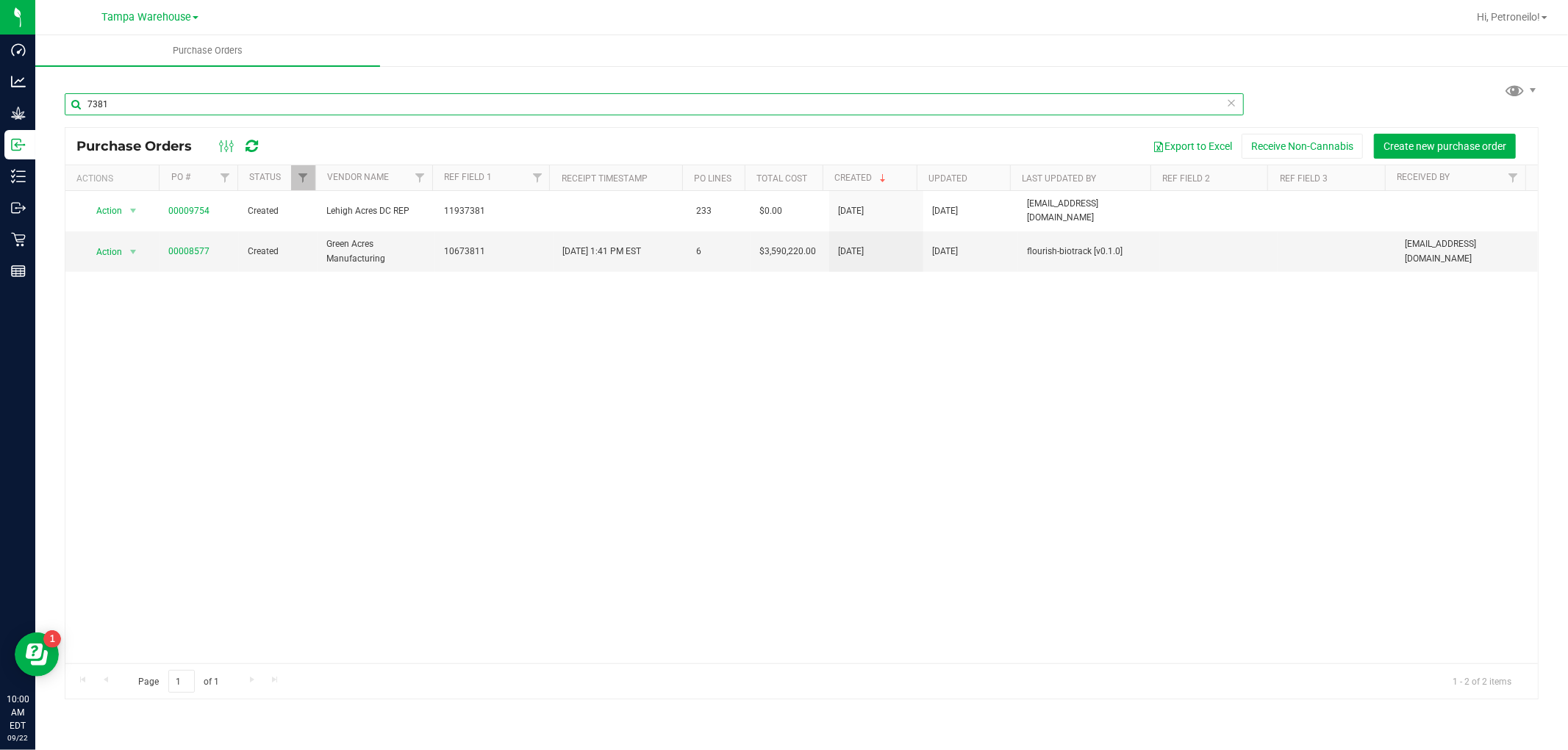
click at [133, 101] on input "7381" at bounding box center [654, 104] width 1178 height 22
click at [133, 100] on input "7381" at bounding box center [654, 104] width 1178 height 22
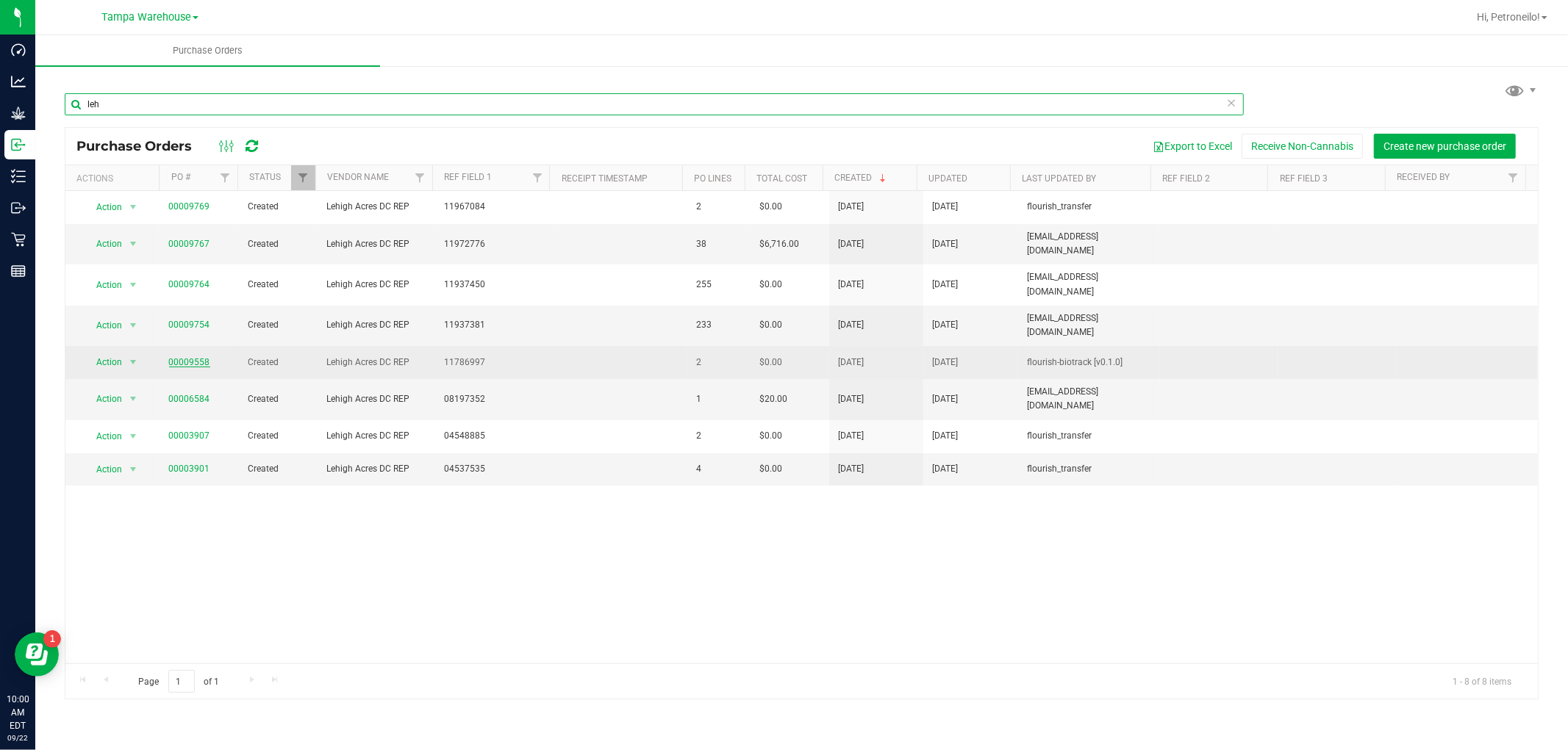
type input "leh"
click at [201, 357] on link "00009558" at bounding box center [189, 362] width 41 height 10
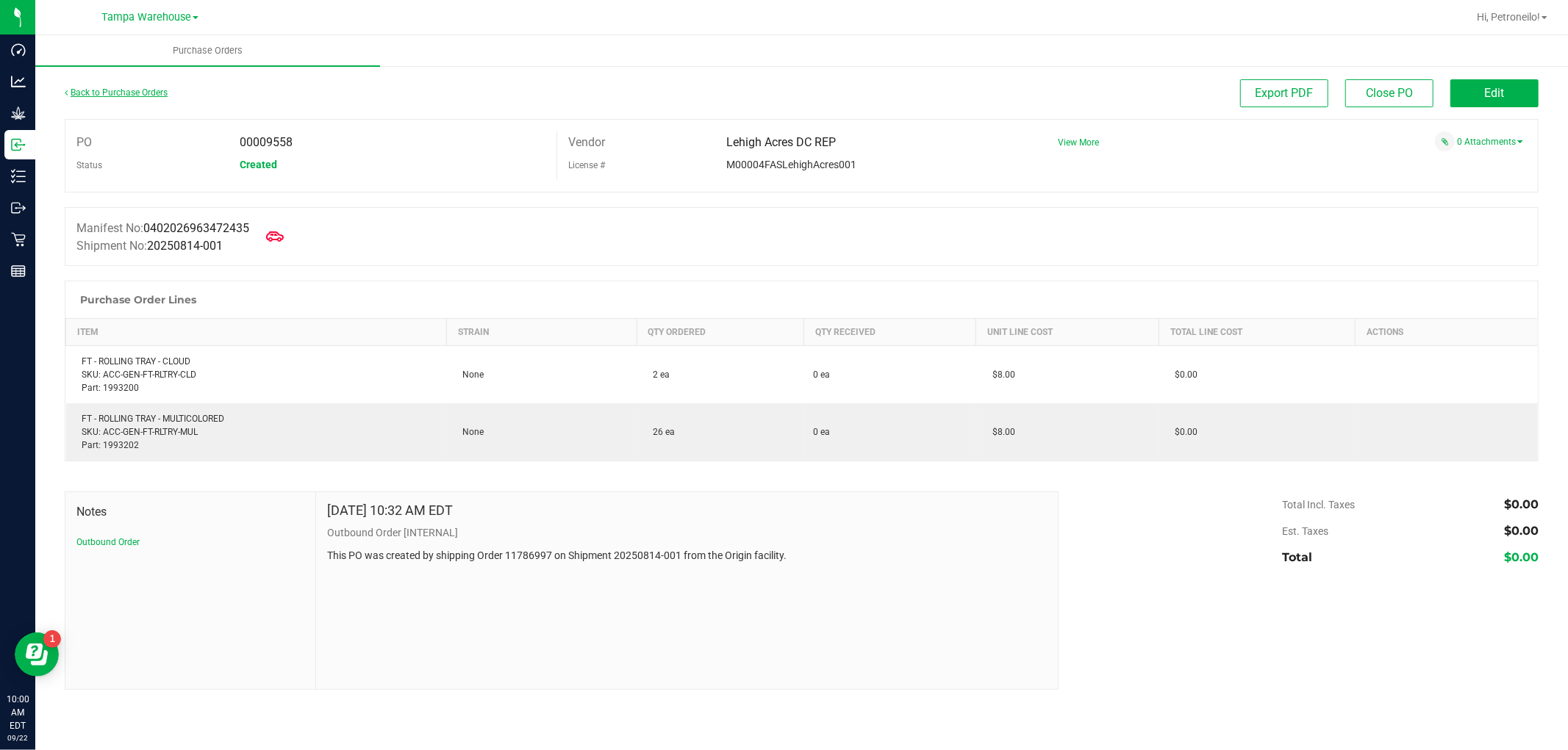
click at [149, 92] on link "Back to Purchase Orders" at bounding box center [116, 93] width 103 height 10
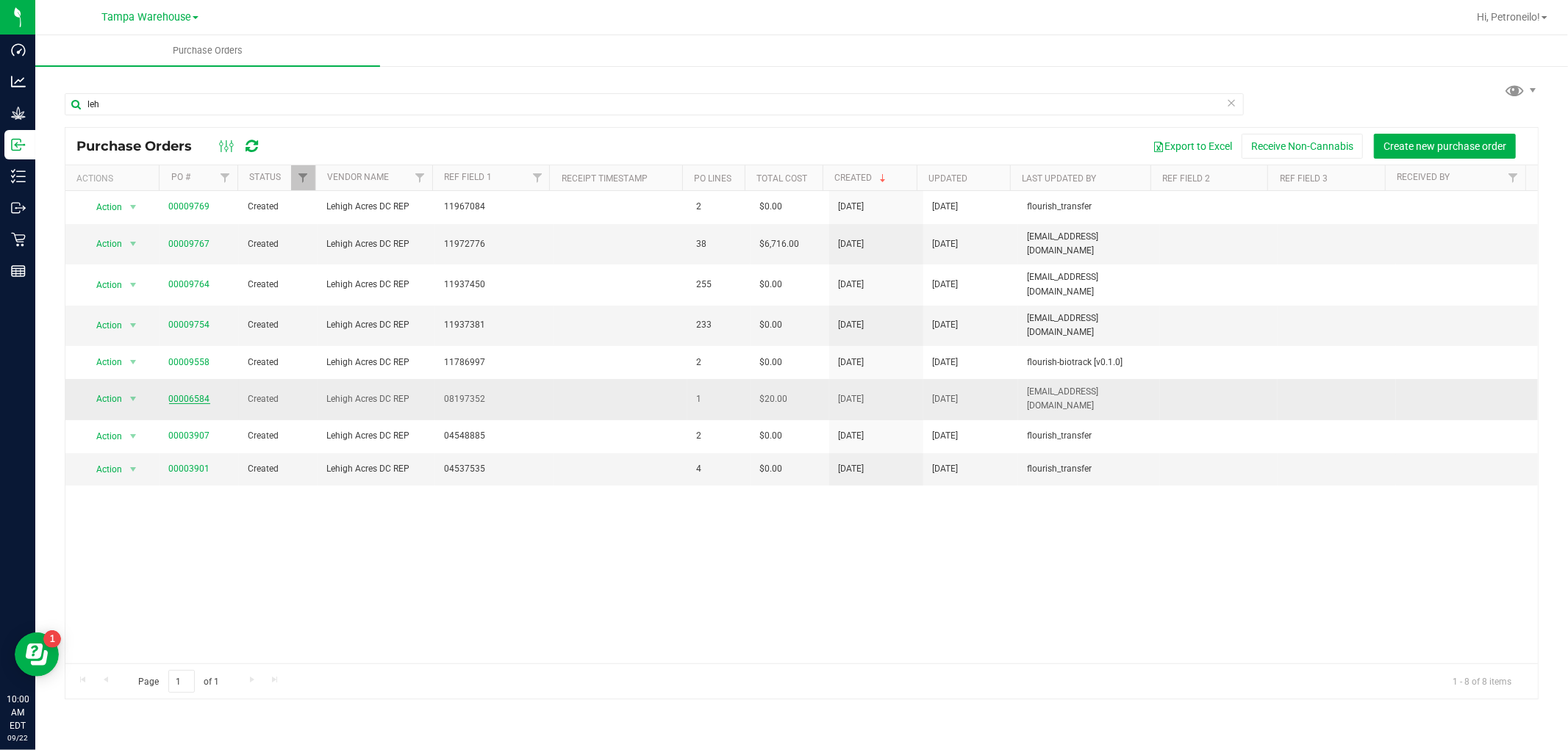
click at [194, 393] on link "00006584" at bounding box center [189, 398] width 41 height 10
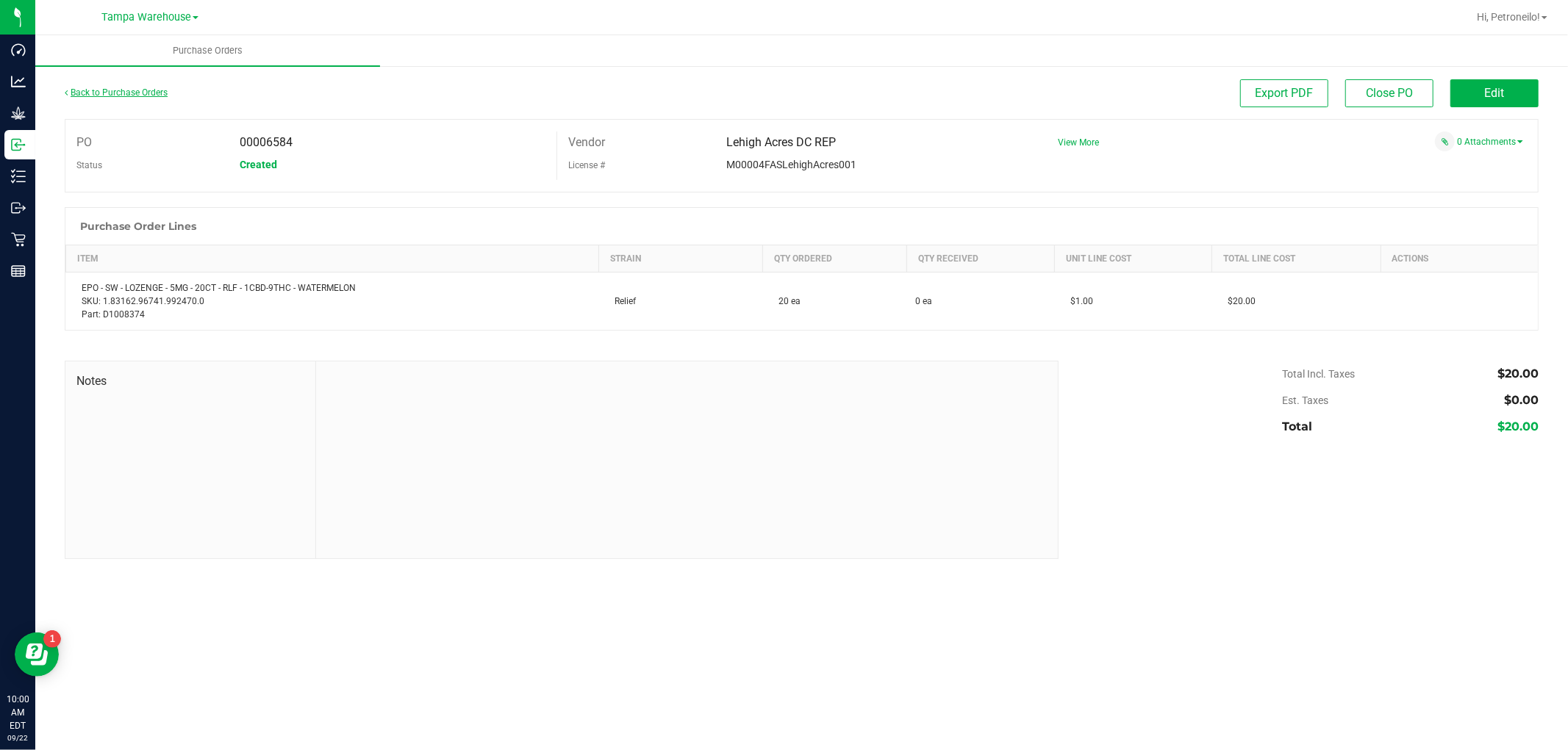
click at [159, 92] on link "Back to Purchase Orders" at bounding box center [116, 93] width 103 height 10
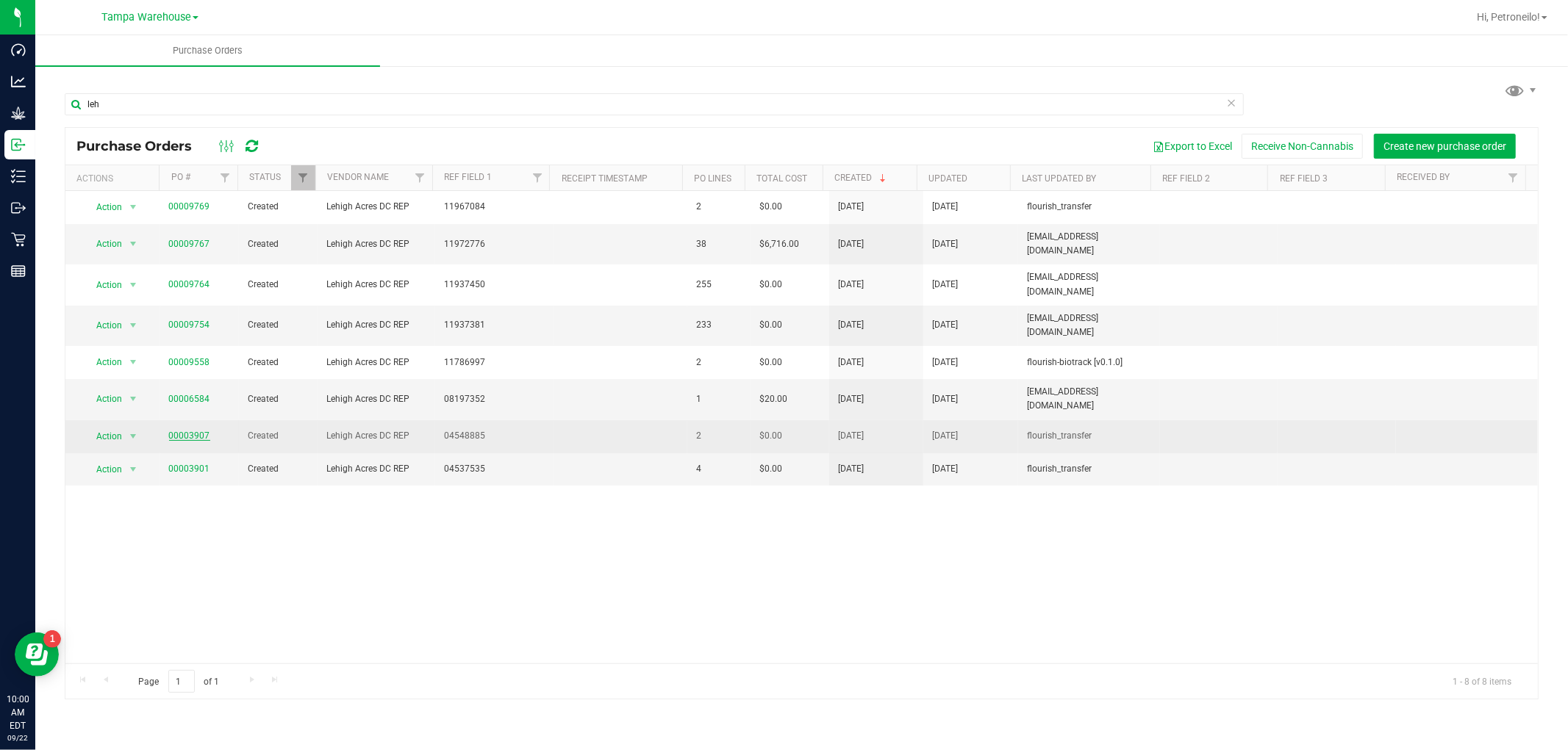
click at [183, 431] on link "00003907" at bounding box center [189, 436] width 41 height 10
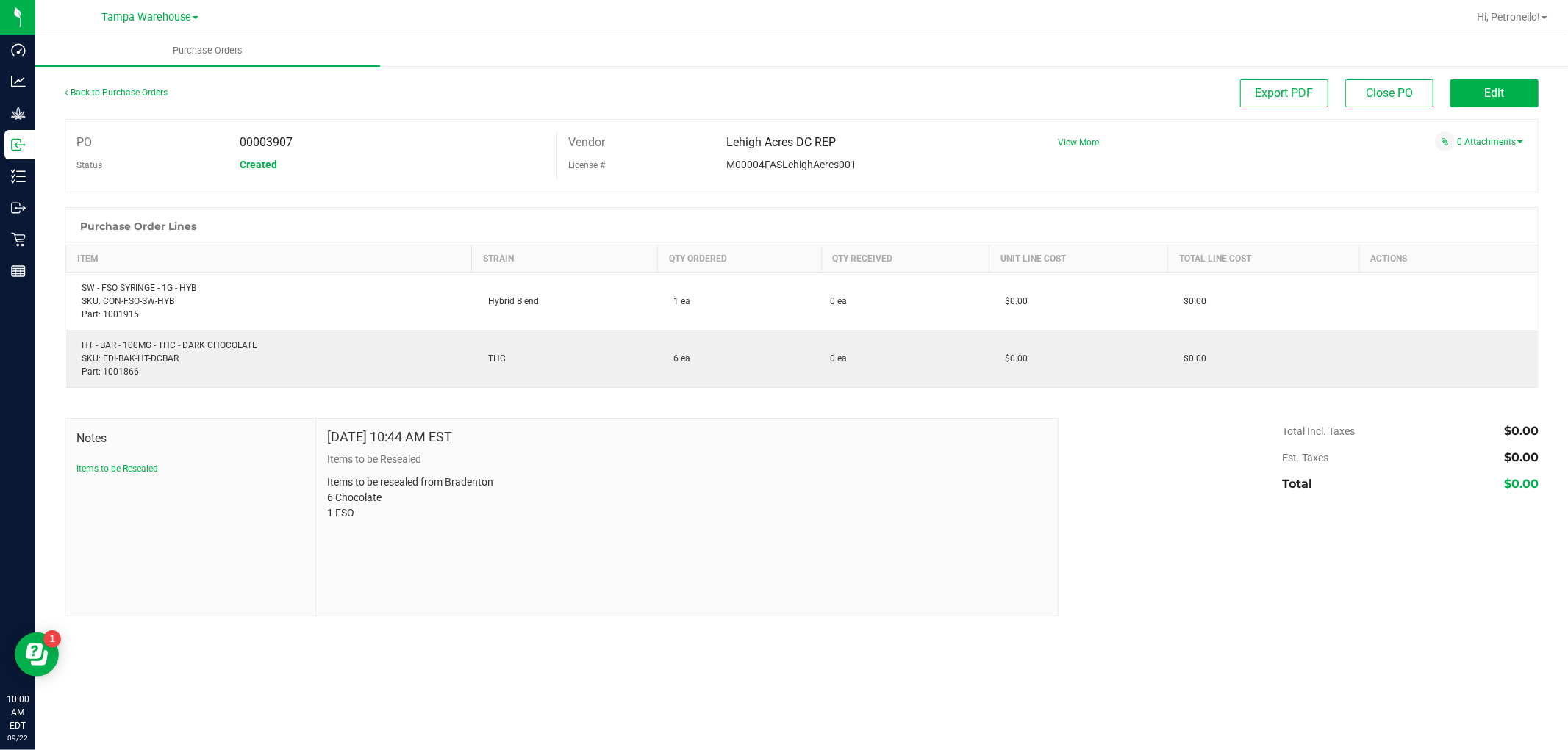
click at [122, 82] on div "Back to Purchase Orders" at bounding box center [249, 92] width 368 height 27
click at [123, 93] on link "Back to Purchase Orders" at bounding box center [116, 93] width 103 height 10
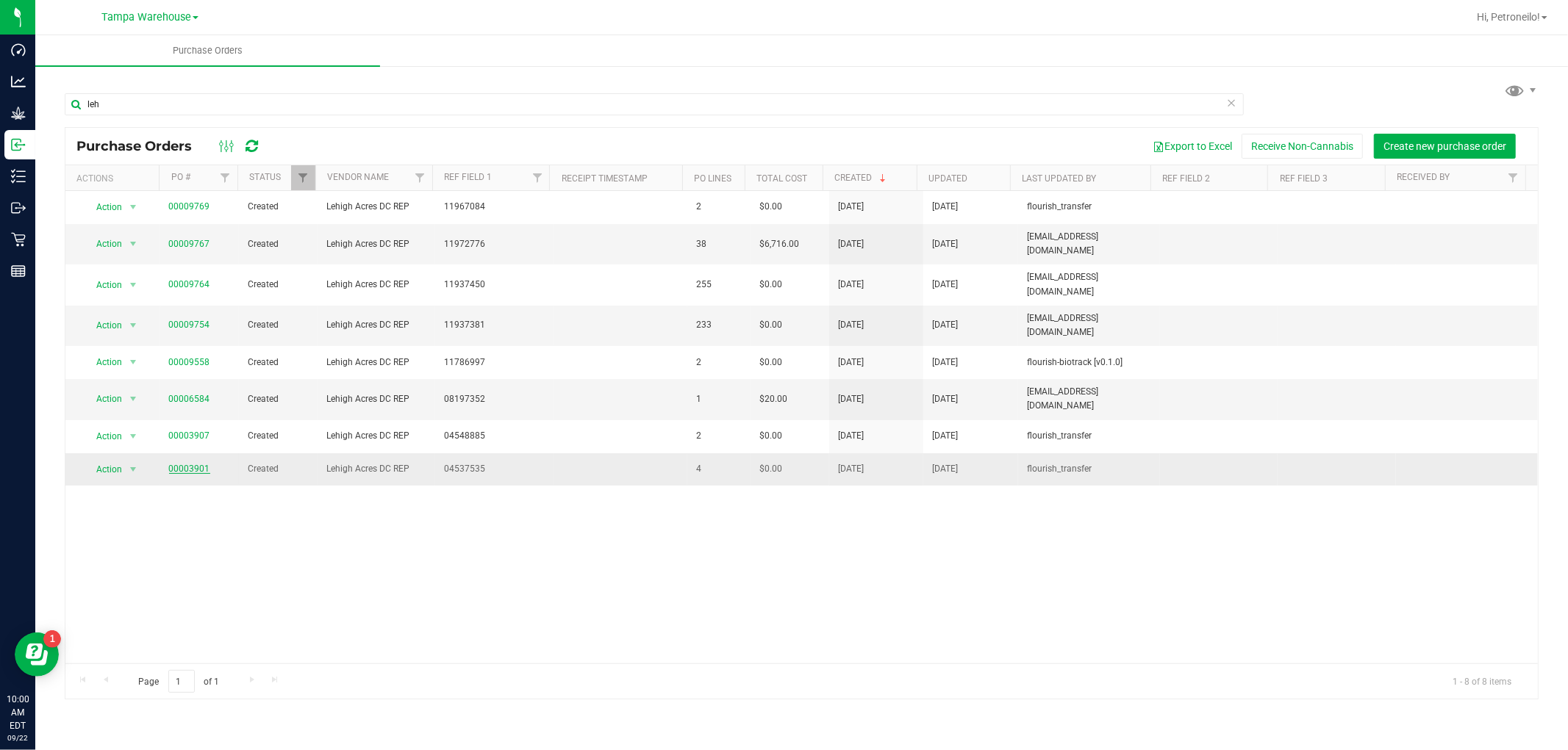
click at [180, 463] on link "00003901" at bounding box center [189, 468] width 41 height 10
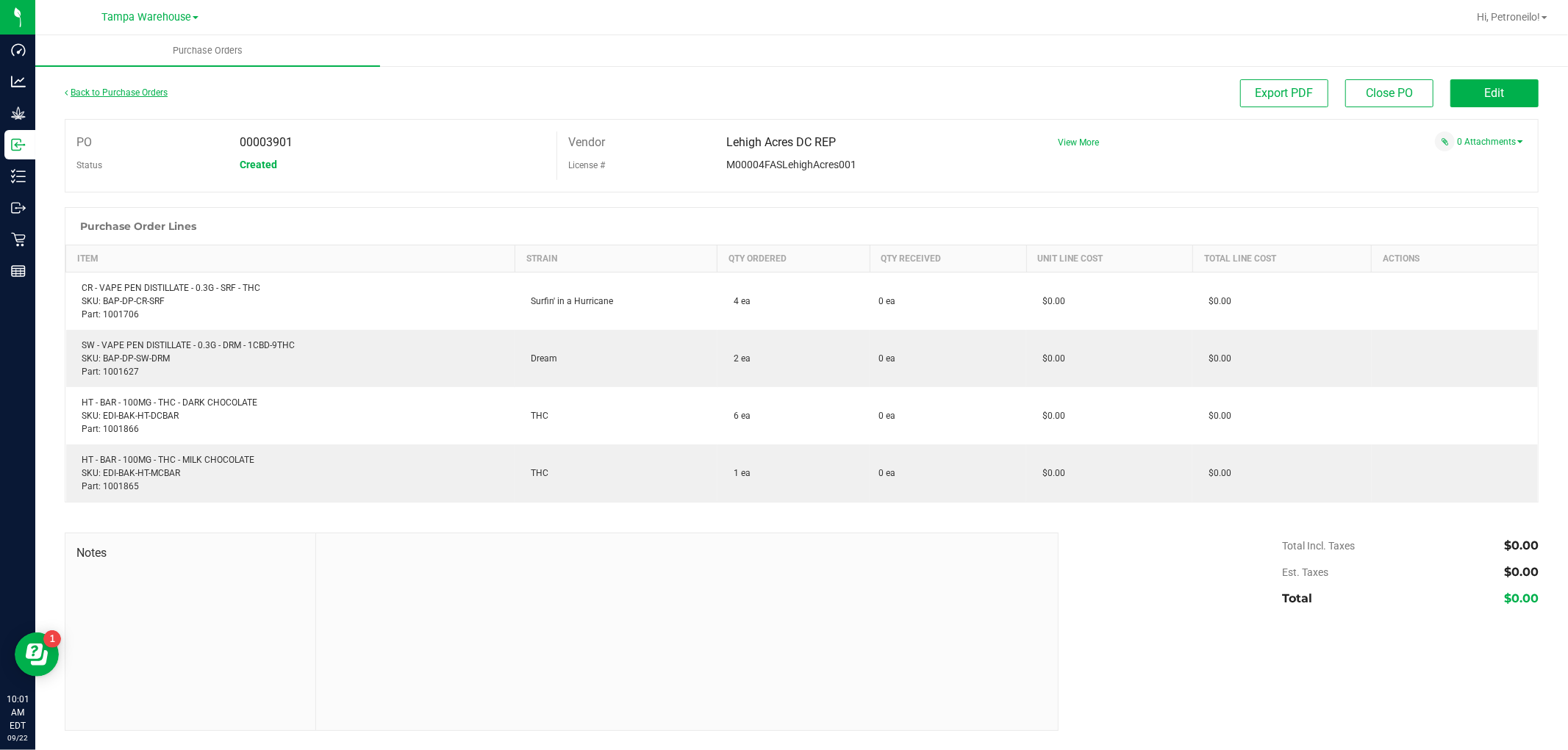
click at [160, 91] on link "Back to Purchase Orders" at bounding box center [116, 93] width 103 height 10
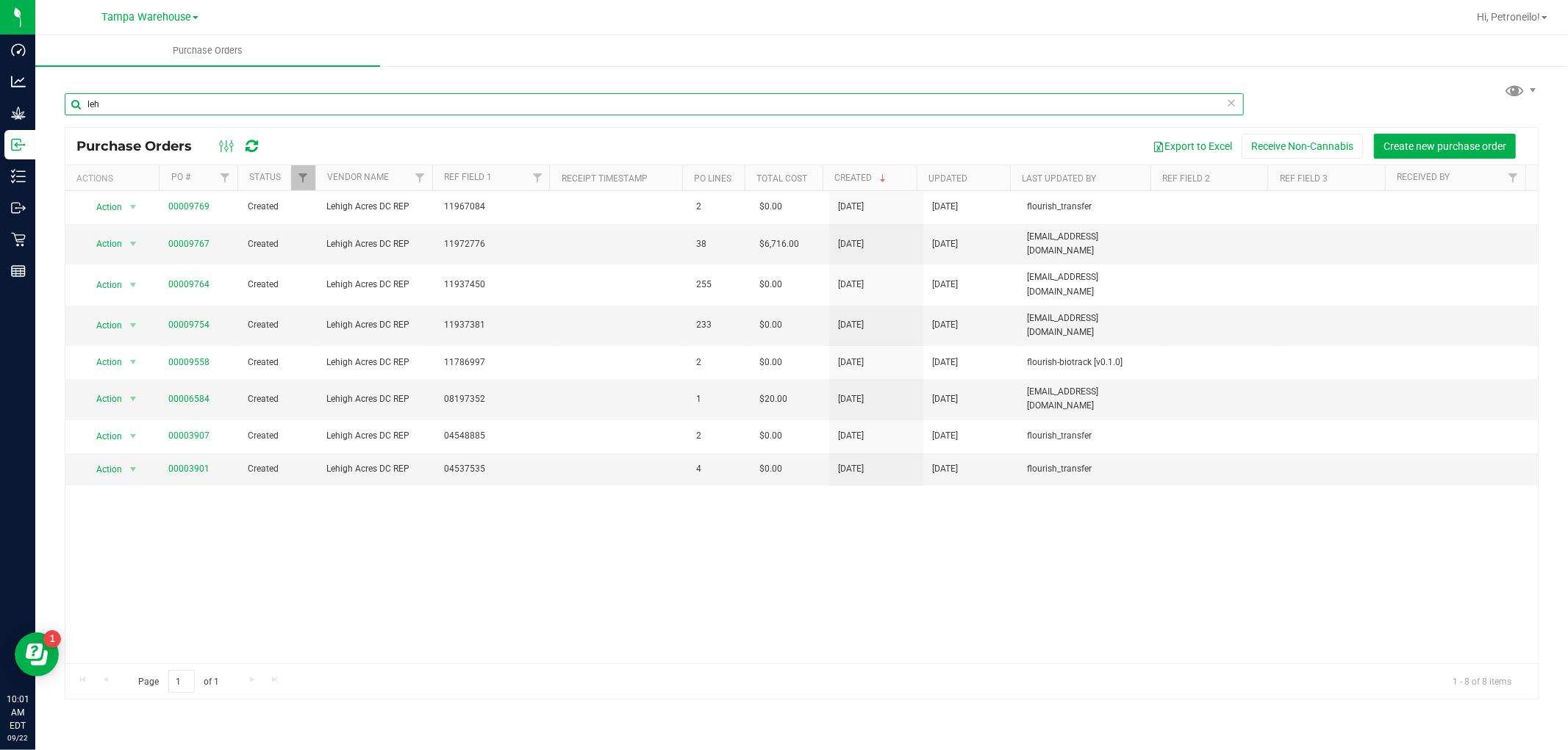
click at [158, 106] on input "leh" at bounding box center [654, 104] width 1178 height 22
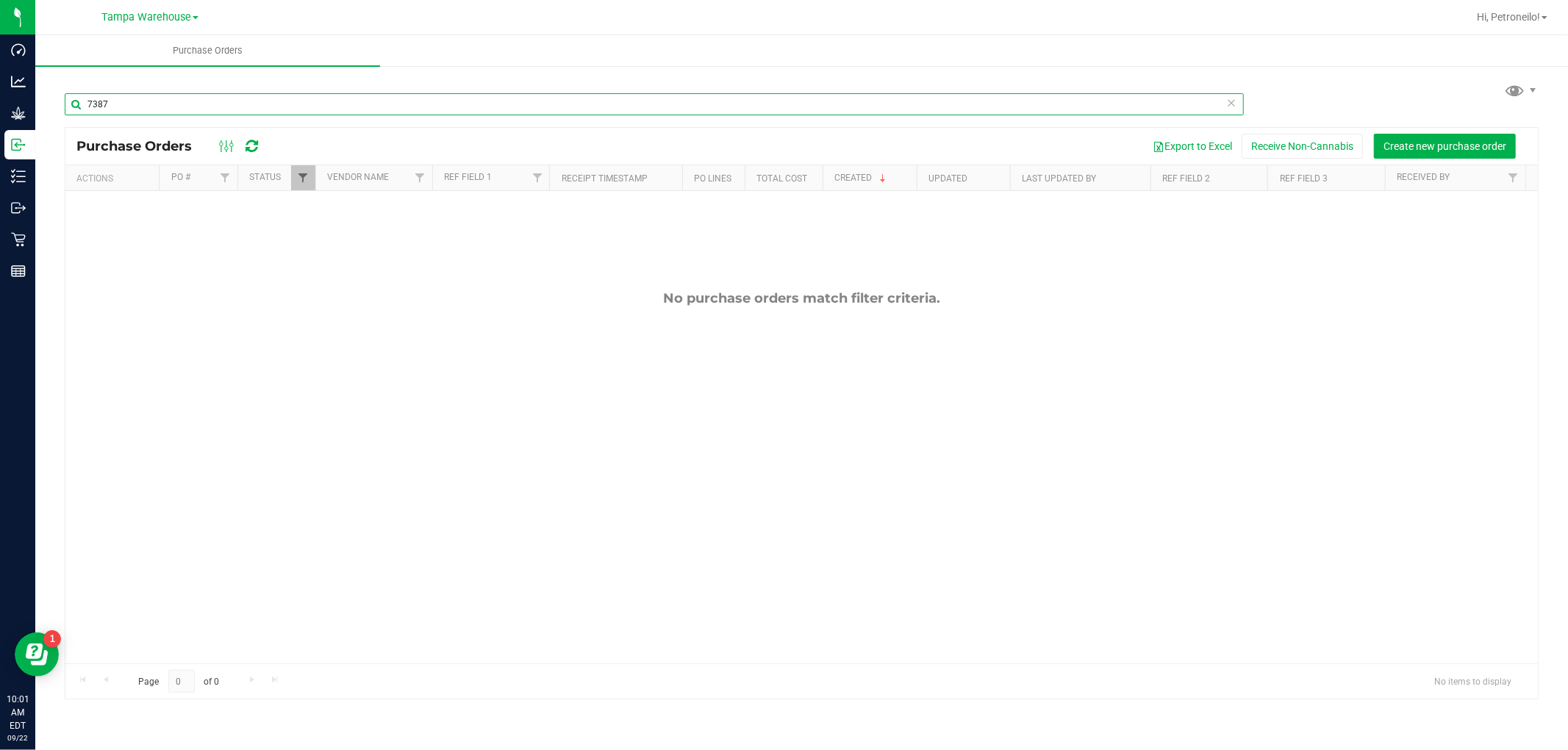
type input "7387"
click at [298, 179] on span "Filter" at bounding box center [303, 177] width 12 height 12
click at [353, 315] on span "Receiving complete" at bounding box center [360, 319] width 77 height 9
click at [316, 315] on input "Receiving complete" at bounding box center [311, 320] width 10 height 10
checkbox input "true"
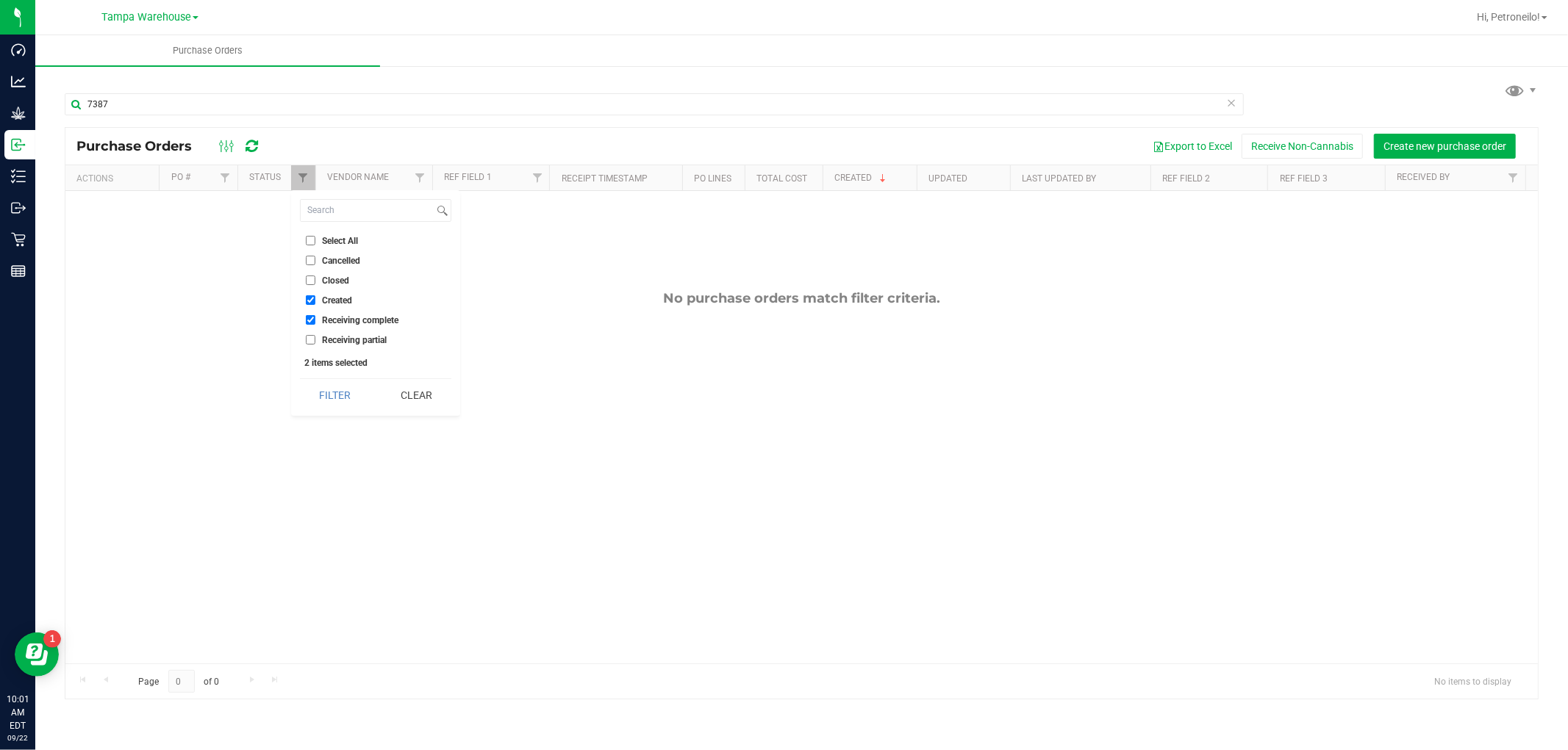
click at [353, 334] on li "Receiving partial" at bounding box center [376, 340] width 152 height 16
click at [339, 336] on span "Receiving partial" at bounding box center [354, 340] width 65 height 9
click at [316, 335] on input "Receiving partial" at bounding box center [311, 340] width 10 height 10
checkbox input "true"
click at [332, 393] on button "Filter" at bounding box center [335, 395] width 71 height 33
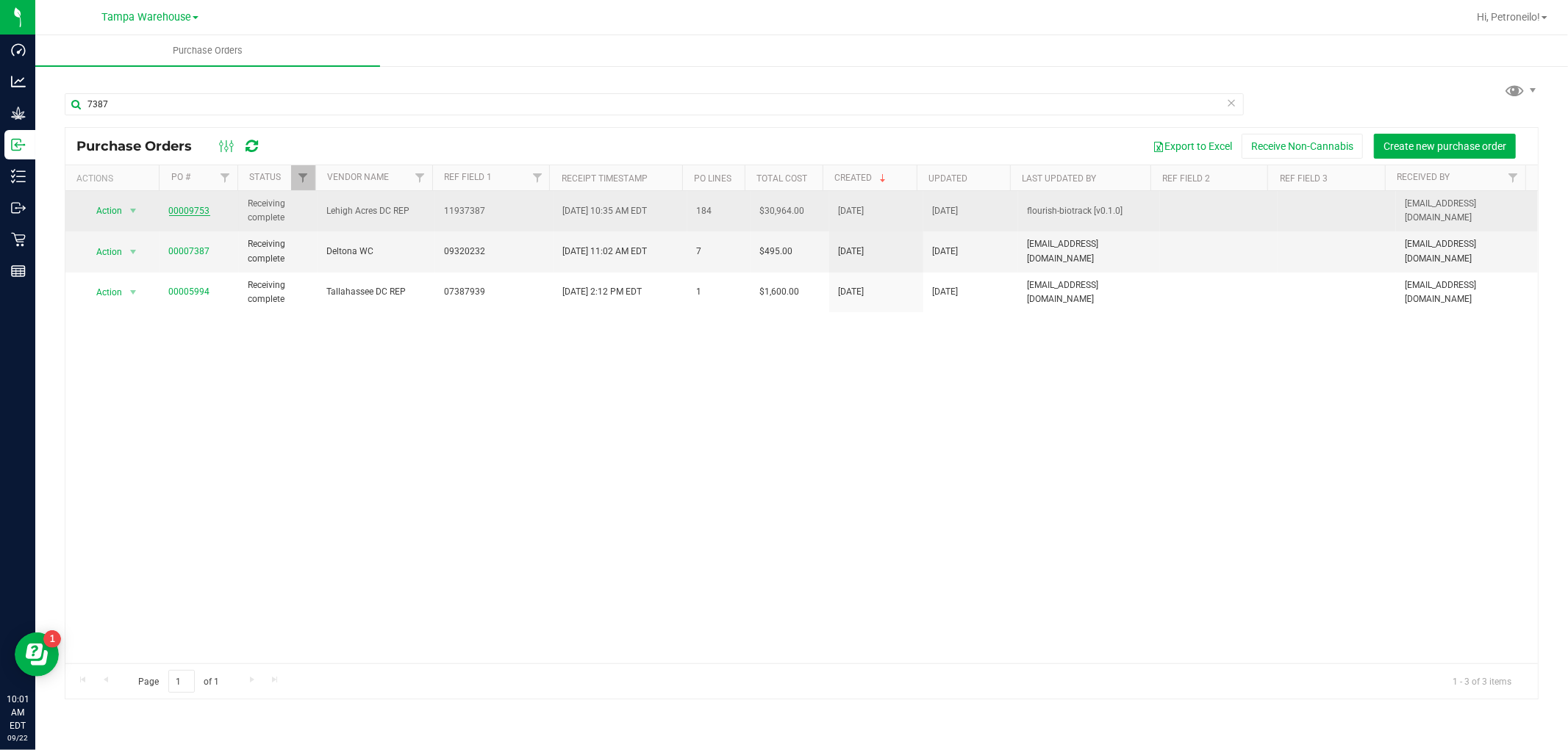
click at [188, 215] on link "00009753" at bounding box center [189, 211] width 41 height 10
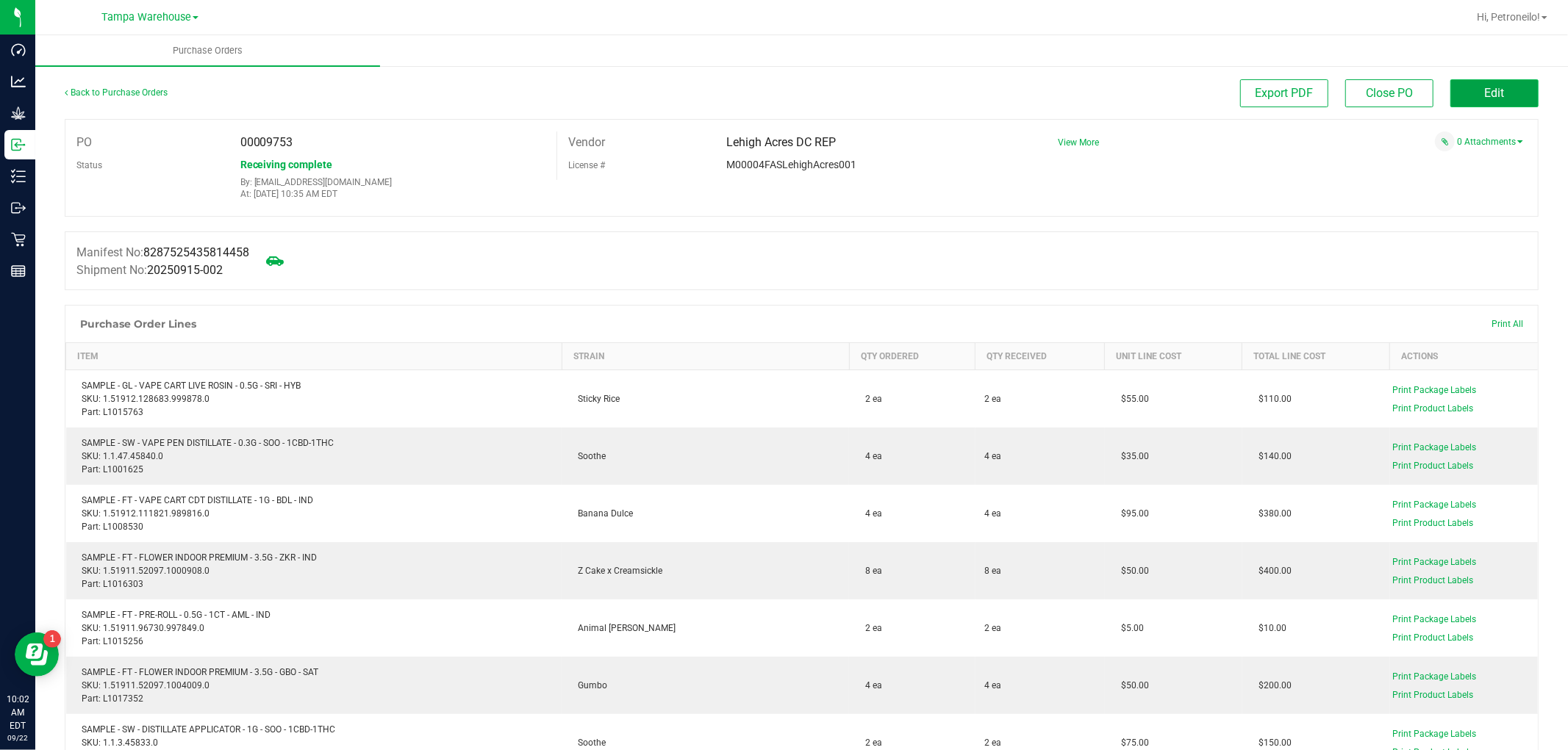
click at [1492, 97] on span "Edit" at bounding box center [1494, 93] width 20 height 14
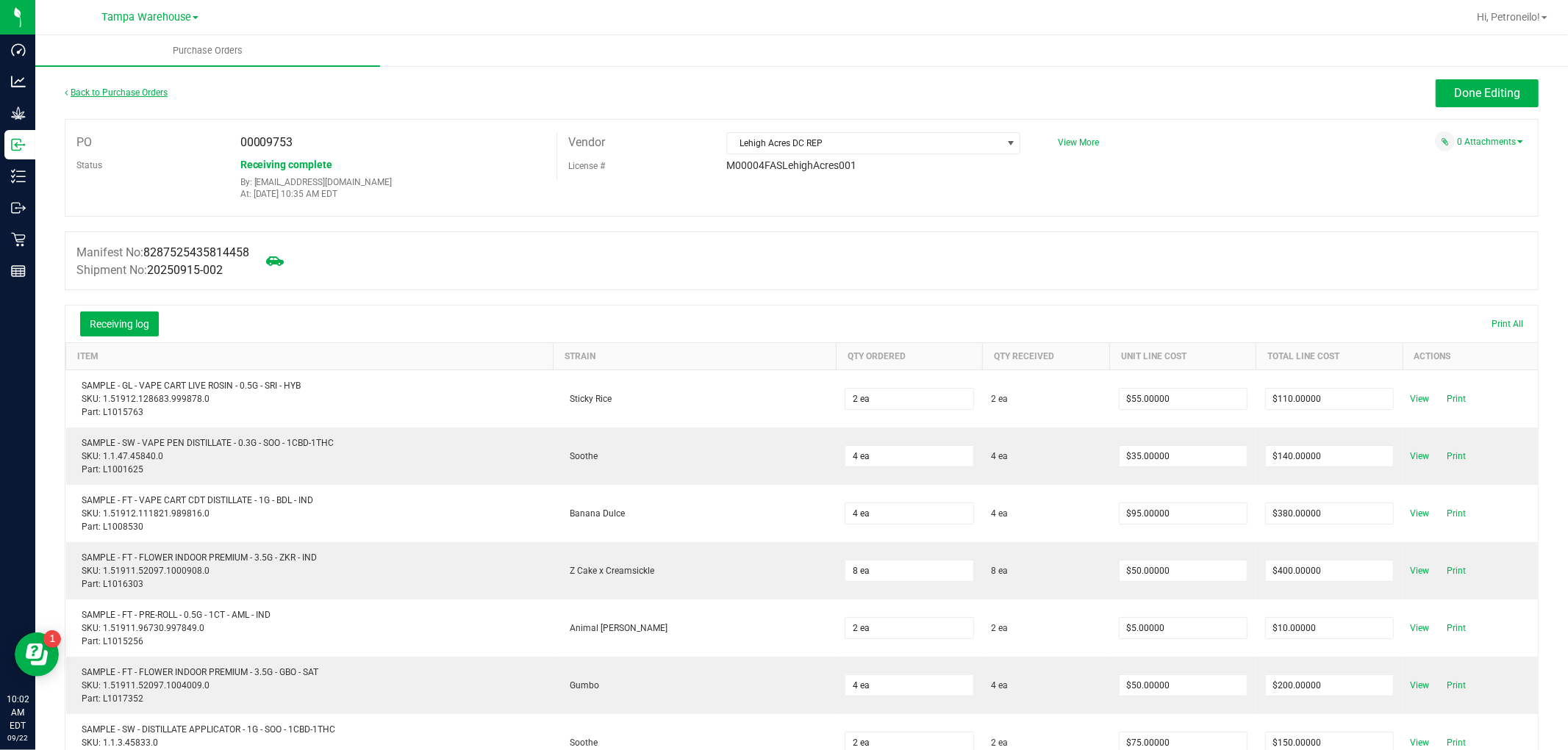
click at [146, 91] on link "Back to Purchase Orders" at bounding box center [116, 93] width 103 height 10
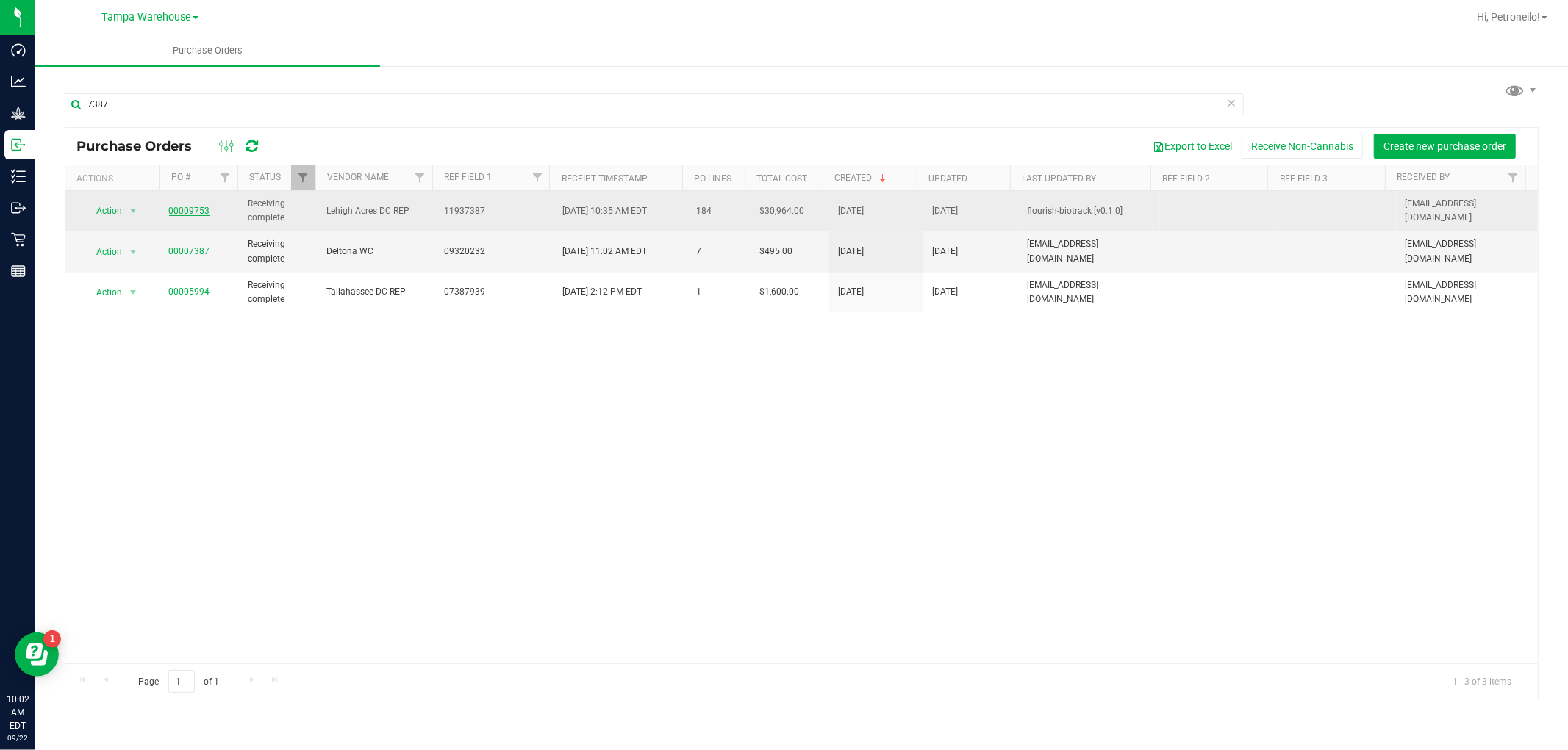
click at [178, 210] on link "00009753" at bounding box center [189, 211] width 41 height 10
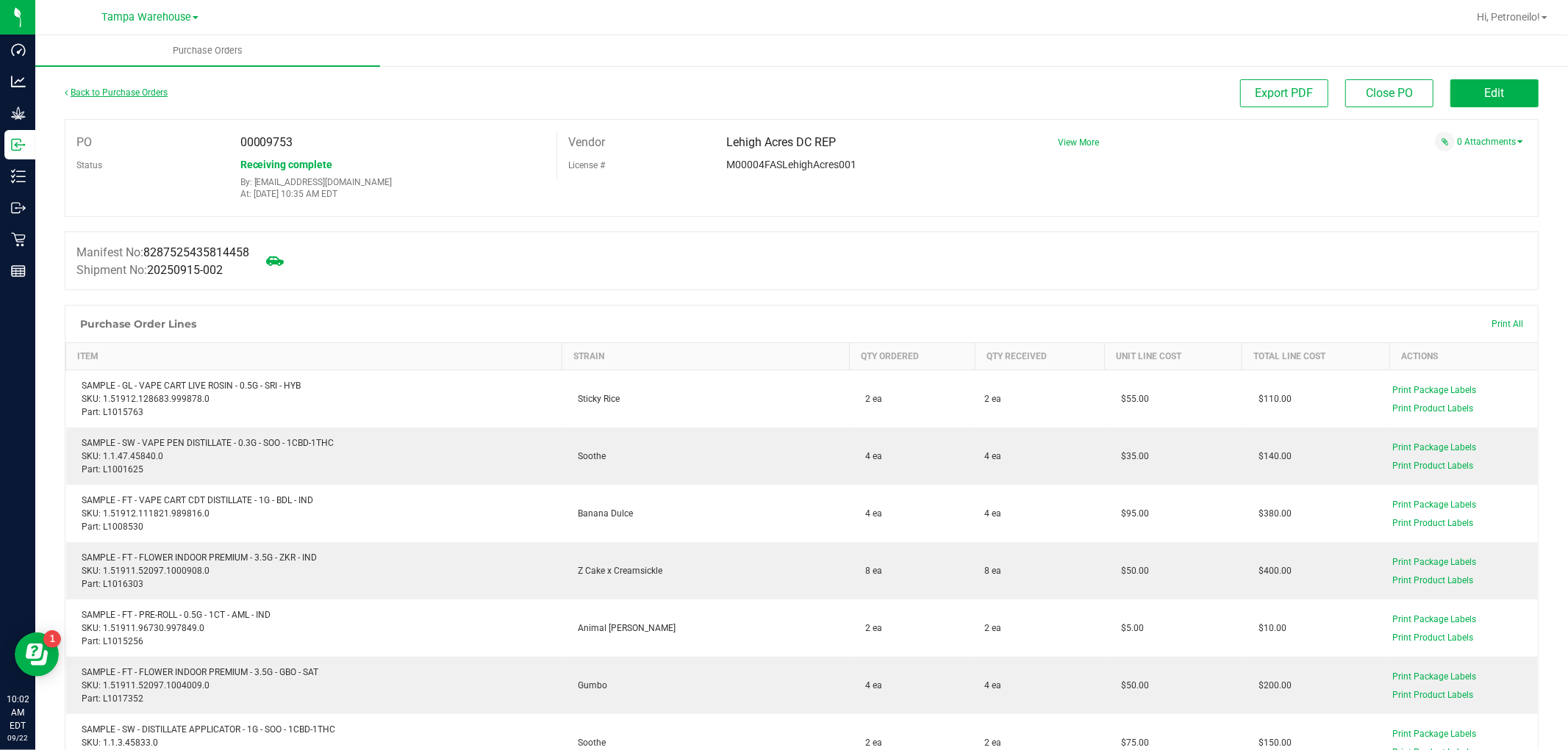
click at [155, 89] on link "Back to Purchase Orders" at bounding box center [116, 93] width 103 height 10
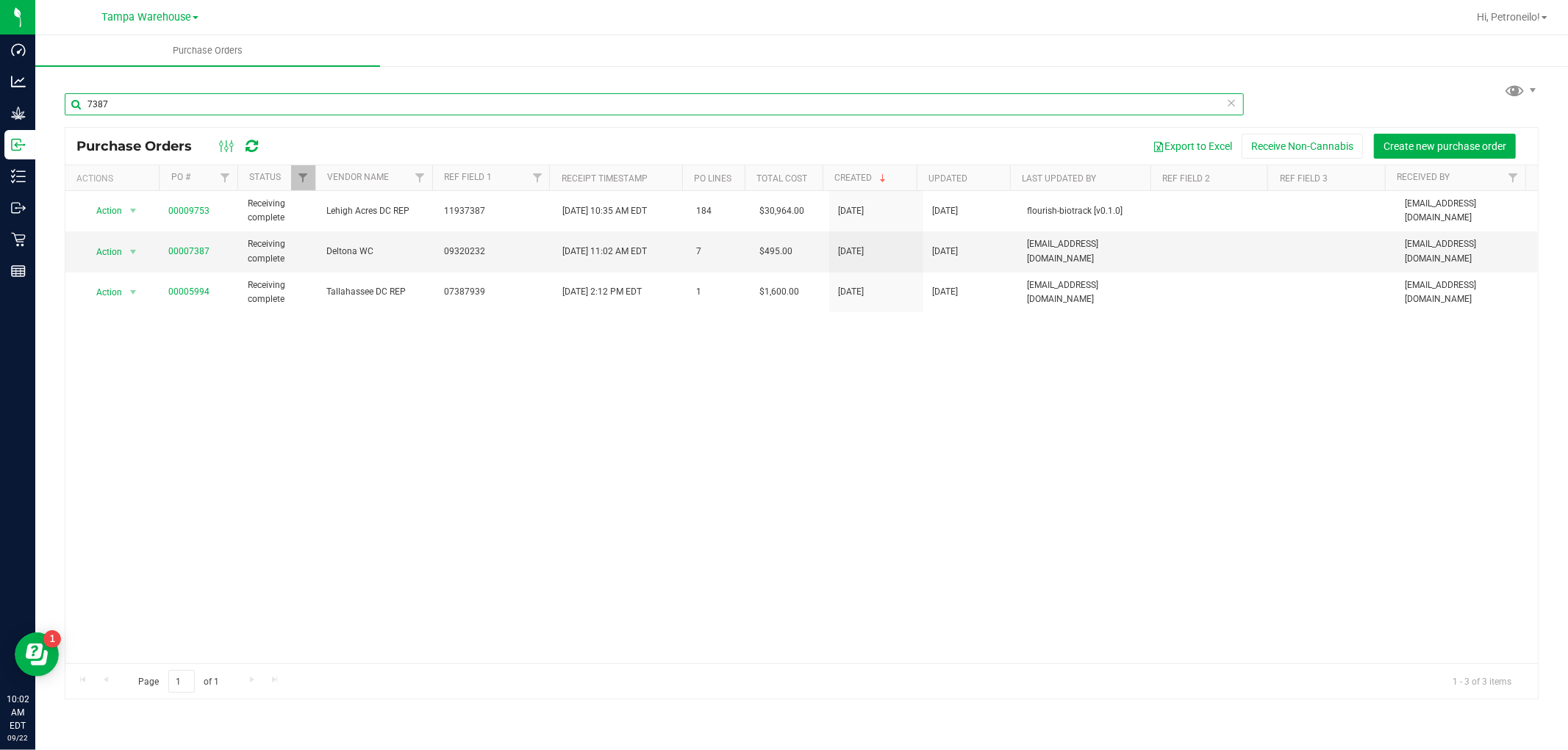
click at [264, 101] on input "7387" at bounding box center [654, 104] width 1178 height 22
click at [265, 100] on input "7387" at bounding box center [654, 104] width 1178 height 22
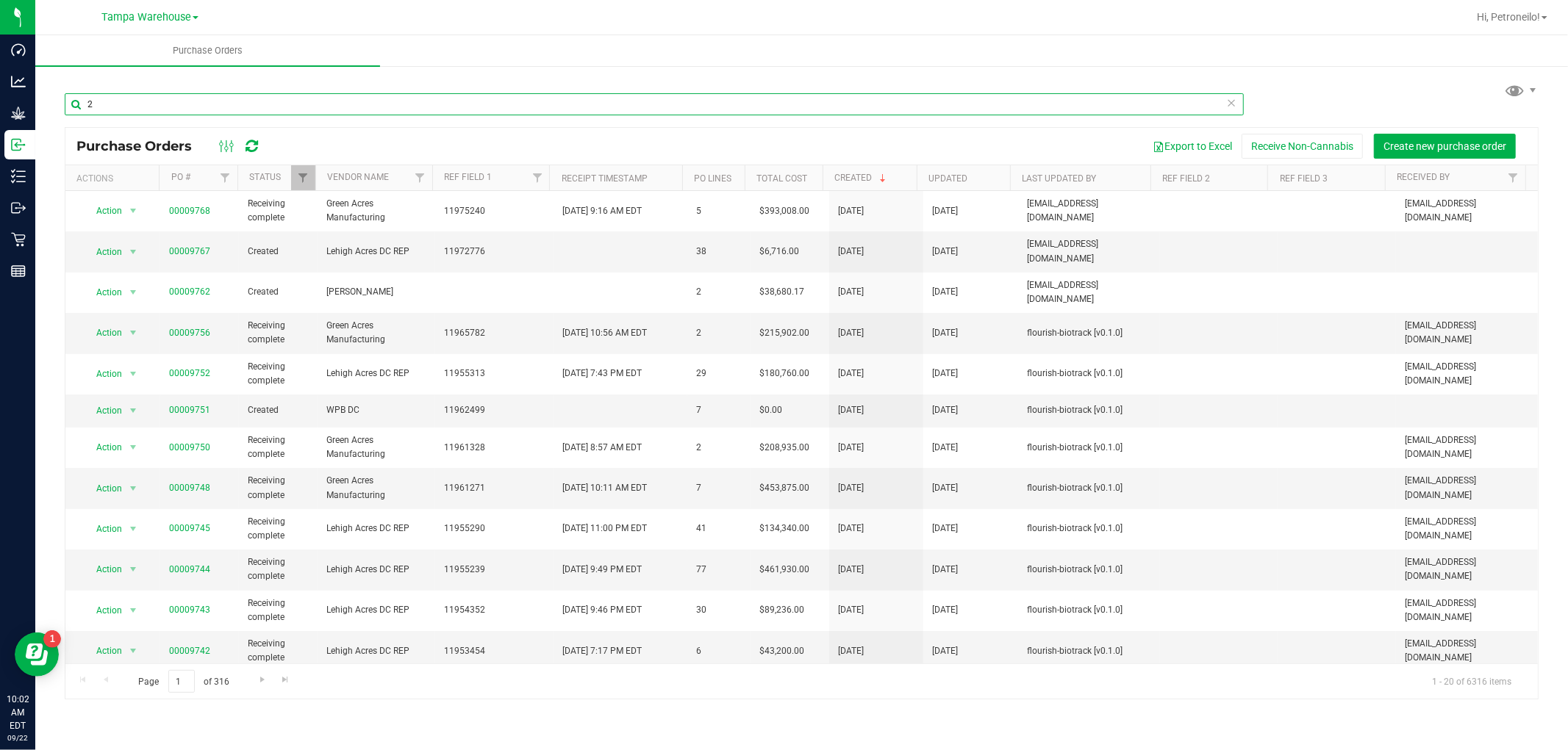
click at [230, 100] on input "2" at bounding box center [654, 104] width 1178 height 22
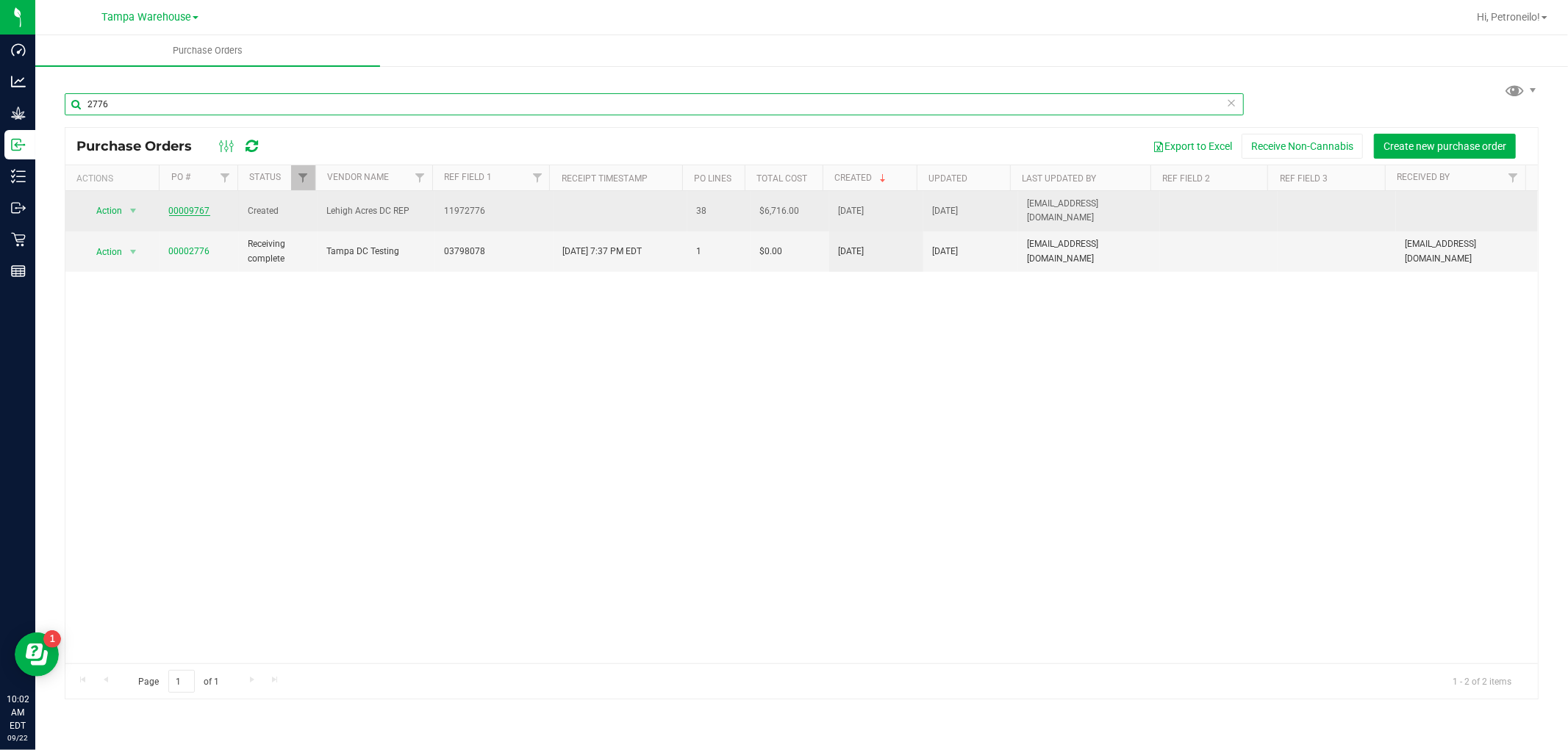
type input "2776"
click at [194, 208] on link "00009767" at bounding box center [189, 211] width 41 height 10
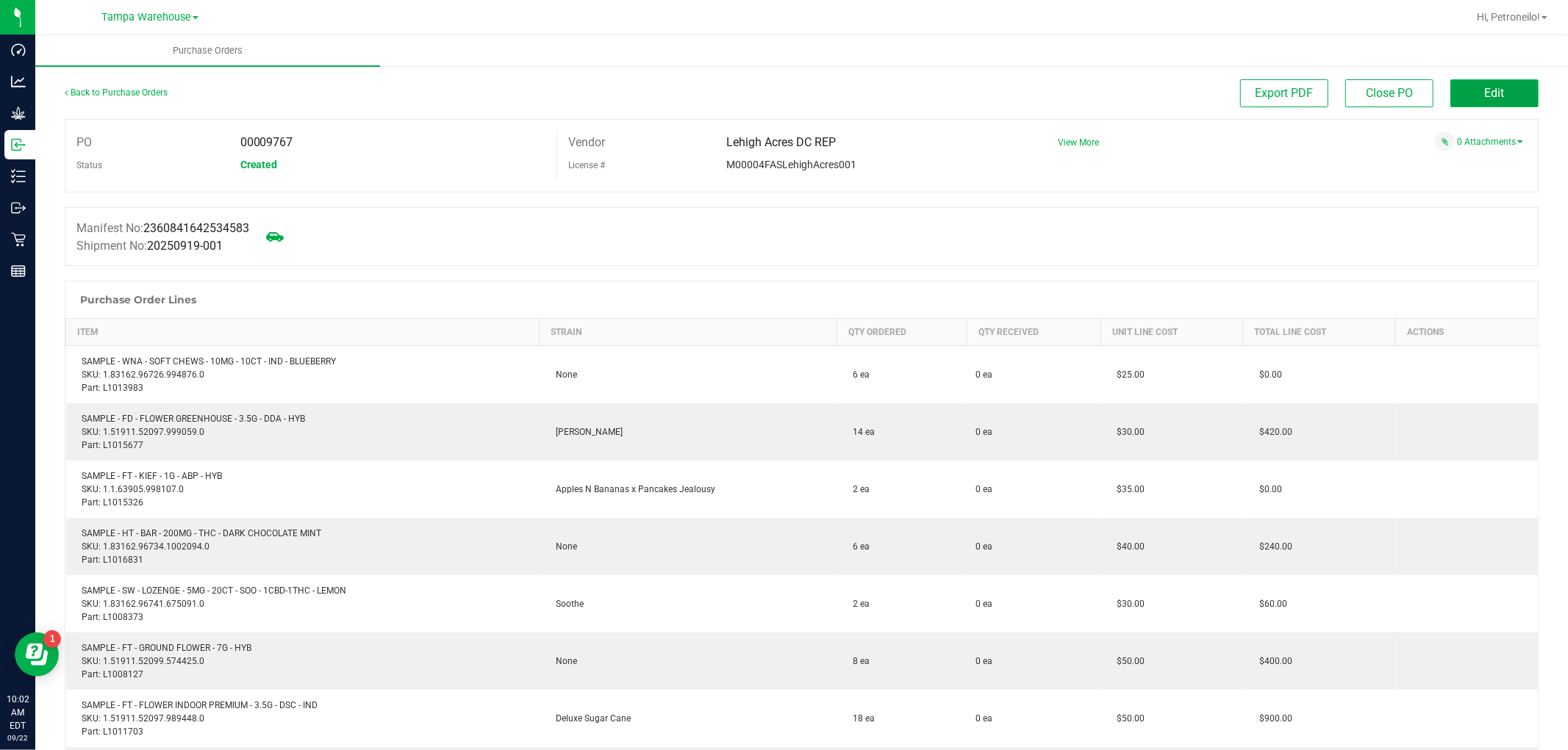
click at [1450, 101] on button "Edit" at bounding box center [1493, 93] width 88 height 28
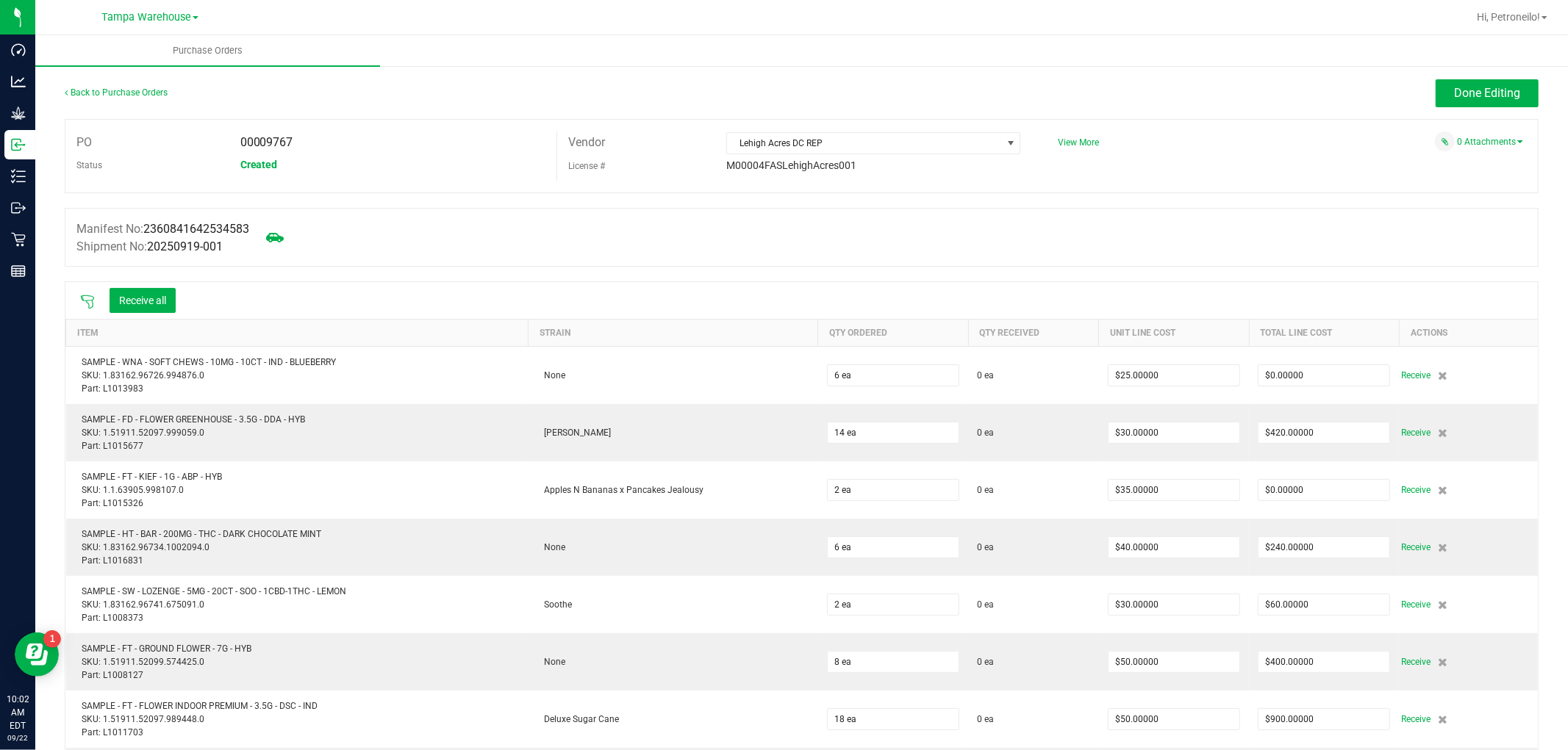
click at [89, 302] on icon at bounding box center [87, 302] width 15 height 15
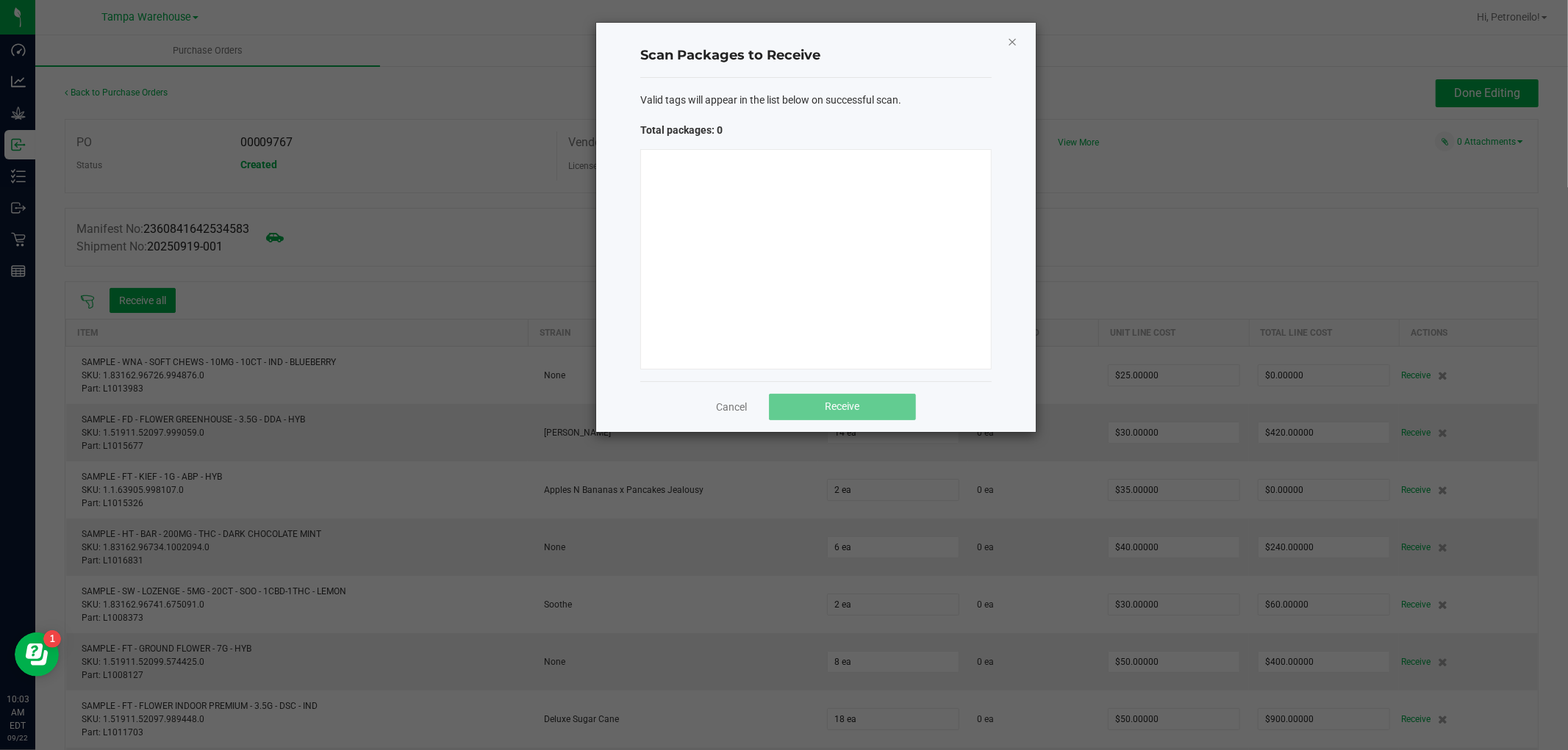
click at [1011, 39] on icon "Close" at bounding box center [1012, 41] width 10 height 18
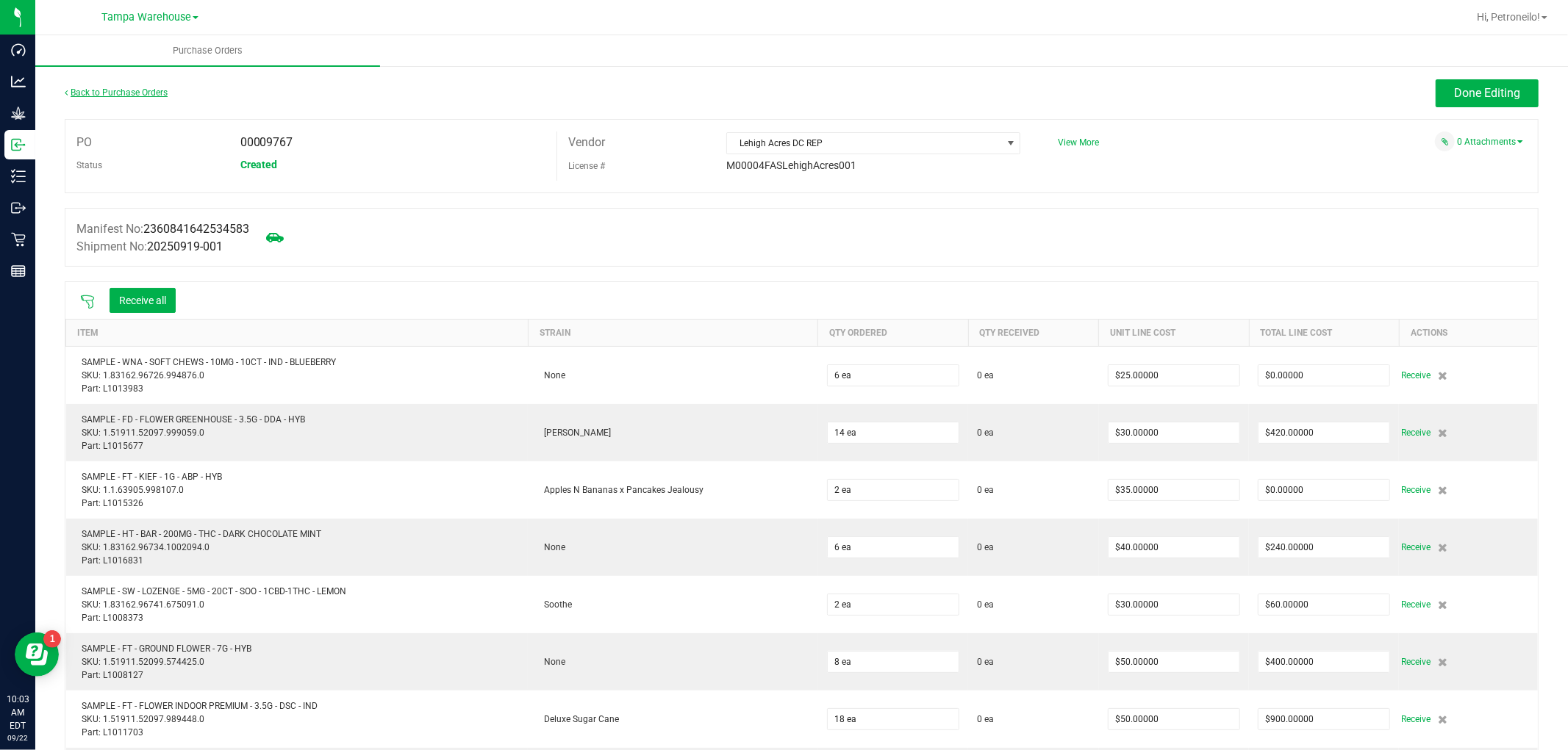
click at [137, 89] on link "Back to Purchase Orders" at bounding box center [116, 93] width 103 height 10
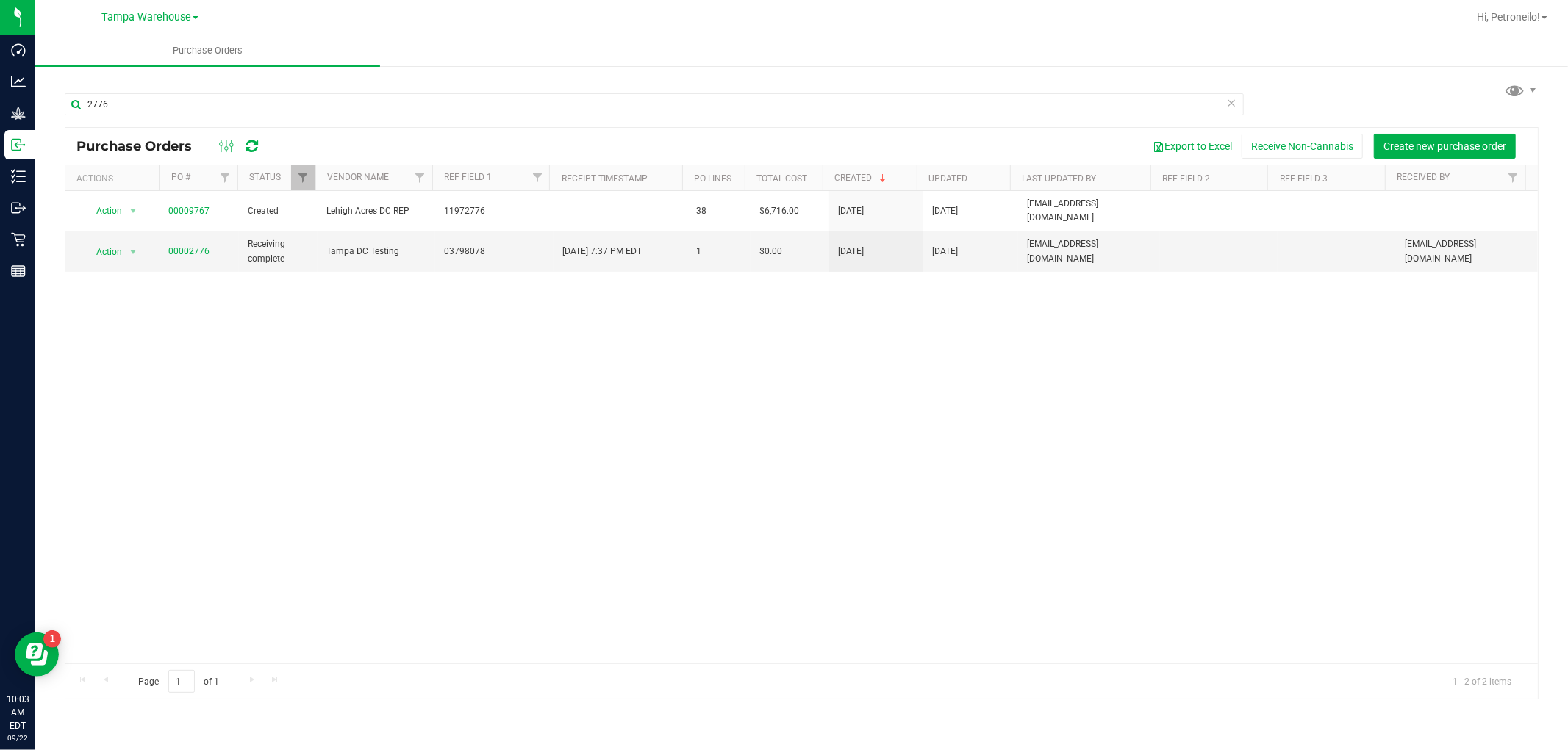
click at [189, 84] on div "2776" at bounding box center [802, 103] width 1473 height 47
click at [186, 102] on input "2776" at bounding box center [654, 104] width 1178 height 22
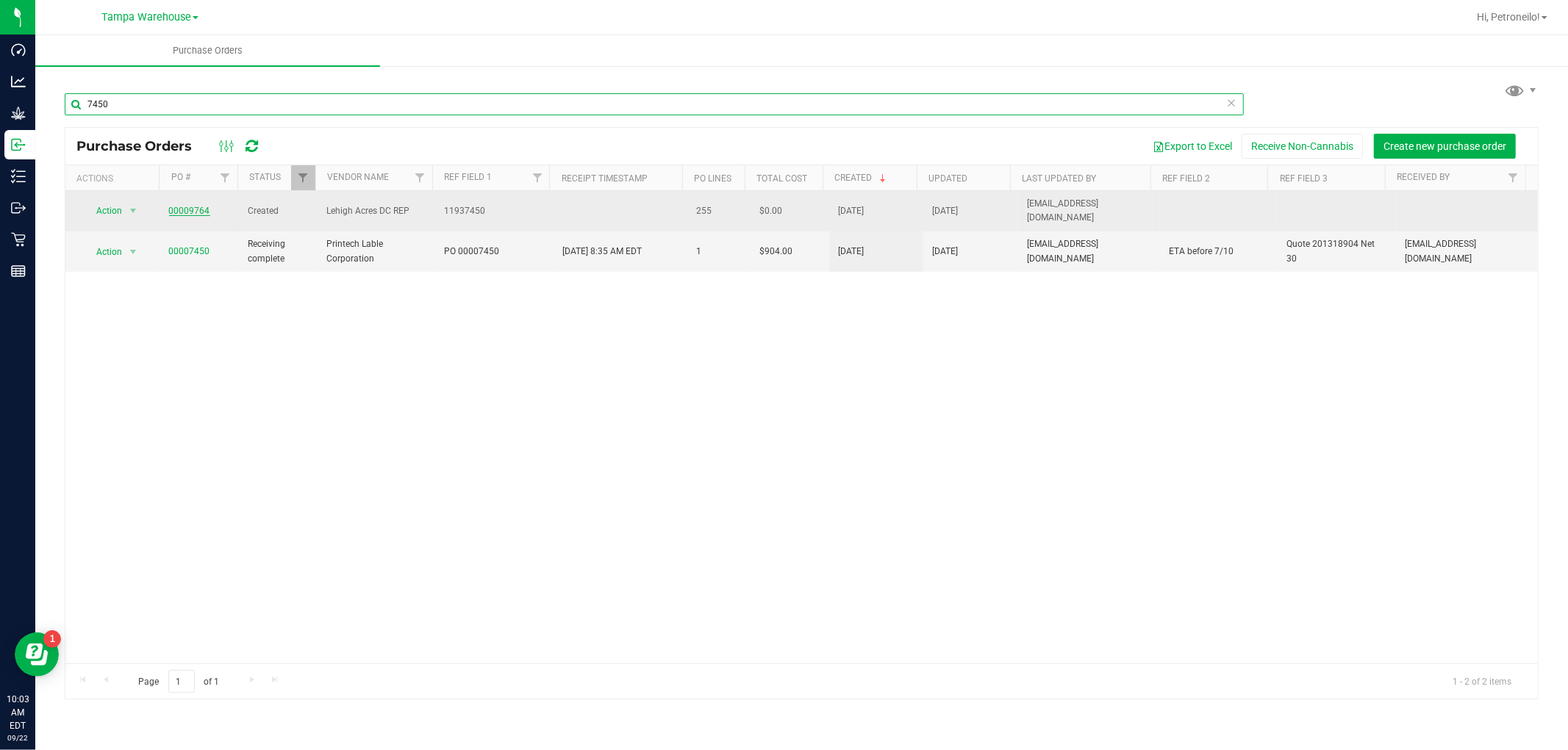
type input "7450"
click at [203, 208] on link "00009764" at bounding box center [189, 211] width 41 height 10
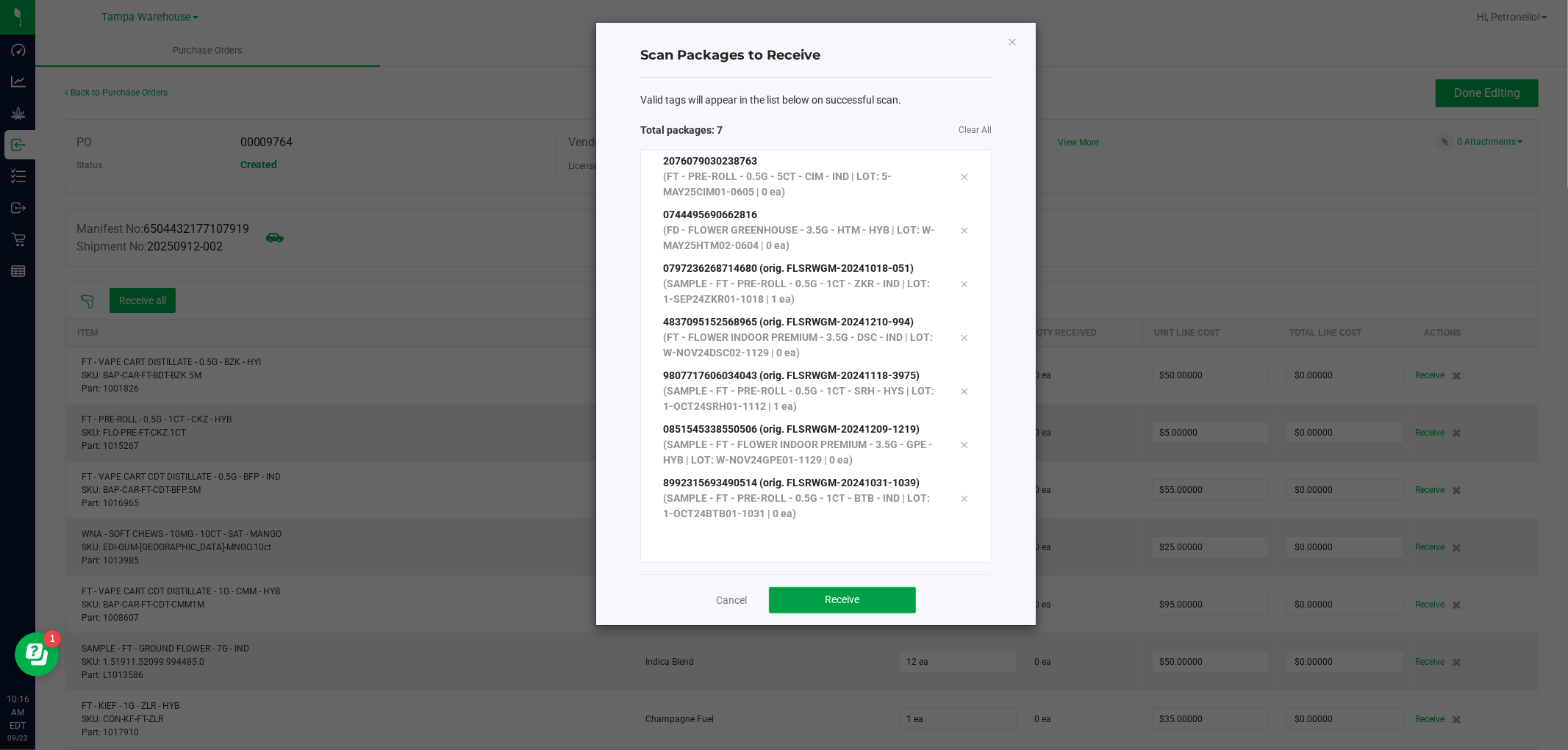
click at [806, 598] on button "Receive" at bounding box center [842, 599] width 147 height 27
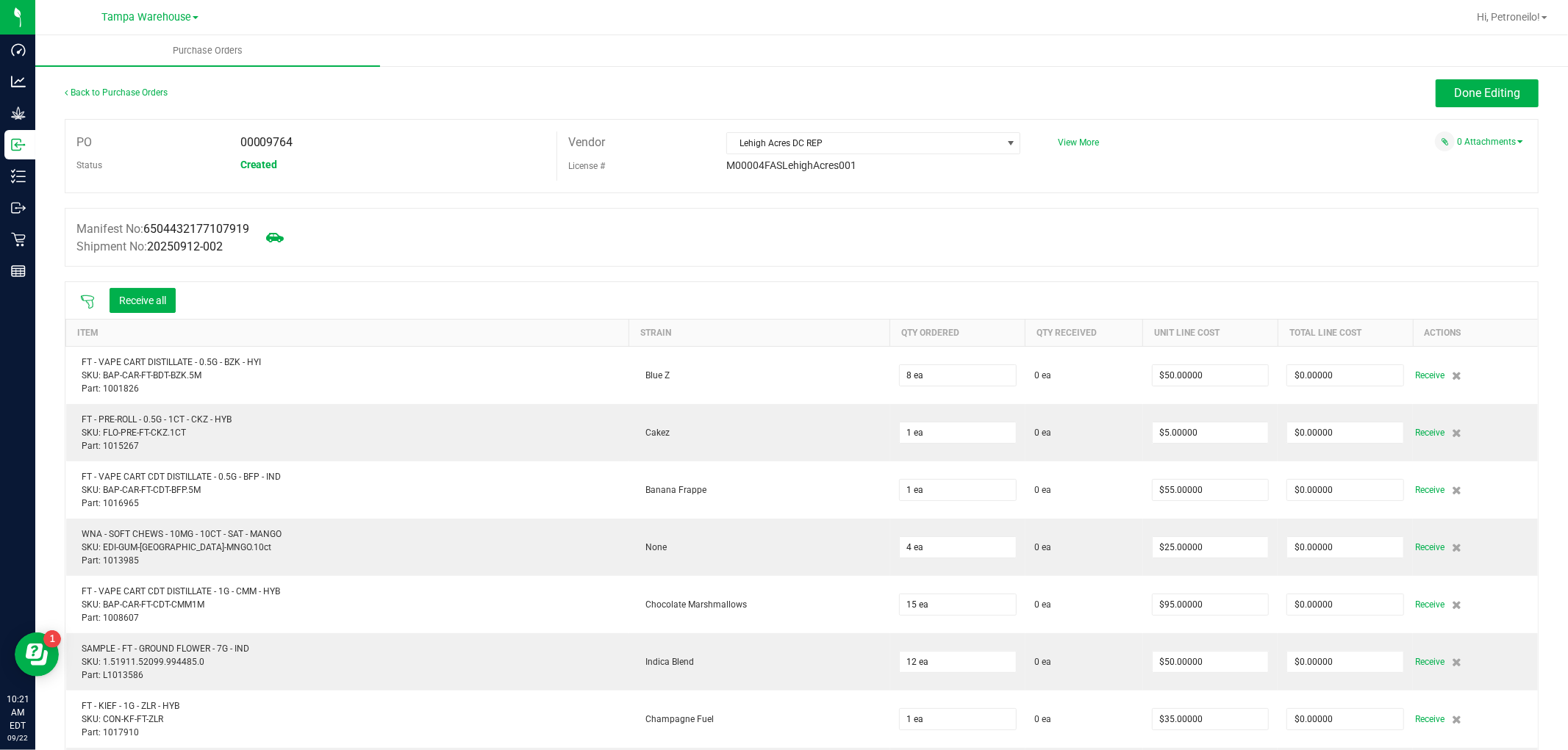
click at [86, 296] on icon at bounding box center [87, 302] width 15 height 15
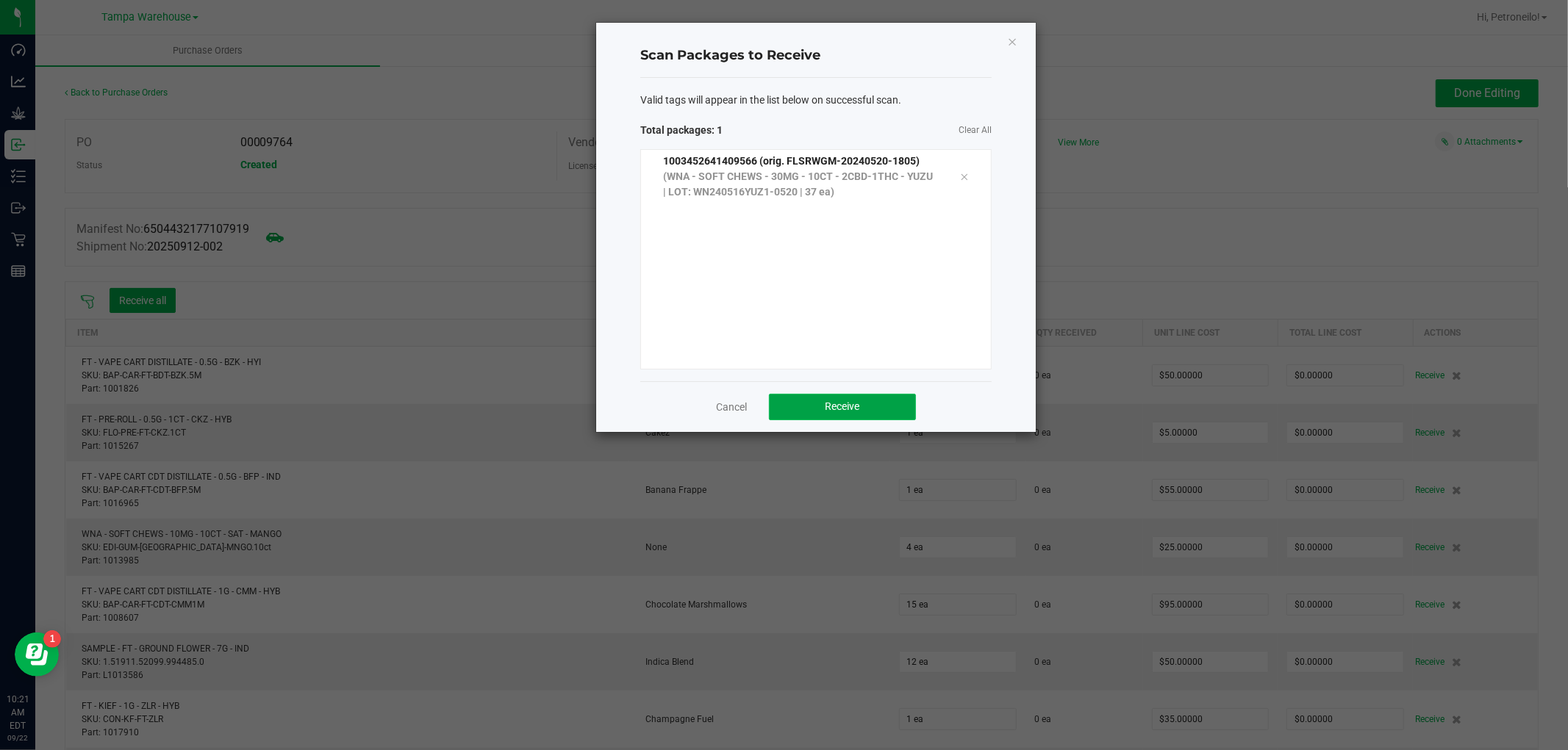
click at [835, 399] on button "Receive" at bounding box center [842, 406] width 147 height 27
